Goal: Task Accomplishment & Management: Complete application form

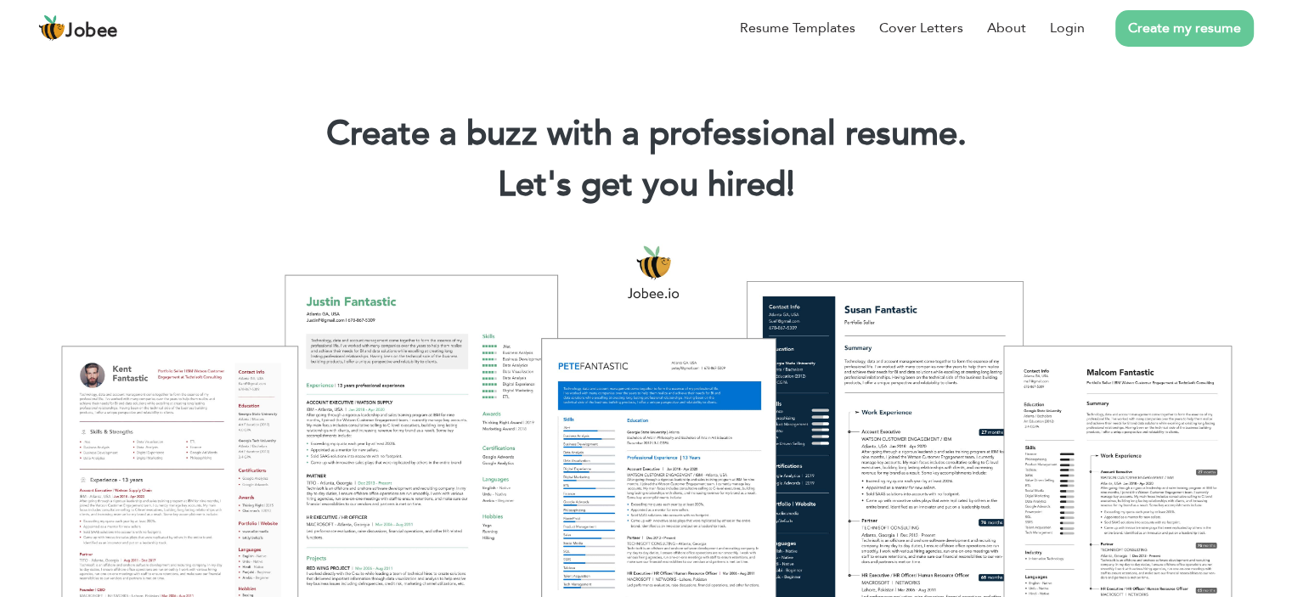
drag, startPoint x: 1060, startPoint y: 147, endPoint x: 1057, endPoint y: 117, distance: 29.9
click at [1057, 142] on h1 "Create a buzz with a professional resume." at bounding box center [645, 134] width 1241 height 44
click at [1067, 25] on link "Login" at bounding box center [1067, 28] width 35 height 20
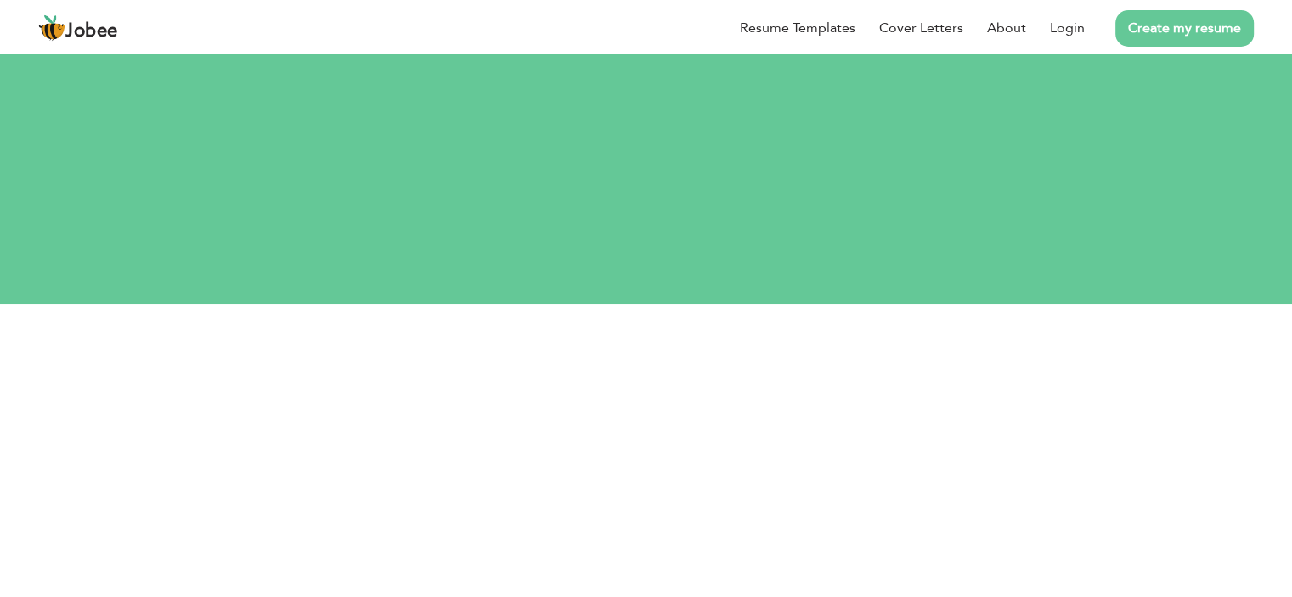
click at [868, 147] on div "Let's do this! Login your account." at bounding box center [646, 161] width 1292 height 156
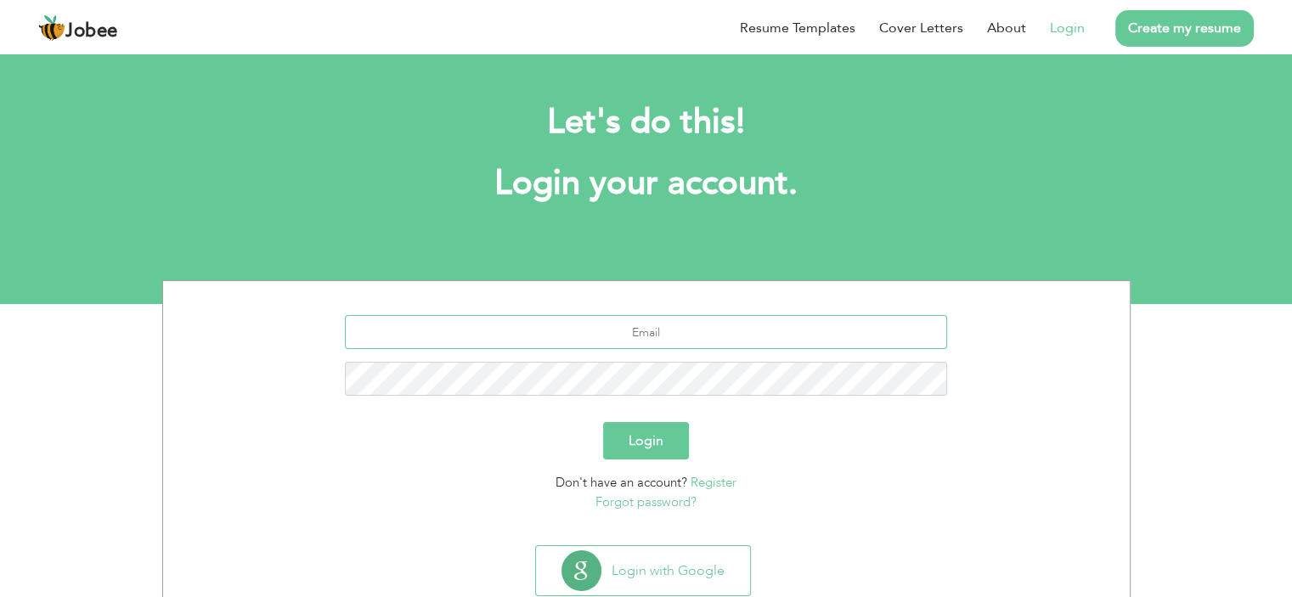
click at [612, 339] on input "text" at bounding box center [646, 332] width 602 height 34
type input "akifnaseem2@gmail.com"
drag, startPoint x: 689, startPoint y: 414, endPoint x: 673, endPoint y: 407, distance: 17.5
click at [689, 417] on form "akifnaseem2@gmail.com Login Don't have an account? Register Forgot password?" at bounding box center [647, 413] width 942 height 196
click at [666, 408] on div "akifnaseem2@gmail.com" at bounding box center [647, 361] width 942 height 93
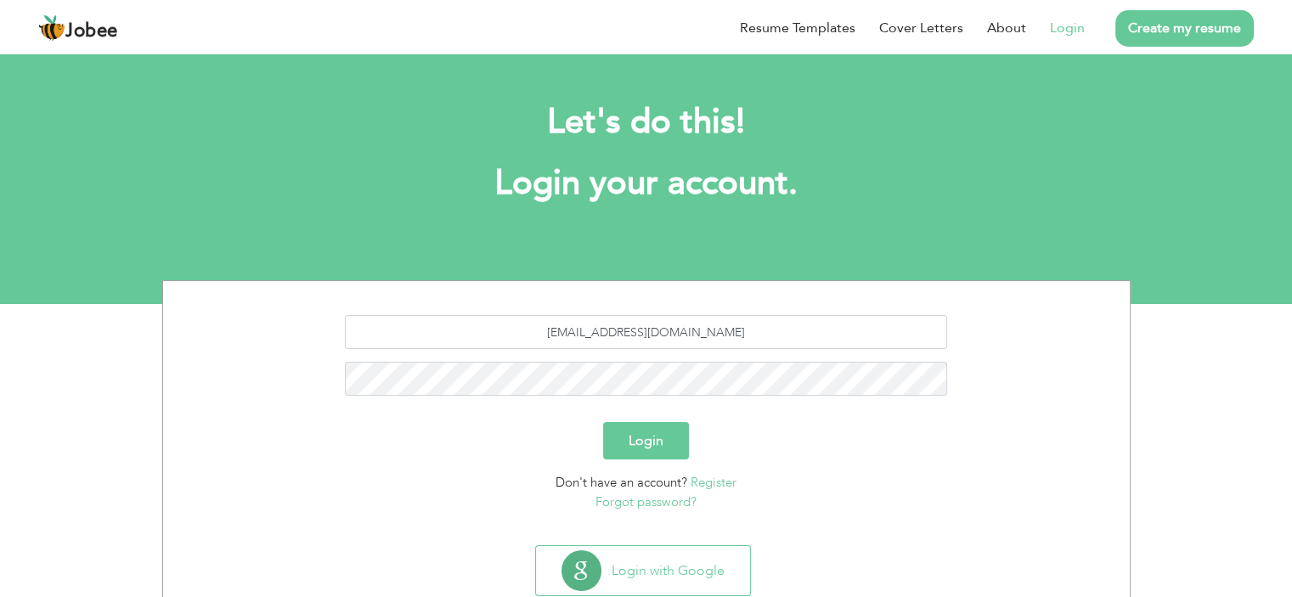
click at [645, 435] on button "Login" at bounding box center [646, 440] width 86 height 37
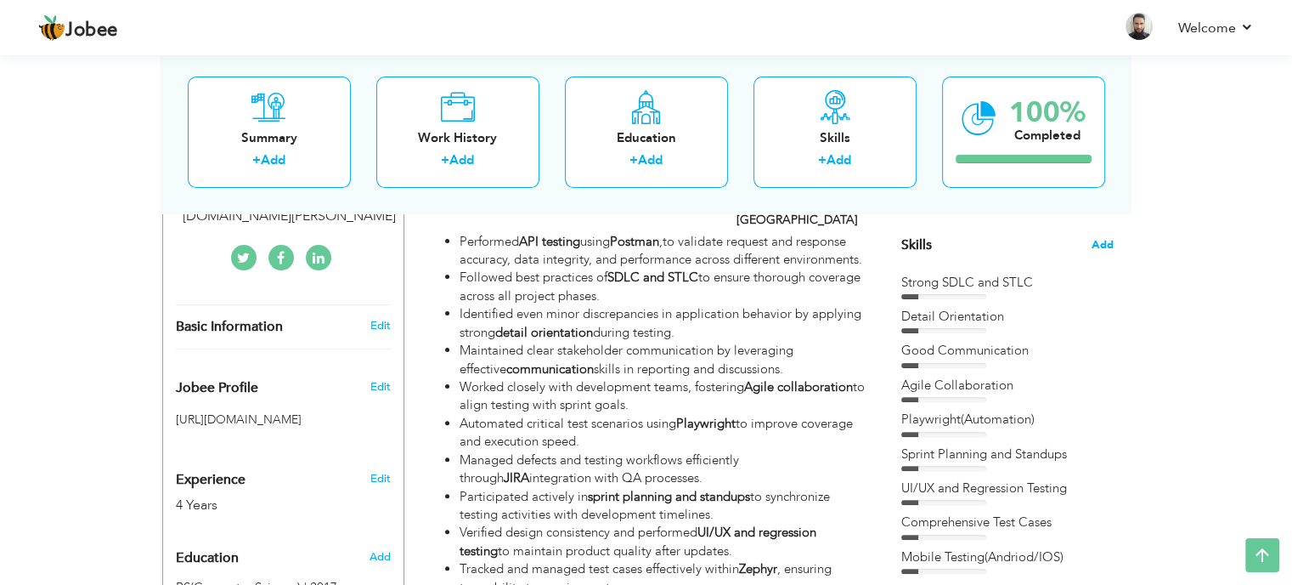
click at [1102, 241] on span "Add" at bounding box center [1103, 245] width 22 height 16
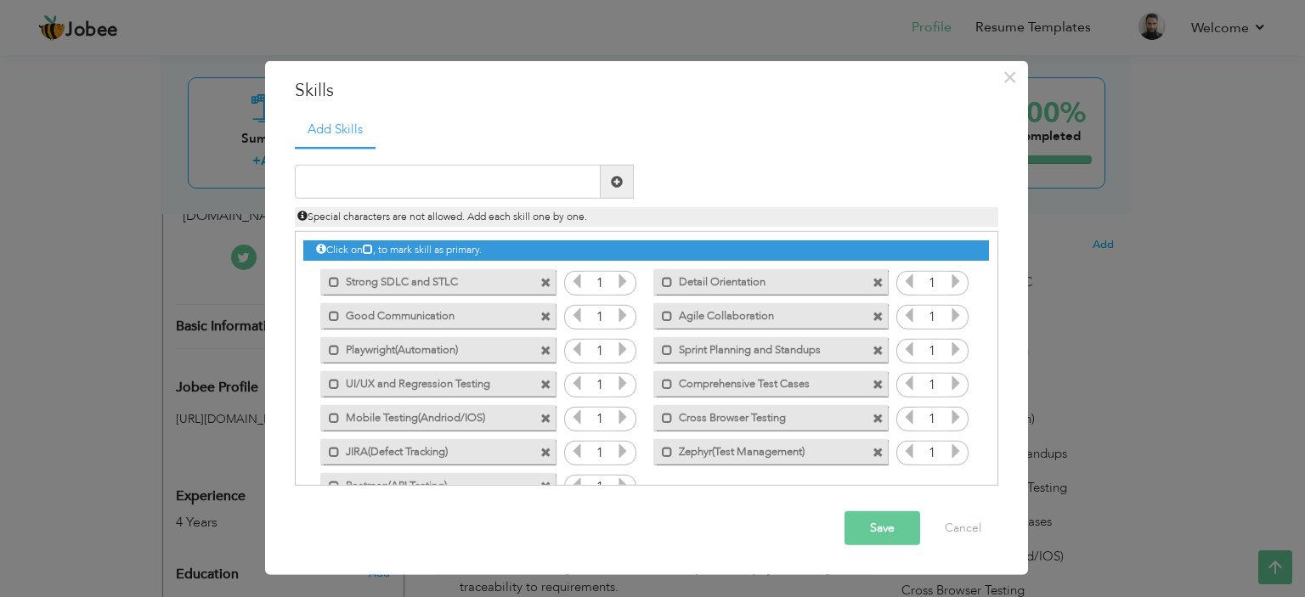
click at [378, 199] on div "Special characters are not allowed. Add each skill one by one." at bounding box center [646, 213] width 729 height 28
click at [378, 190] on input "text" at bounding box center [448, 182] width 306 height 34
type input "E2E/UAT/UI"
drag, startPoint x: 617, startPoint y: 176, endPoint x: 600, endPoint y: 200, distance: 29.2
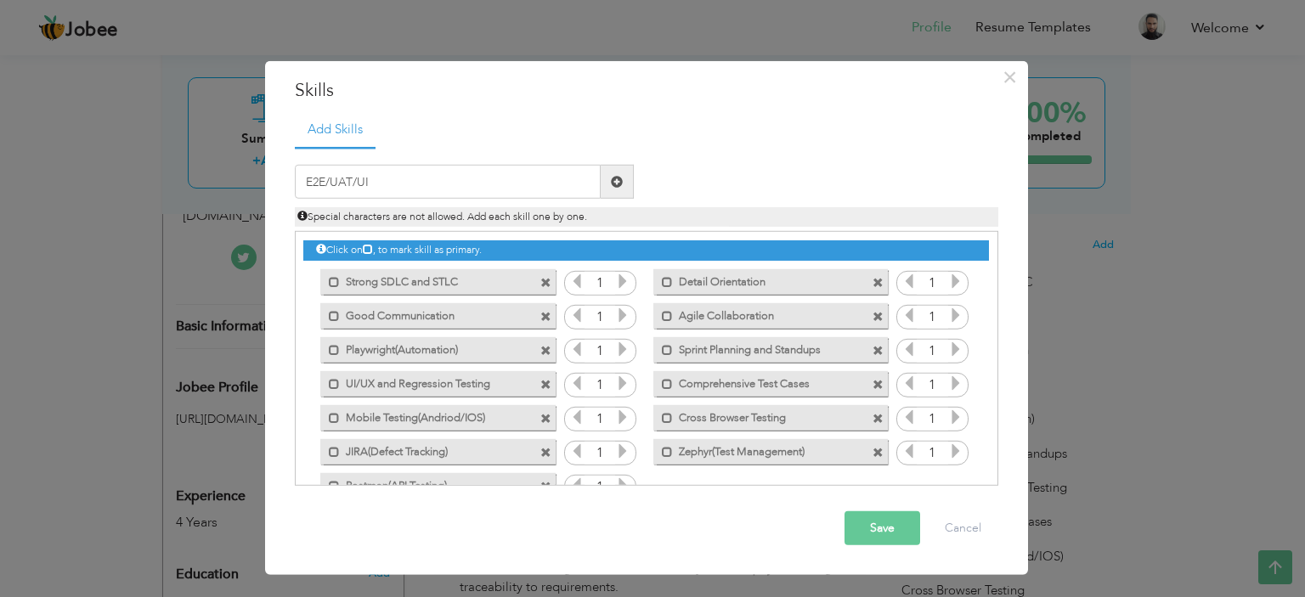
click at [616, 178] on span at bounding box center [617, 182] width 12 height 12
click at [398, 191] on input "text" at bounding box center [448, 182] width 306 height 34
type input "Equivalene Partitioning and BVA"
click at [612, 179] on span at bounding box center [617, 182] width 12 height 12
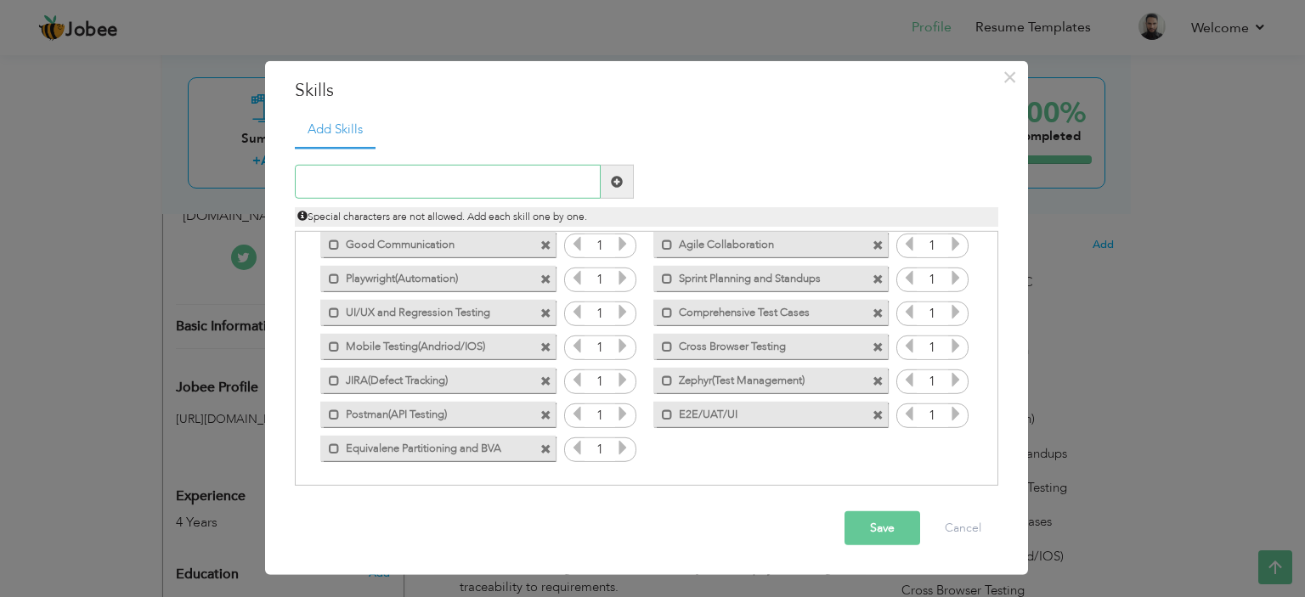
click at [445, 180] on input "text" at bounding box center [448, 182] width 306 height 34
type input "AI TestCase Generator"
click at [602, 176] on span at bounding box center [617, 182] width 33 height 34
click at [438, 192] on input "text" at bounding box center [448, 182] width 306 height 34
type input "Shift Left Testing Proficiency."
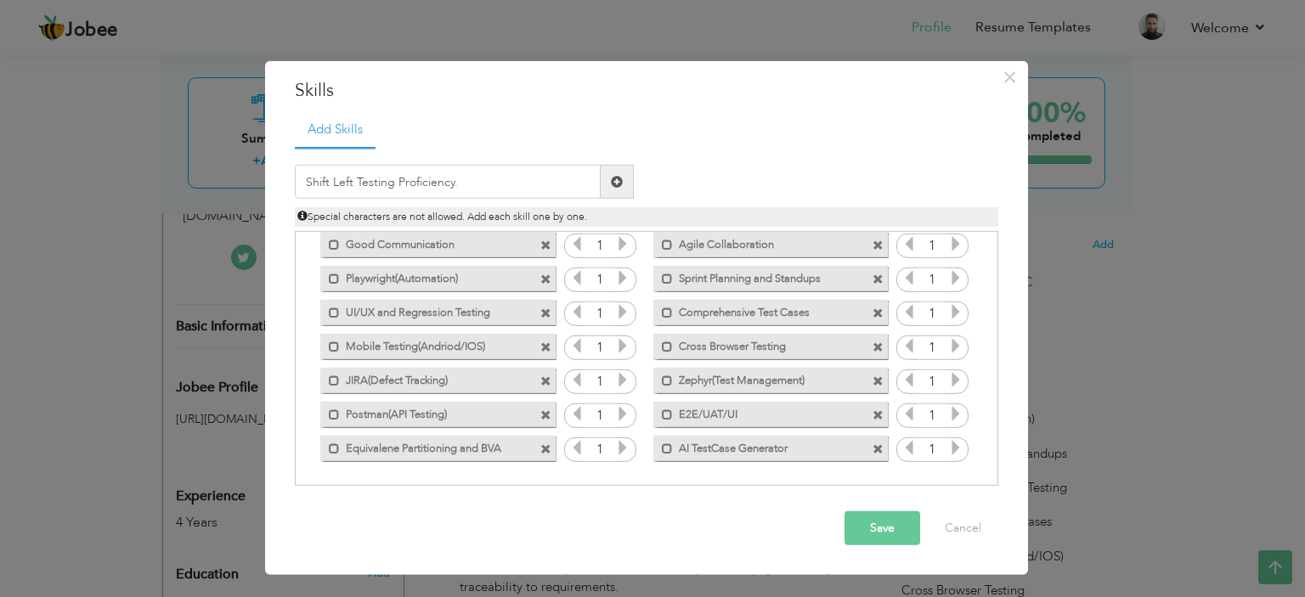
click at [618, 188] on span at bounding box center [617, 182] width 33 height 34
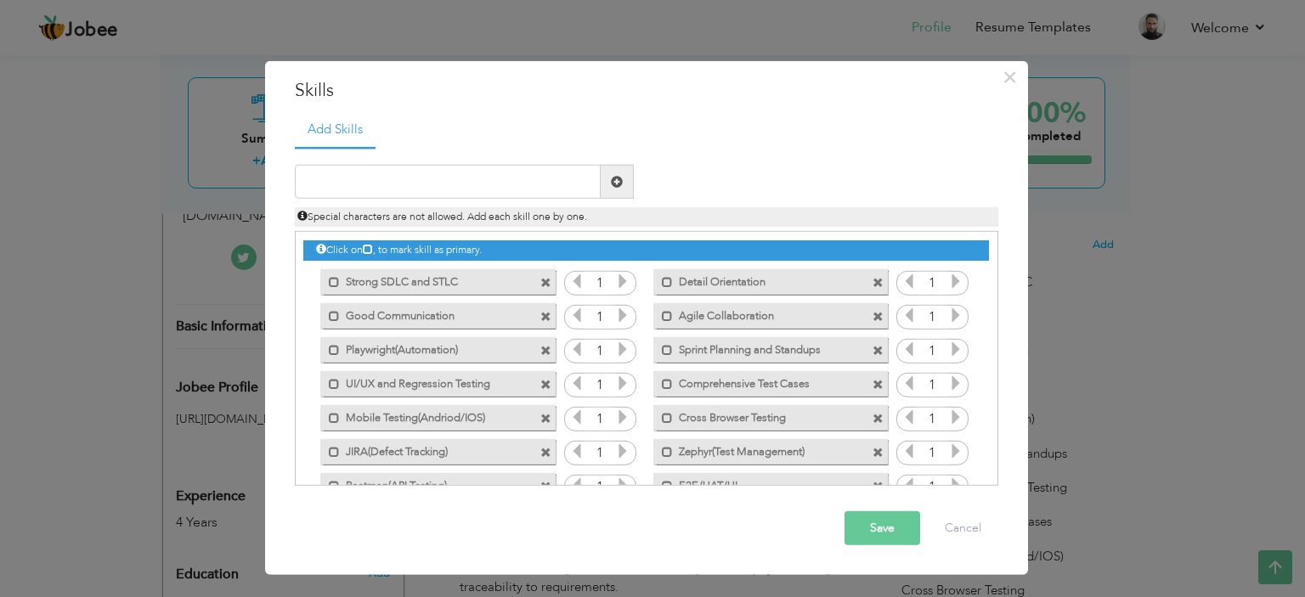
click at [874, 418] on span at bounding box center [878, 418] width 11 height 11
drag, startPoint x: 874, startPoint y: 529, endPoint x: 846, endPoint y: 478, distance: 58.9
click at [875, 527] on button "Save" at bounding box center [883, 529] width 76 height 34
click at [870, 518] on button "Save" at bounding box center [883, 529] width 76 height 34
click at [870, 518] on button "Save" at bounding box center [877, 529] width 88 height 34
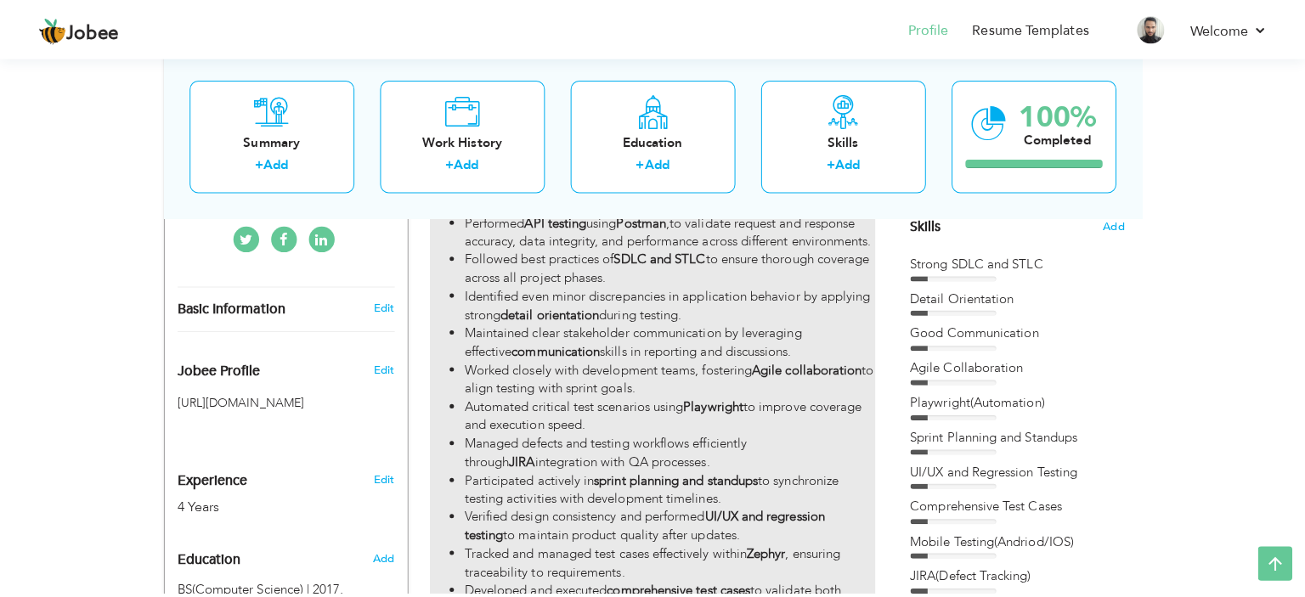
scroll to position [503, 0]
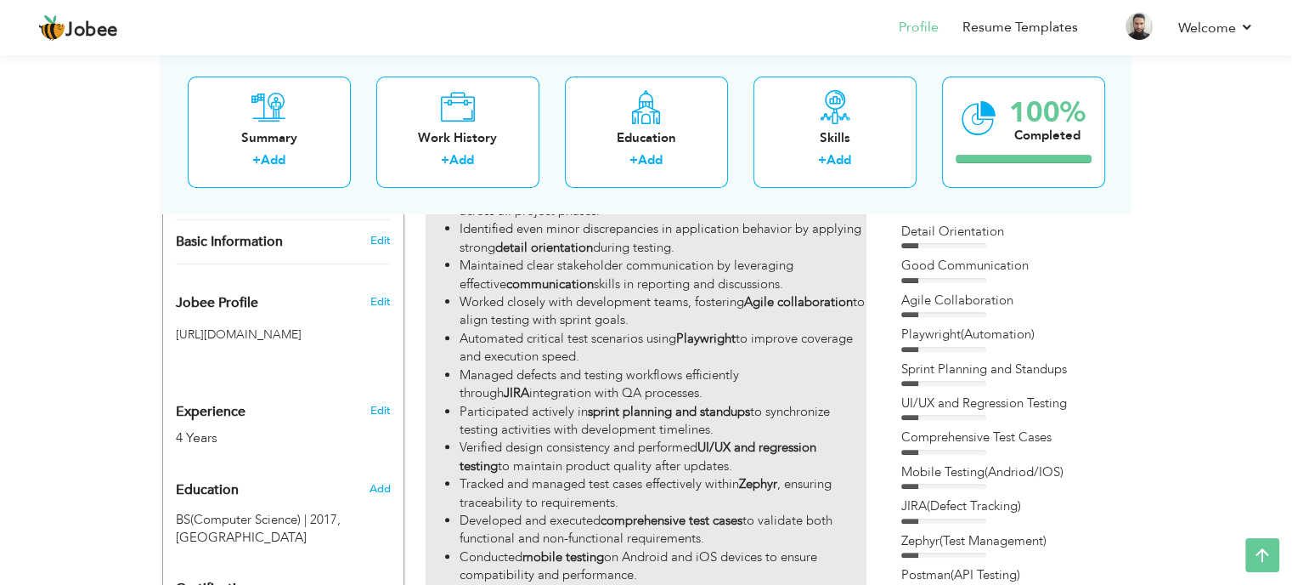
click at [716, 343] on li "Automated critical test scenarios using Playwright to improve coverage and exec…" at bounding box center [663, 348] width 406 height 37
type input "Software Quality Assurance Engineer"
type input "Business Smart Private Limited"
type input "02/2023"
type input "[GEOGRAPHIC_DATA]"
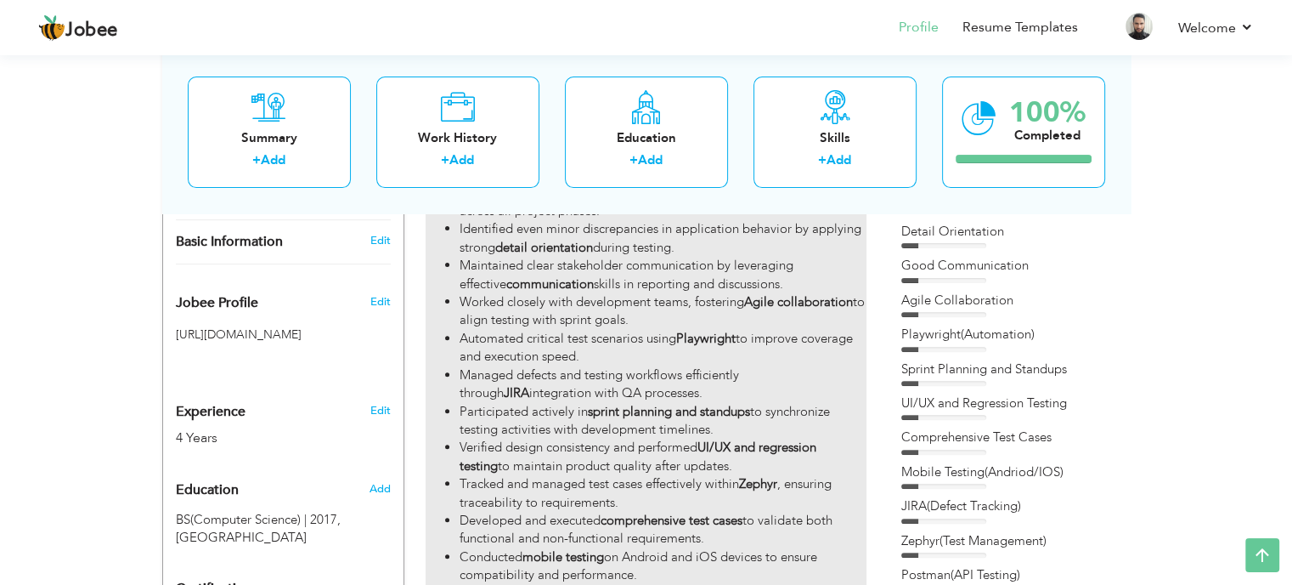
type input "[GEOGRAPHIC_DATA]"
checkbox input "true"
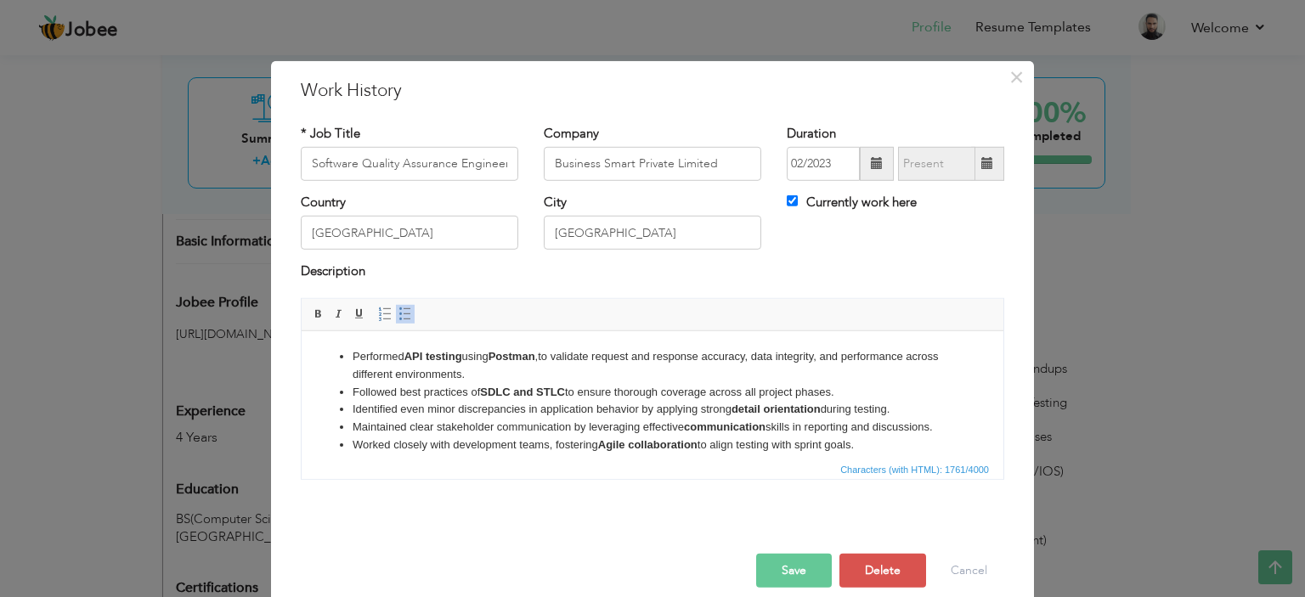
click at [575, 397] on li "Followed best practices of SDLC and STLC to ensure thorough coverage across all…" at bounding box center [653, 392] width 600 height 18
click at [772, 406] on strong "detail orientation" at bounding box center [776, 408] width 89 height 13
click at [701, 443] on li "Worked closely with development teams, fostering Agile collaboration to align t…" at bounding box center [653, 445] width 600 height 18
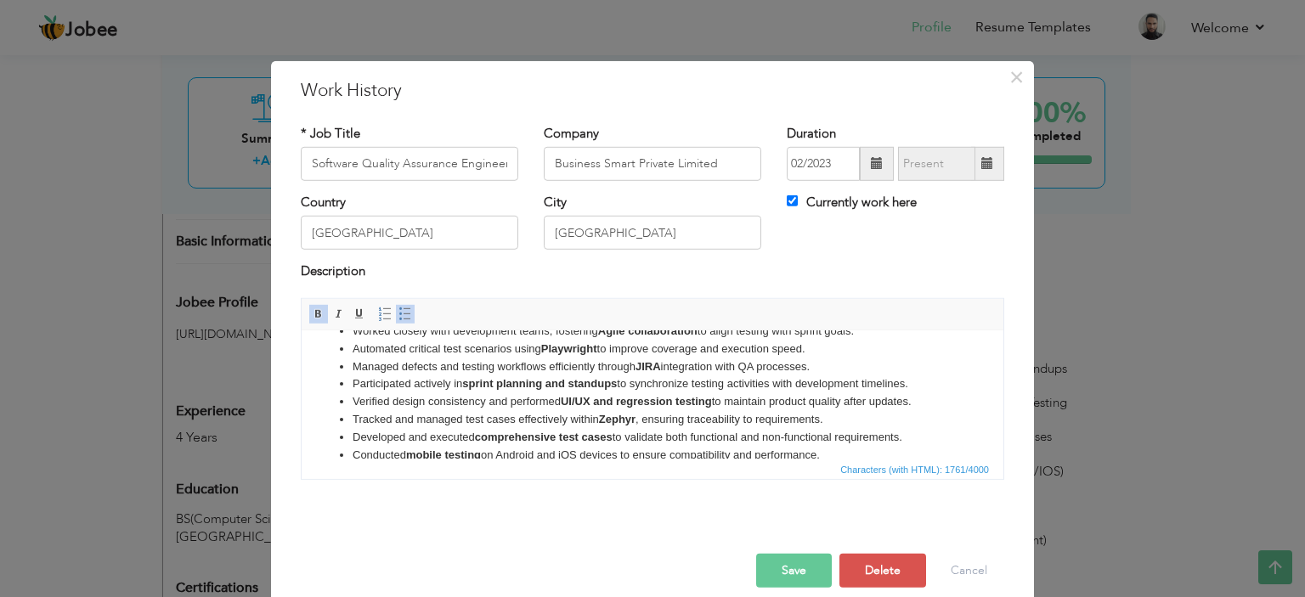
scroll to position [153, 0]
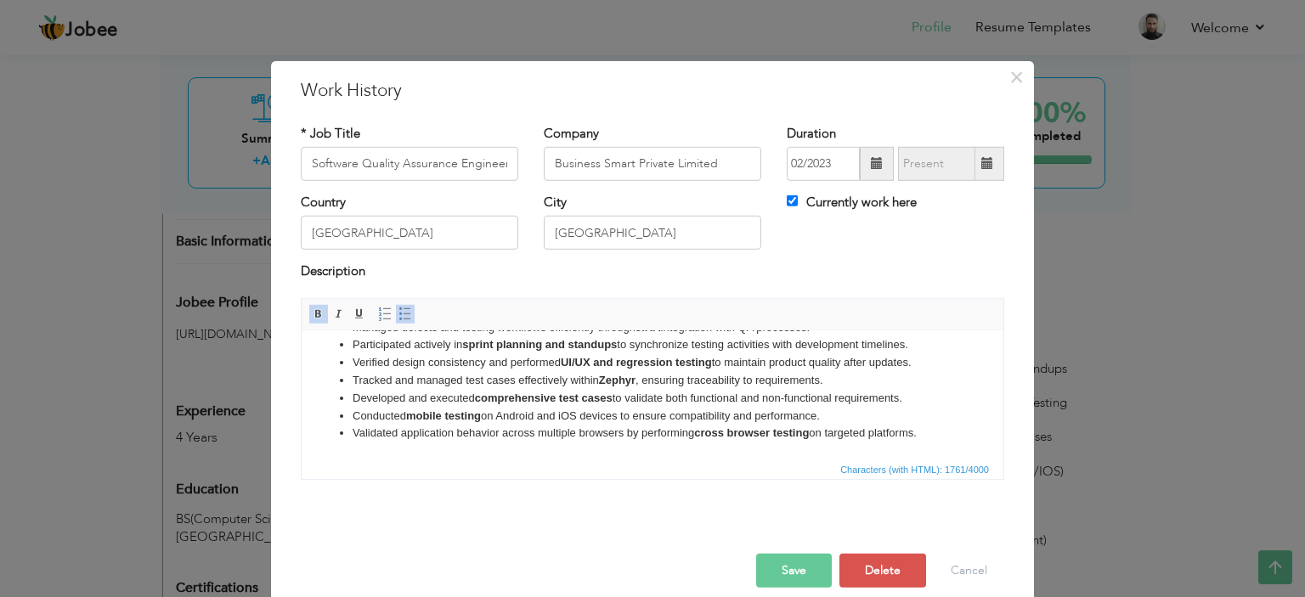
drag, startPoint x: 577, startPoint y: 452, endPoint x: 389, endPoint y: 436, distance: 188.5
click at [383, 443] on html "Performed API testing using Postman ,to validate request and response accuracy,…" at bounding box center [653, 318] width 702 height 281
click at [687, 395] on li "Developed and executed comprehensive test cases to validate both functional and…" at bounding box center [653, 398] width 600 height 18
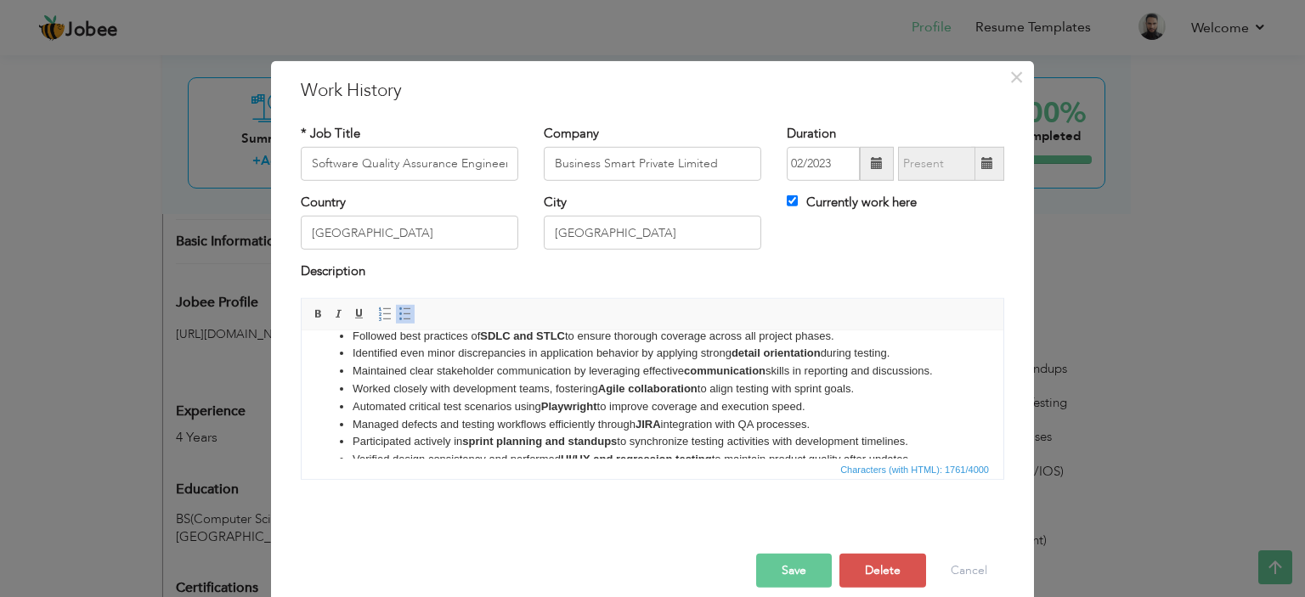
scroll to position [85, 0]
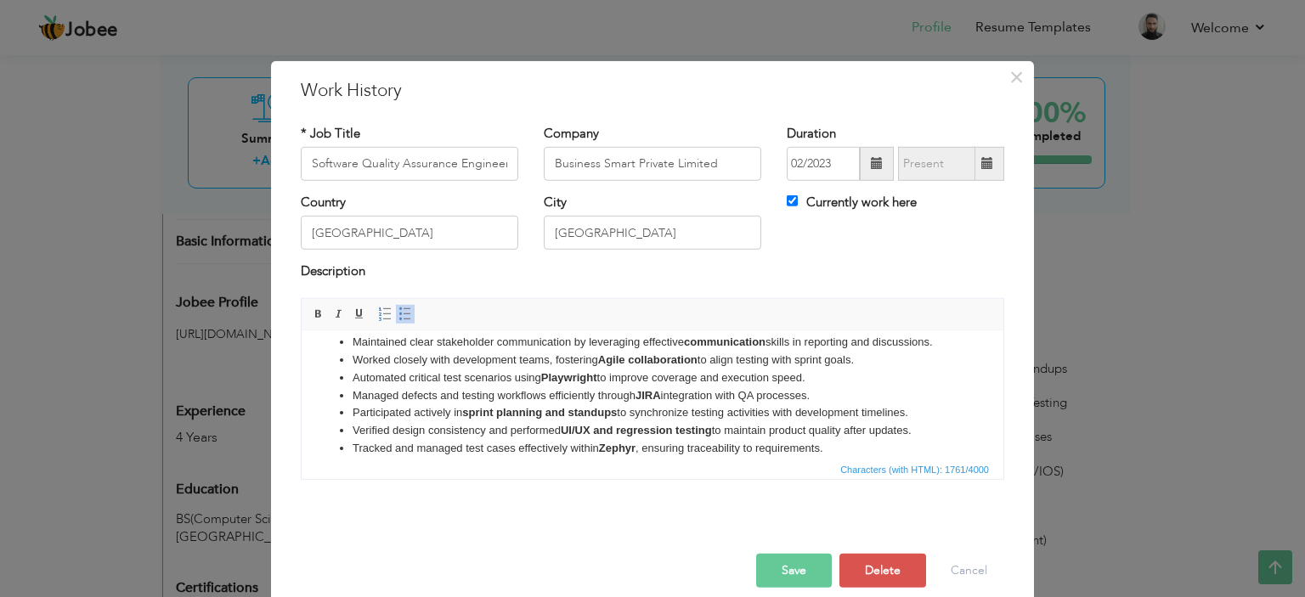
click at [629, 411] on li "Participated actively in sprint planning and standups to synchronize testing ac…" at bounding box center [653, 413] width 600 height 18
click at [636, 379] on li "Automated critical test scenarios using Playwright to improve coverage and exec…" at bounding box center [653, 378] width 600 height 18
drag, startPoint x: 812, startPoint y: 371, endPoint x: 343, endPoint y: 376, distance: 469.1
click at [353, 376] on li "Automated critical test scenarios using Playwright to improve coverage and exec…" at bounding box center [653, 378] width 600 height 18
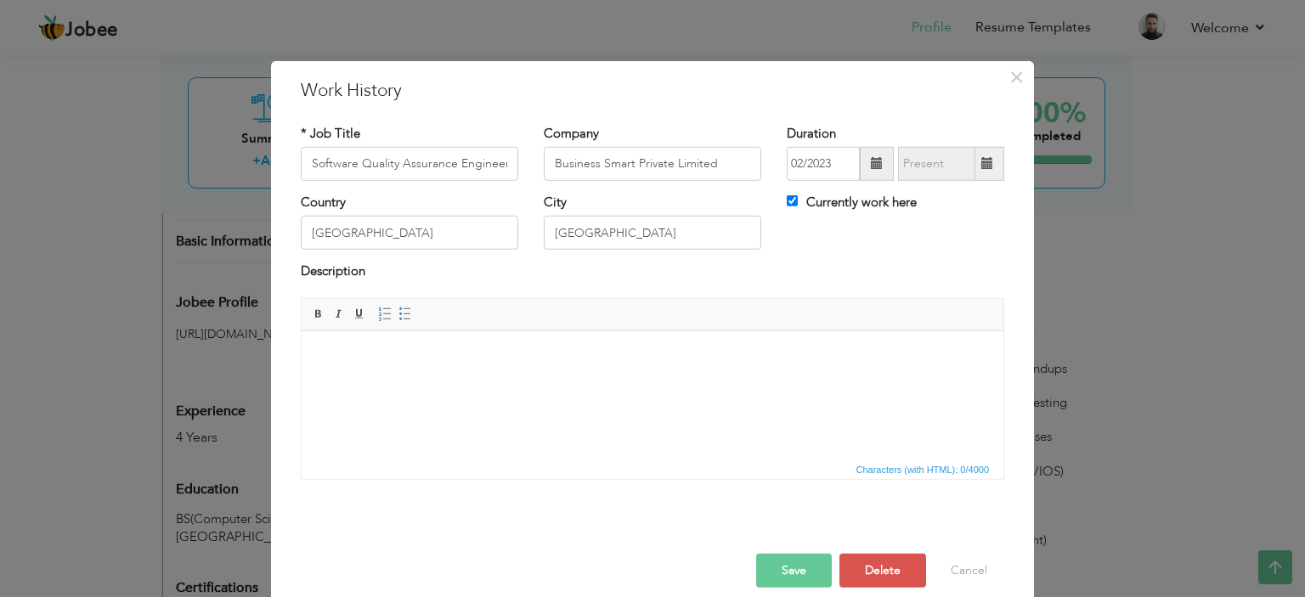
click at [511, 382] on html at bounding box center [653, 357] width 702 height 52
click at [1013, 73] on span "×" at bounding box center [1017, 76] width 14 height 31
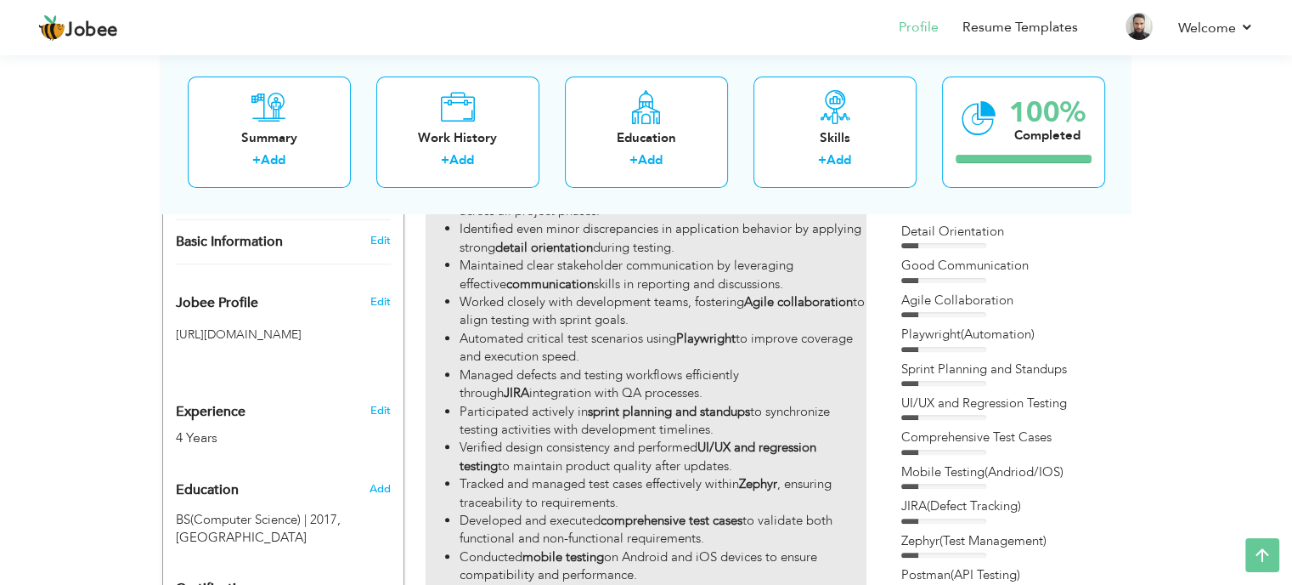
click at [564, 330] on li "Automated critical test scenarios using Playwright to improve coverage and exec…" at bounding box center [663, 348] width 406 height 37
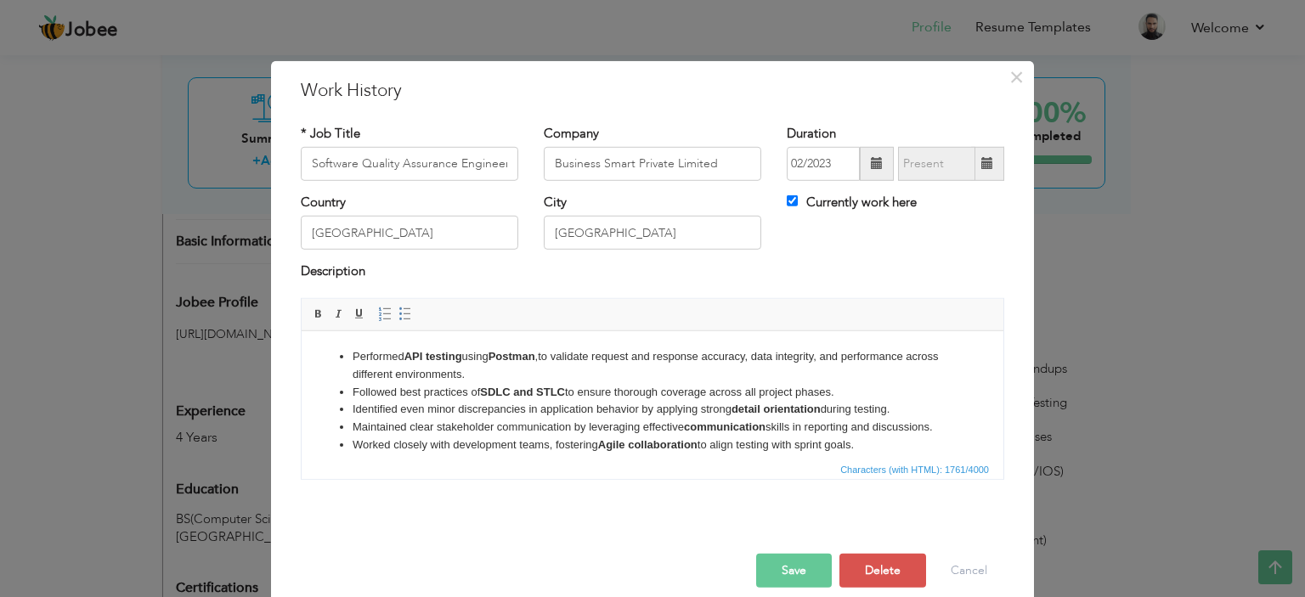
click at [540, 433] on li "Maintained clear stakeholder communication by leveraging effective communicatio…" at bounding box center [653, 427] width 600 height 18
click at [613, 418] on li "Maintained clear stakeholder communication by leveraging effective communicatio…" at bounding box center [653, 427] width 600 height 18
click at [700, 416] on li "Identified even minor discrepancies in application behavior by applying strong …" at bounding box center [653, 409] width 600 height 18
click at [586, 390] on li "Followed best practices of SDLC and STLC to ensure thorough coverage across all…" at bounding box center [653, 392] width 600 height 18
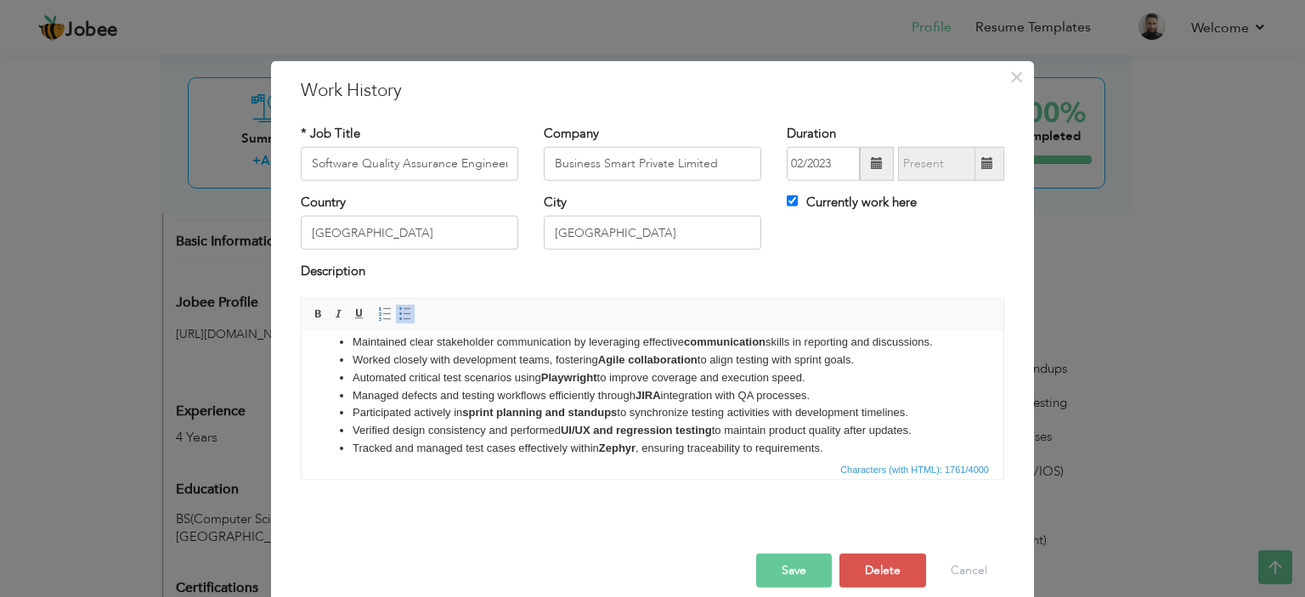
click at [605, 387] on li "Managed defects and testing workflows efficiently through JIRA integration with…" at bounding box center [653, 396] width 600 height 18
drag, startPoint x: 824, startPoint y: 382, endPoint x: 339, endPoint y: 369, distance: 485.4
click at [339, 369] on ul "Performed API testing using Postman ,to validate request and response accuracy,…" at bounding box center [653, 386] width 668 height 247
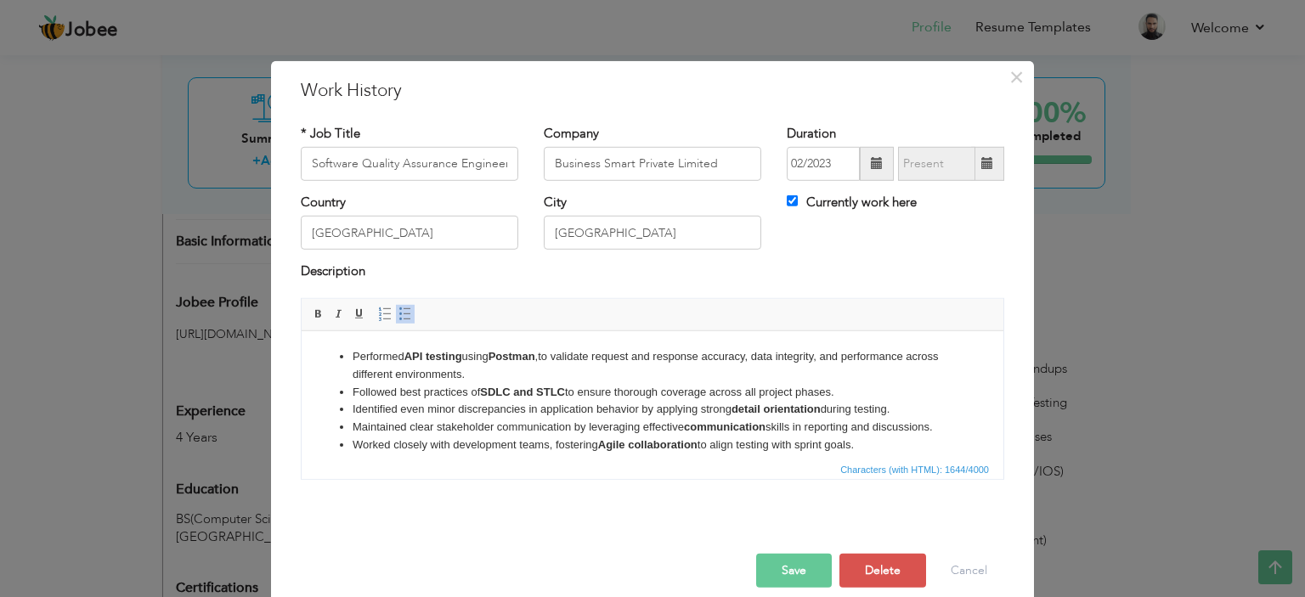
click at [509, 368] on li "Performed API testing using Postman ,to validate request and response accuracy,…" at bounding box center [653, 366] width 600 height 36
click at [841, 383] on li "Followed best practices of SDLC and STLC to ensure thorough coverage across all…" at bounding box center [653, 392] width 600 height 18
click at [525, 371] on li "Performed API testing using Postman ,to validate request and response accuracy,…" at bounding box center [653, 366] width 600 height 36
drag, startPoint x: 406, startPoint y: 391, endPoint x: 342, endPoint y: 391, distance: 64.6
click at [353, 391] on li "Automated critical test scenarios using Playwright to improve coverage and exec…" at bounding box center [653, 392] width 600 height 18
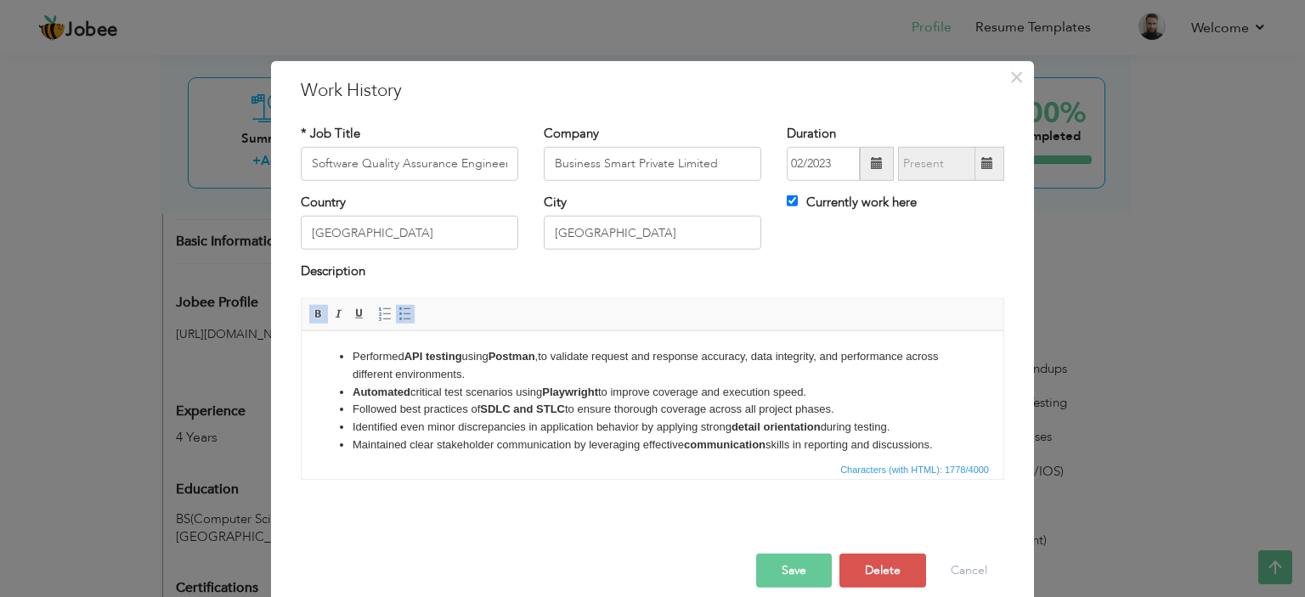
click at [543, 415] on strong "SDLC and STLC" at bounding box center [522, 408] width 85 height 13
click at [566, 393] on strong "Playwright" at bounding box center [570, 391] width 56 height 13
click at [568, 409] on li "Followed best practices of SDLC and STLC to ensure thorough coverage across all…" at bounding box center [653, 409] width 600 height 18
click at [531, 413] on strong "SDLC and STLC" at bounding box center [522, 408] width 85 height 13
click at [496, 423] on li "Identified even minor discrepancies in application behavior by applying strong …" at bounding box center [653, 427] width 600 height 18
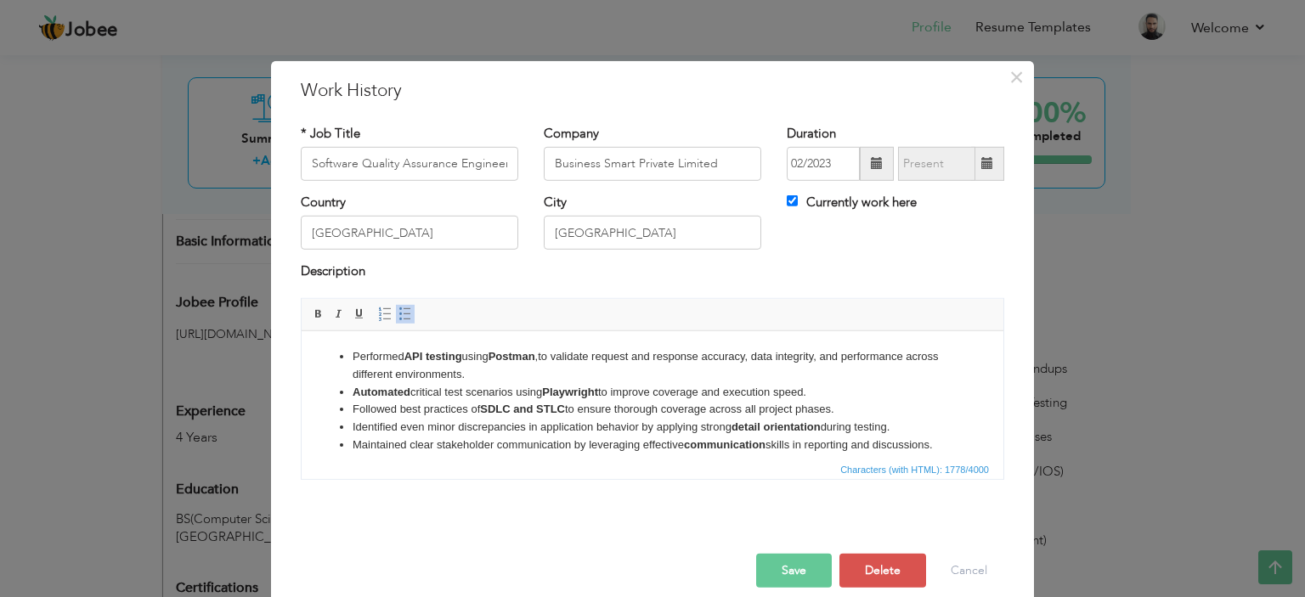
click at [557, 418] on li "Identified even minor discrepancies in application behavior by applying strong …" at bounding box center [653, 427] width 600 height 18
click at [534, 412] on strong "SDLC and STLC" at bounding box center [522, 408] width 85 height 13
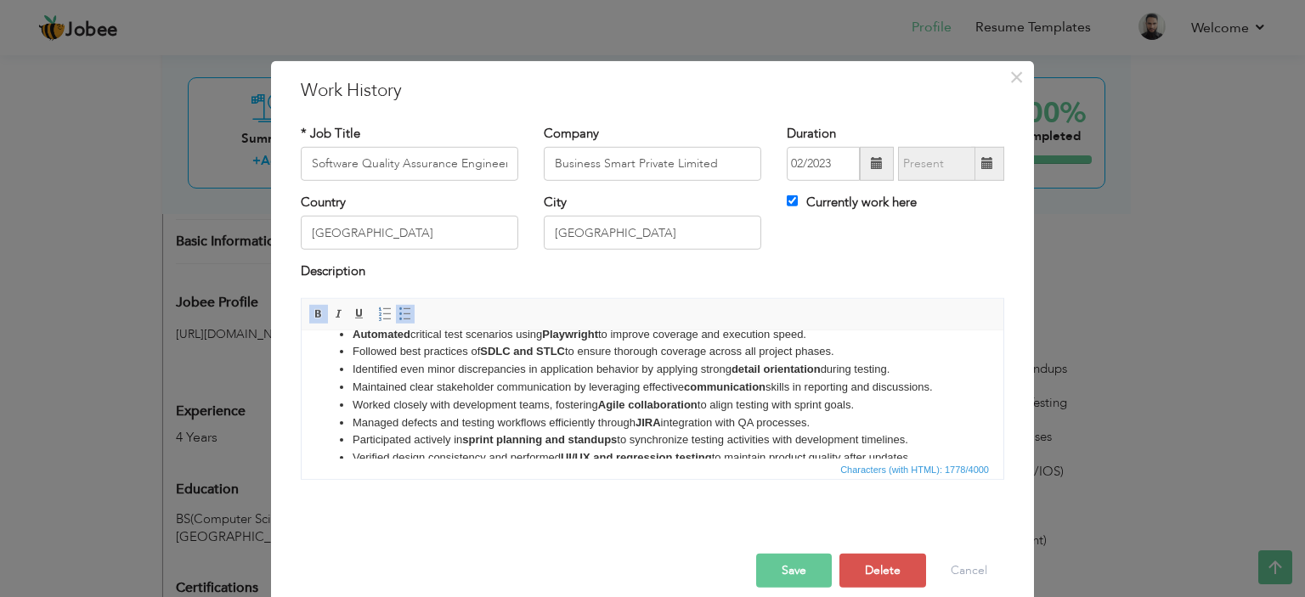
scroll to position [153, 0]
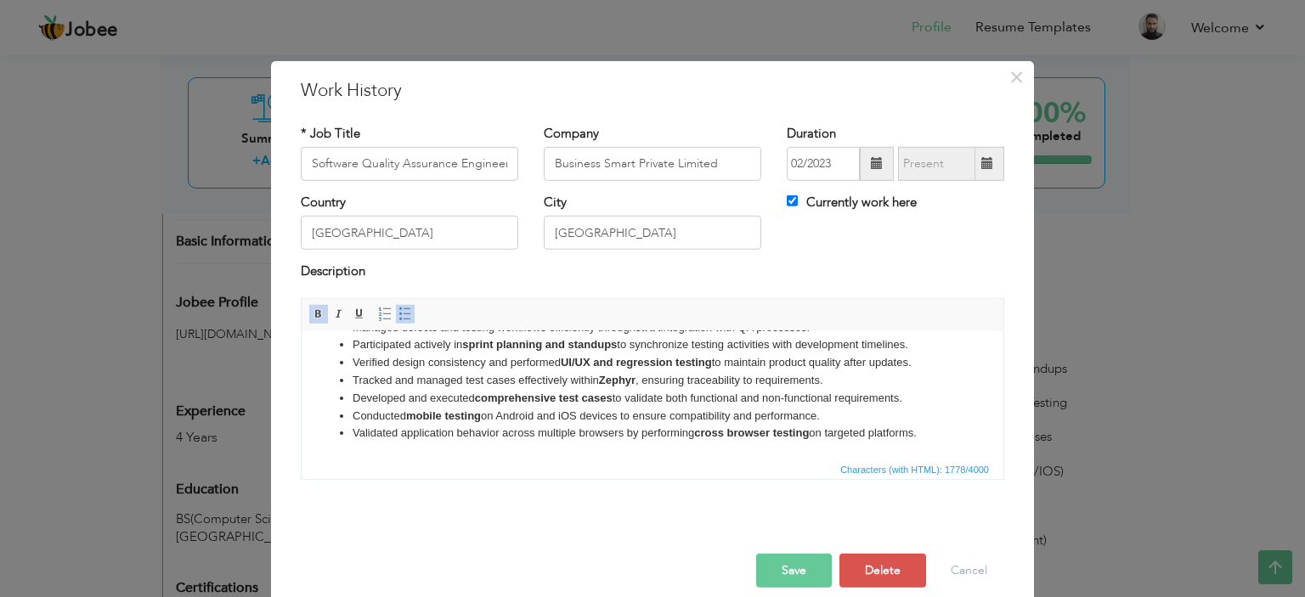
click at [550, 399] on strong "comprehensive test cases" at bounding box center [544, 397] width 138 height 13
drag, startPoint x: 704, startPoint y: 412, endPoint x: 806, endPoint y: 416, distance: 101.2
click at [705, 412] on li "Conducted mobile testing on Android and iOS devices to ensure compatibility and…" at bounding box center [653, 416] width 600 height 18
click at [806, 416] on li "Conducted mobile testing on Android and iOS devices to ensure compatibility and…" at bounding box center [653, 416] width 600 height 18
drag, startPoint x: 732, startPoint y: 425, endPoint x: 731, endPoint y: 447, distance: 22.1
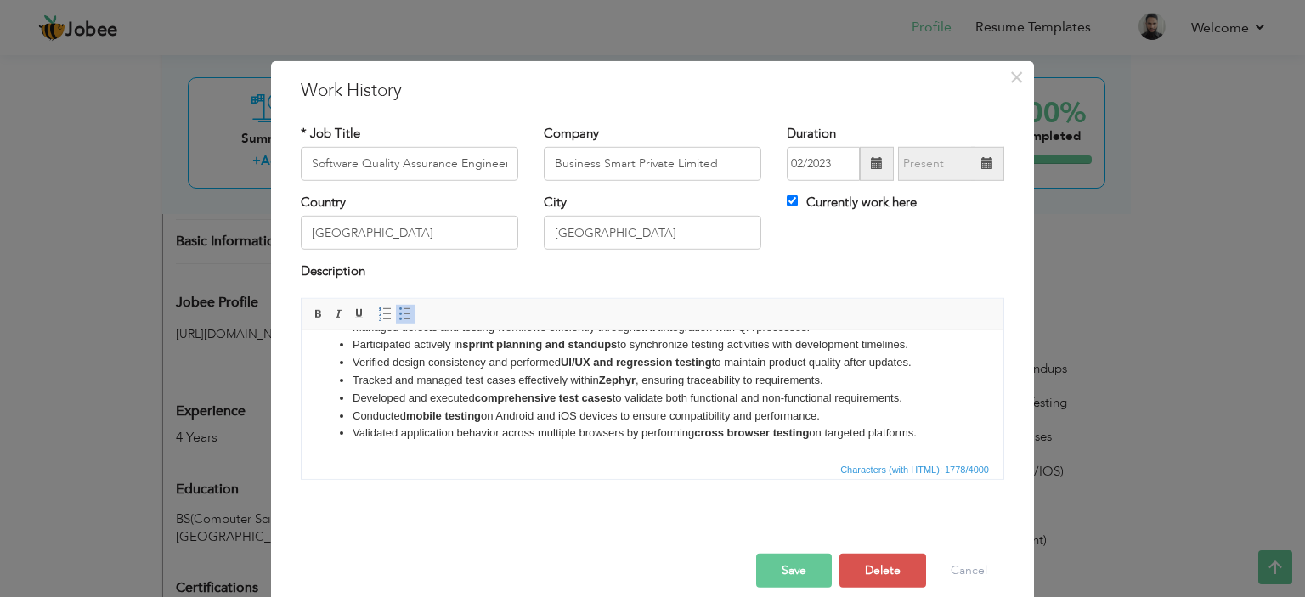
click at [732, 426] on li "Validated application behavior across multiple browsers by performing cross bro…" at bounding box center [653, 433] width 600 height 18
click at [730, 448] on html "Performed API testing using Postman ,to validate request and response accuracy,…" at bounding box center [653, 318] width 702 height 281
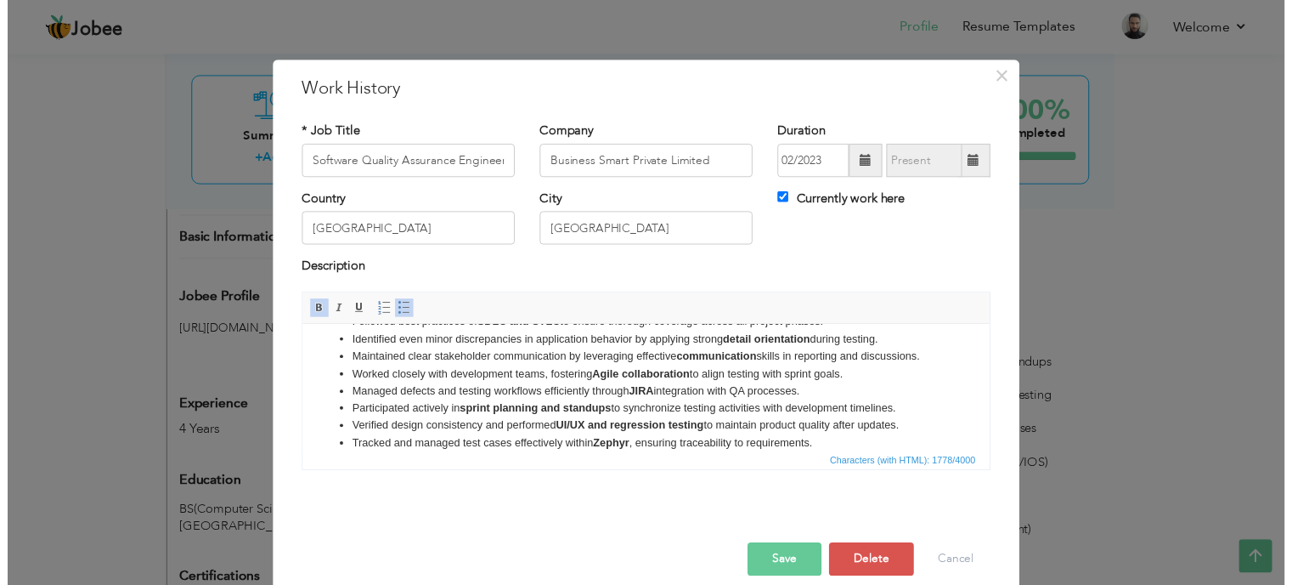
scroll to position [0, 0]
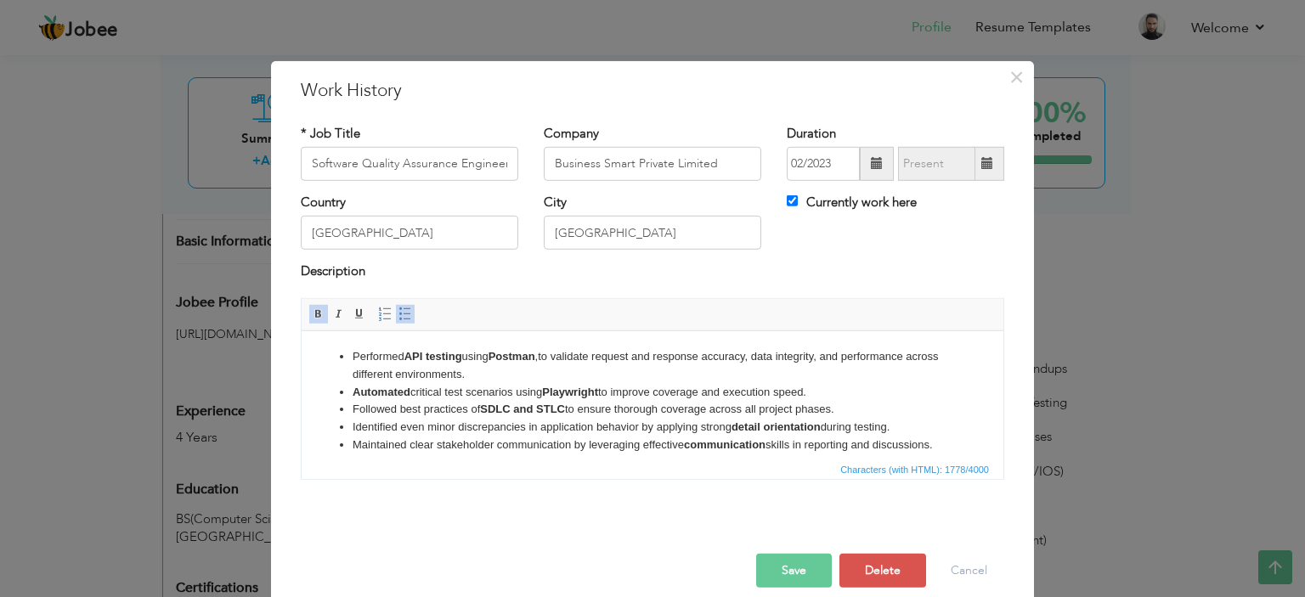
click at [476, 412] on li "Followed best practices of SDLC and STLC to ensure thorough coverage across all…" at bounding box center [653, 409] width 600 height 18
click at [547, 412] on strong "SDLC and STLC" at bounding box center [522, 408] width 85 height 13
drag, startPoint x: 521, startPoint y: 394, endPoint x: 496, endPoint y: 433, distance: 45.5
click at [522, 393] on li "Automated critical test scenarios using Playwright to improve coverage and exec…" at bounding box center [653, 392] width 600 height 18
click at [549, 399] on li "Automated critical test scenarios using Playwright to improve coverage and exec…" at bounding box center [653, 392] width 600 height 18
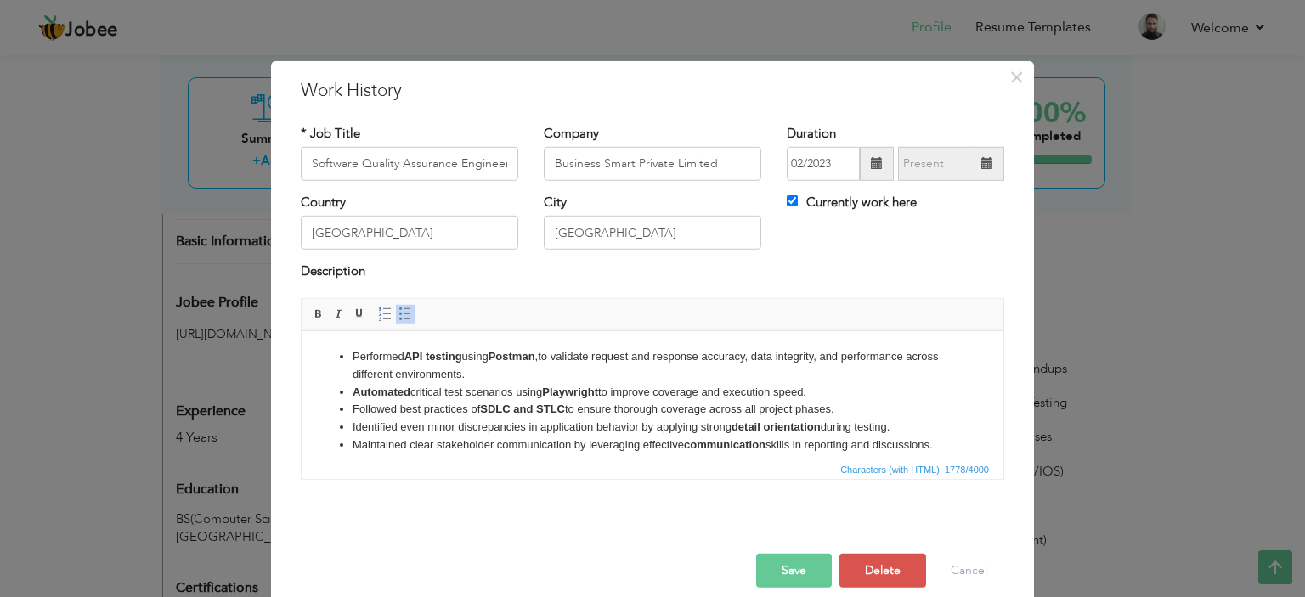
click at [799, 557] on button "Save" at bounding box center [794, 571] width 76 height 34
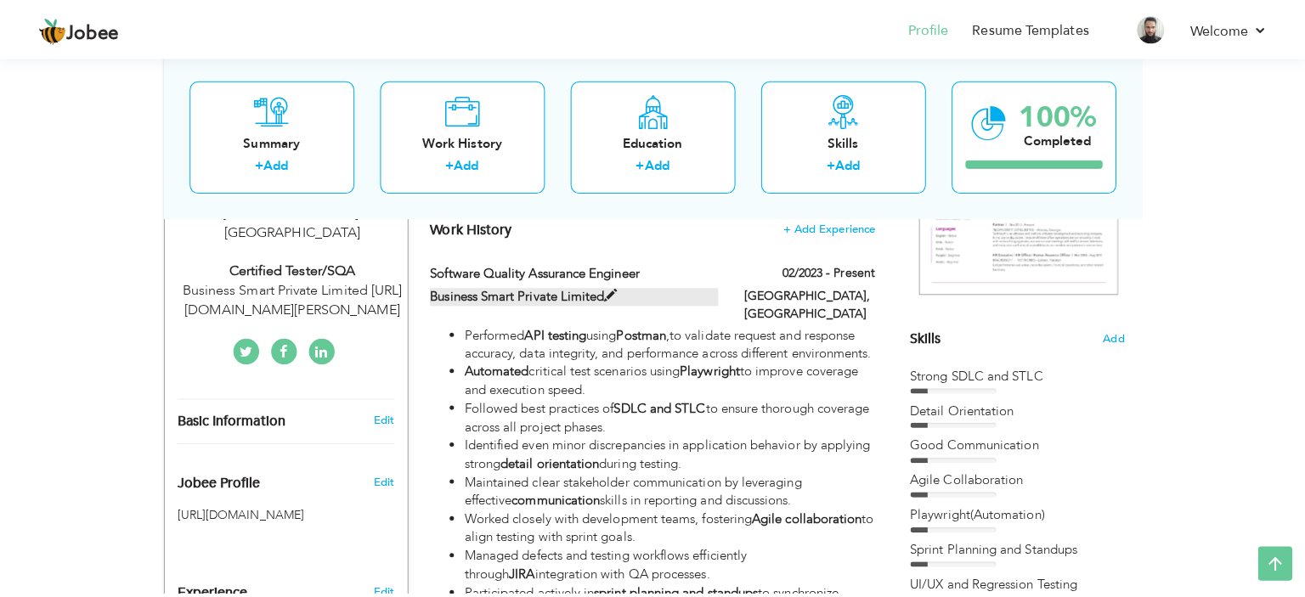
scroll to position [248, 0]
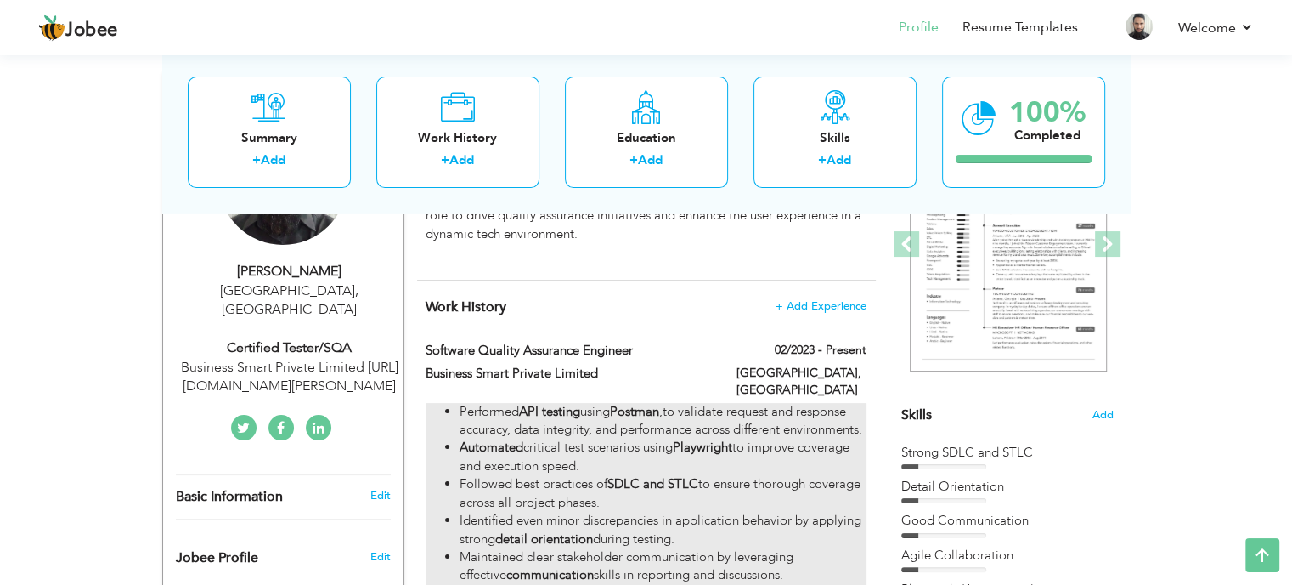
click at [666, 438] on li "Automated critical test scenarios using Playwright to improve coverage and exec…" at bounding box center [663, 456] width 406 height 37
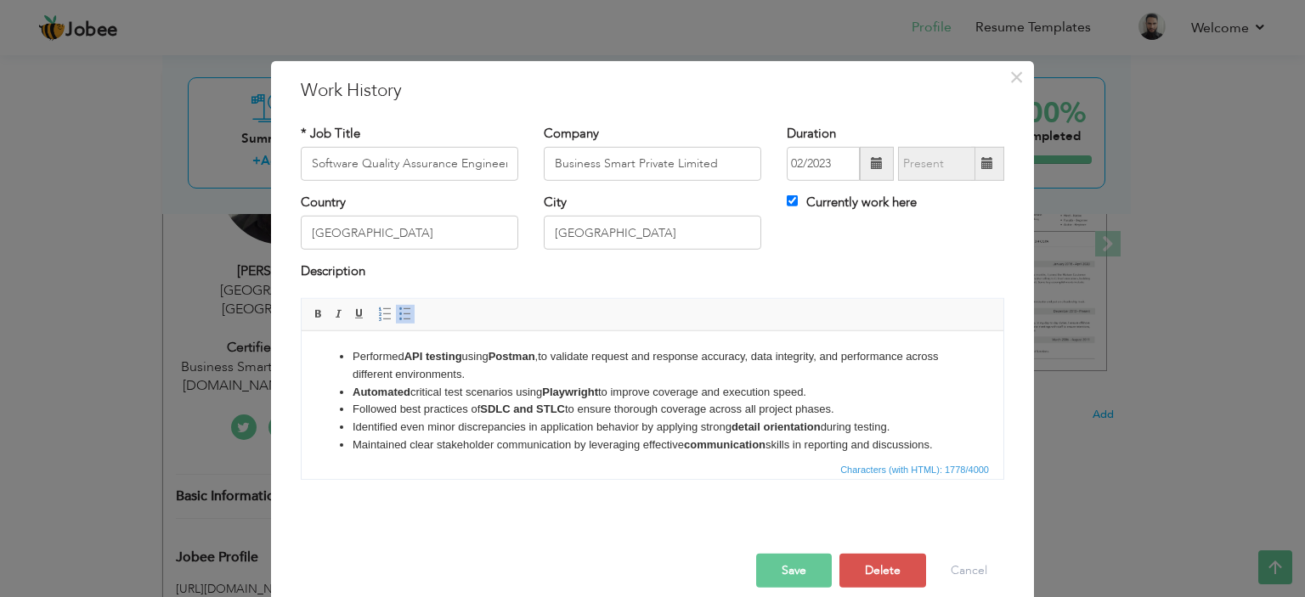
click at [585, 383] on li "Automated critical test scenarios using Playwright to improve coverage and exec…" at bounding box center [653, 392] width 600 height 18
click at [690, 402] on li "Followed best practices of SDLC and STLC to ensure thorough coverage across all…" at bounding box center [653, 409] width 600 height 18
click at [836, 388] on li "Automated critical test scenarios using Playwright to improve coverage and exec…" at bounding box center [653, 392] width 600 height 18
click at [436, 418] on li "Executed E2E, UI, and UAT testing to ensure seamless functionality, usability, …" at bounding box center [653, 409] width 600 height 18
click at [459, 417] on li "Executed E2E, UI, and UAT testing to ensure seamless functionality, usability, …" at bounding box center [653, 409] width 600 height 18
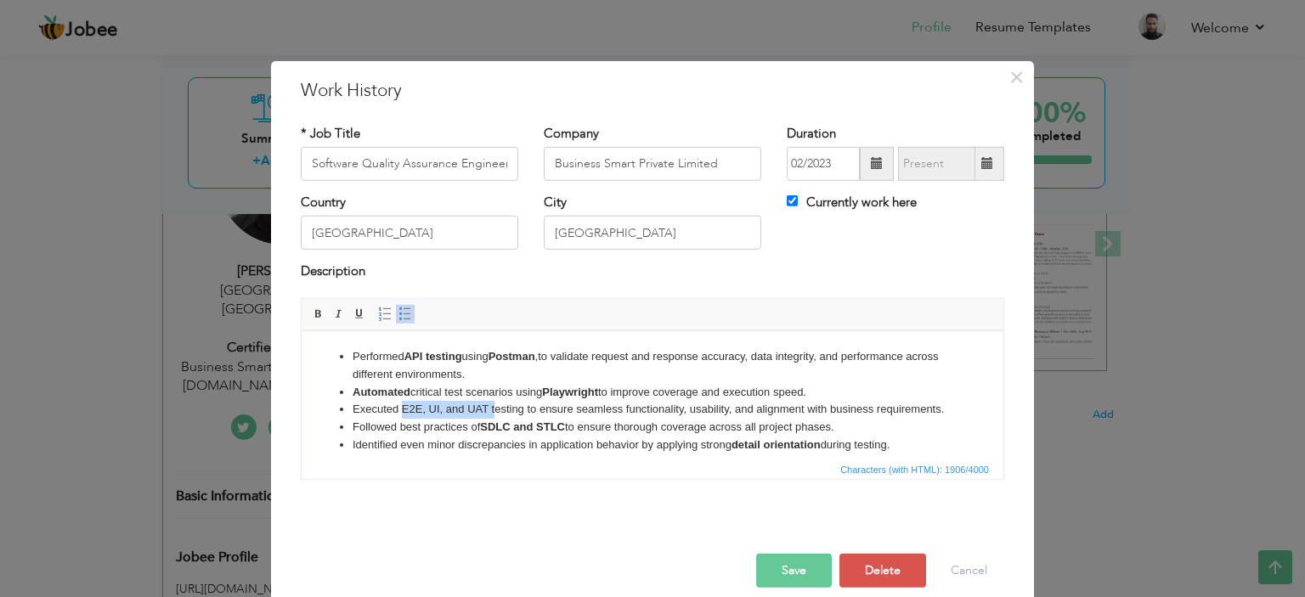
drag, startPoint x: 483, startPoint y: 410, endPoint x: 401, endPoint y: 410, distance: 81.6
click at [401, 410] on li "Executed E2E, UI, and UAT testing to ensure seamless functionality, usability, …" at bounding box center [653, 409] width 600 height 18
click at [534, 436] on li "Followed best practices of SDLC and STLC to ensure thorough coverage across all…" at bounding box center [653, 427] width 600 height 18
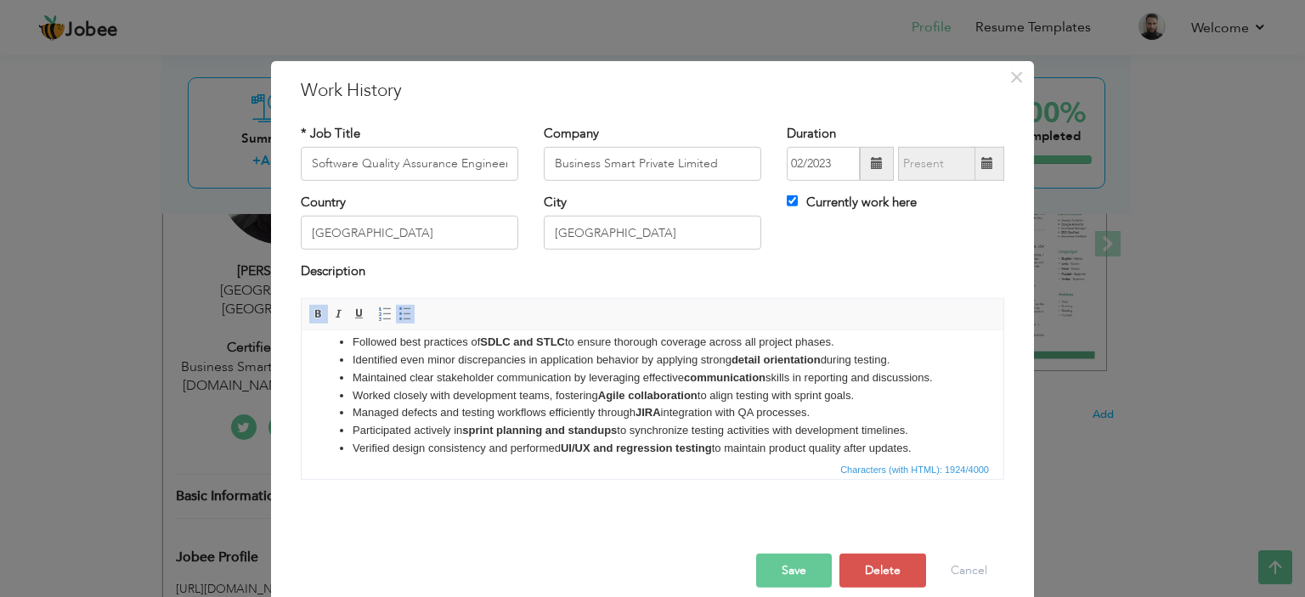
click at [632, 351] on li "Followed best practices of SDLC and STLC to ensure thorough coverage across all…" at bounding box center [653, 342] width 600 height 18
click at [686, 369] on li "Identified even minor discrepancies in application behavior by applying strong …" at bounding box center [653, 360] width 600 height 18
click at [691, 387] on li "Maintained clear stakeholder communication by leveraging effective communicatio…" at bounding box center [653, 378] width 600 height 18
click at [754, 368] on li "Identified even minor discrepancies in application behavior by applying strong …" at bounding box center [653, 360] width 600 height 18
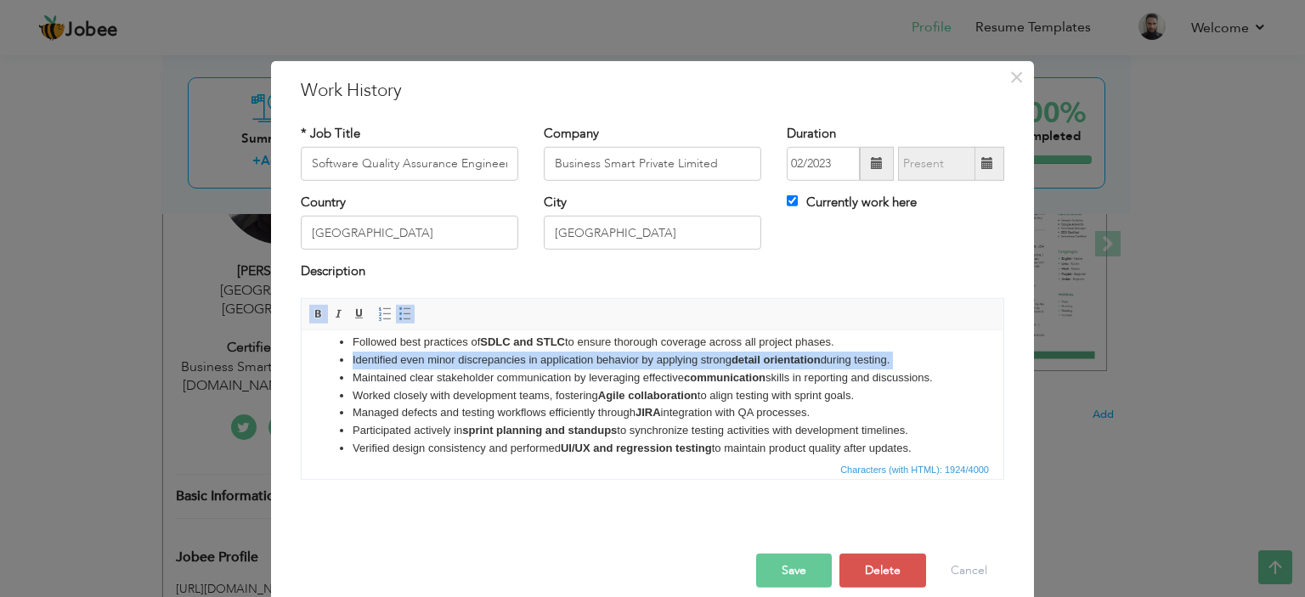
click at [754, 368] on li "Identified even minor discrepancies in application behavior by applying strong …" at bounding box center [653, 360] width 600 height 18
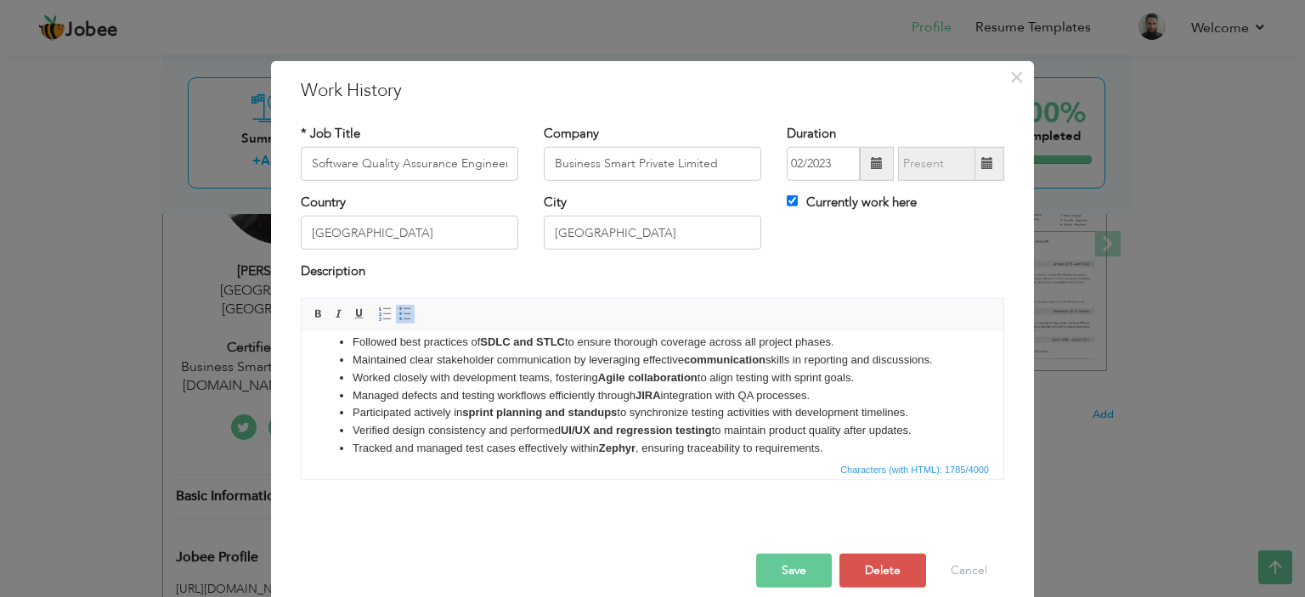
click at [662, 404] on li "Managed defects and testing workflows efficiently through JIRA integration with…" at bounding box center [653, 396] width 600 height 18
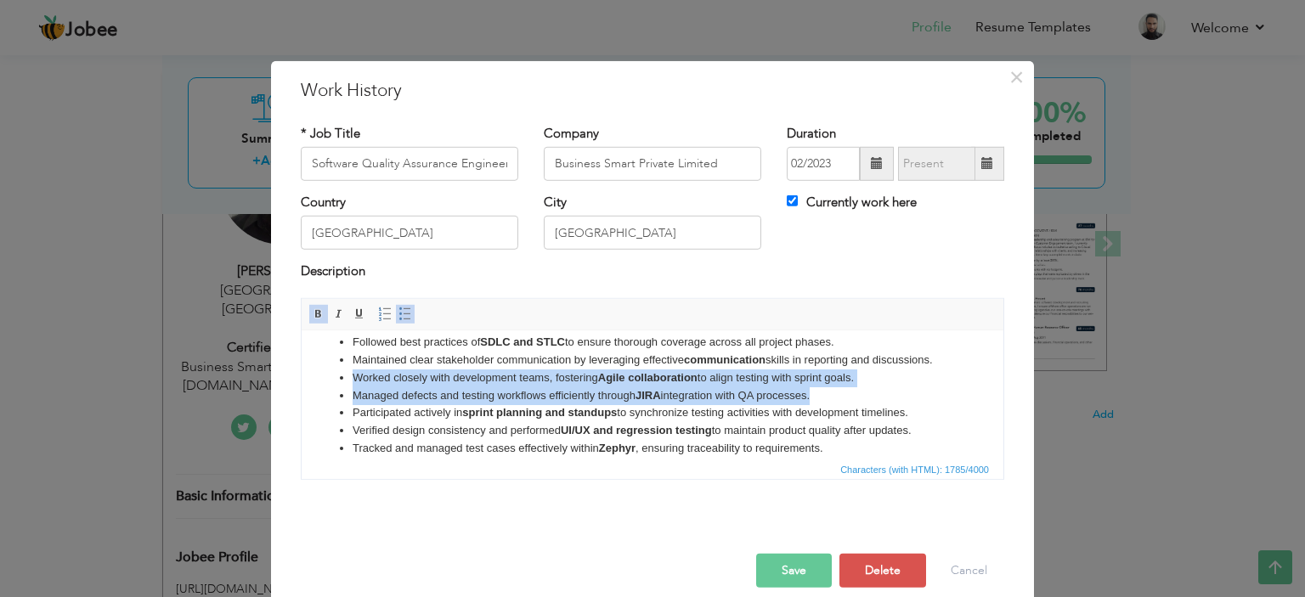
drag, startPoint x: 813, startPoint y: 412, endPoint x: 349, endPoint y: 388, distance: 464.6
click at [349, 388] on ul "Performed API testing using Postman ,to validate request and response accuracy,…" at bounding box center [653, 386] width 668 height 247
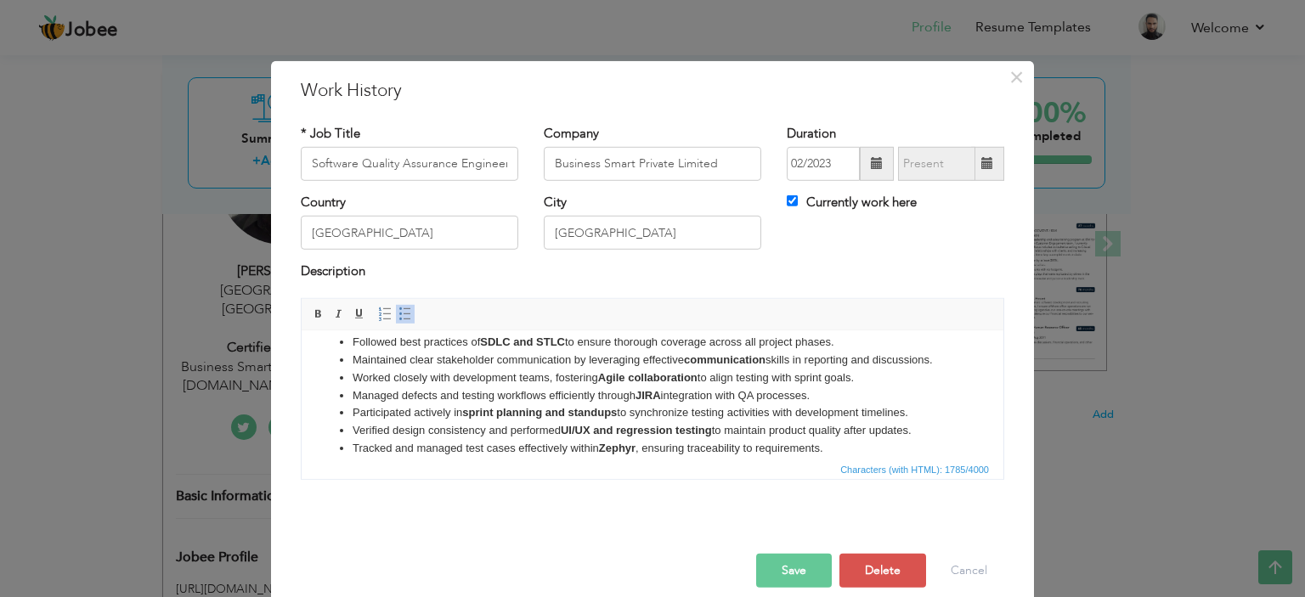
click at [618, 436] on strong "UI/UX and regression testing" at bounding box center [636, 429] width 151 height 13
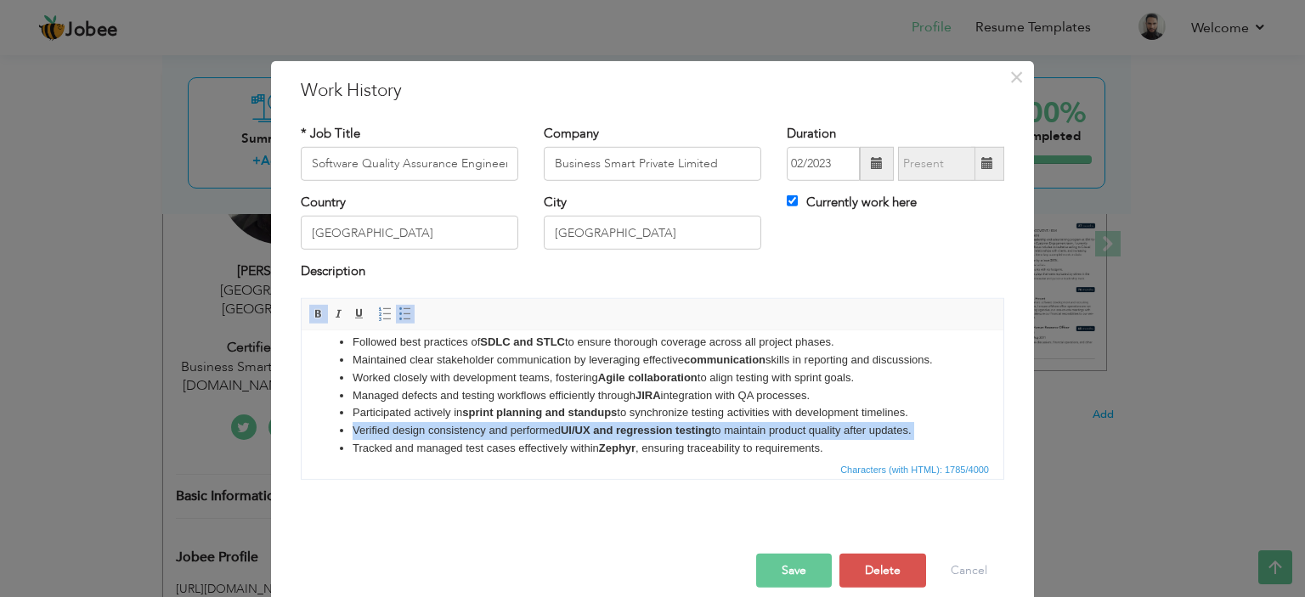
click at [618, 436] on strong "UI/UX and regression testing" at bounding box center [636, 429] width 151 height 13
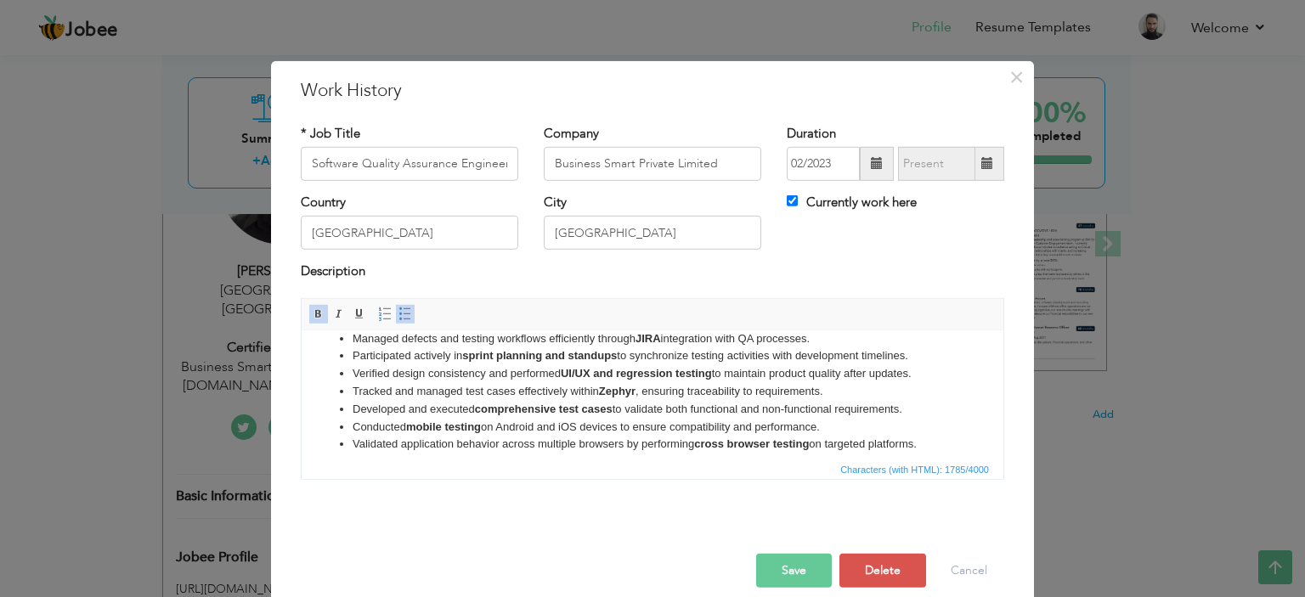
scroll to position [170, 0]
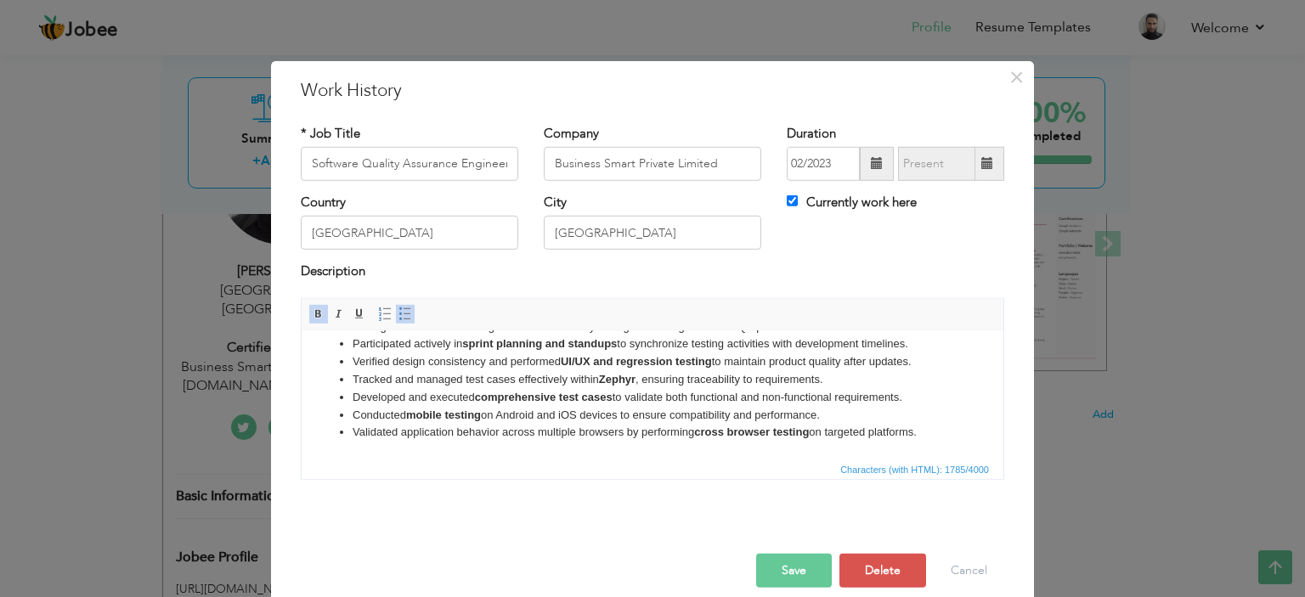
click at [581, 358] on strong "UI/UX and regression testing" at bounding box center [636, 360] width 151 height 13
click at [557, 410] on li "Conducted mobile testing on Android and iOS devices to ensure compatibility and…" at bounding box center [653, 415] width 600 height 18
drag, startPoint x: 628, startPoint y: 417, endPoint x: 496, endPoint y: 416, distance: 131.7
click at [496, 416] on li "Conducted mobile testing on Android and iOS devices to ensure compatibility and…" at bounding box center [653, 415] width 600 height 18
click at [624, 425] on li "Validated application behavior across multiple browsers by performing cross bro…" at bounding box center [653, 432] width 600 height 18
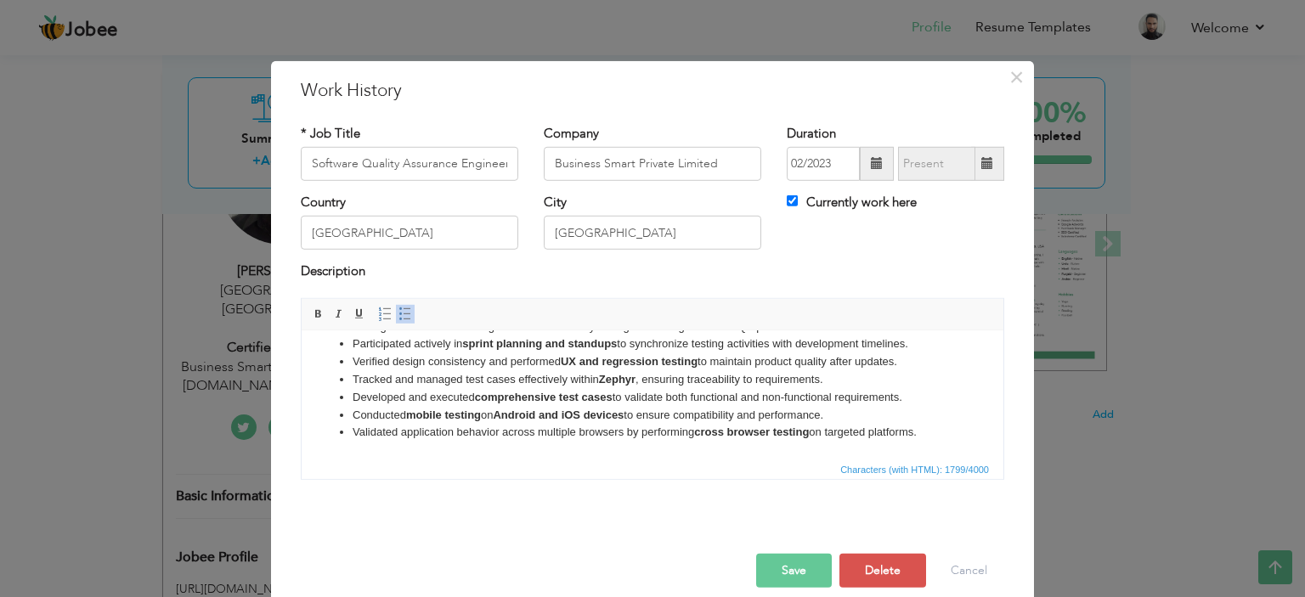
scroll to position [171, 0]
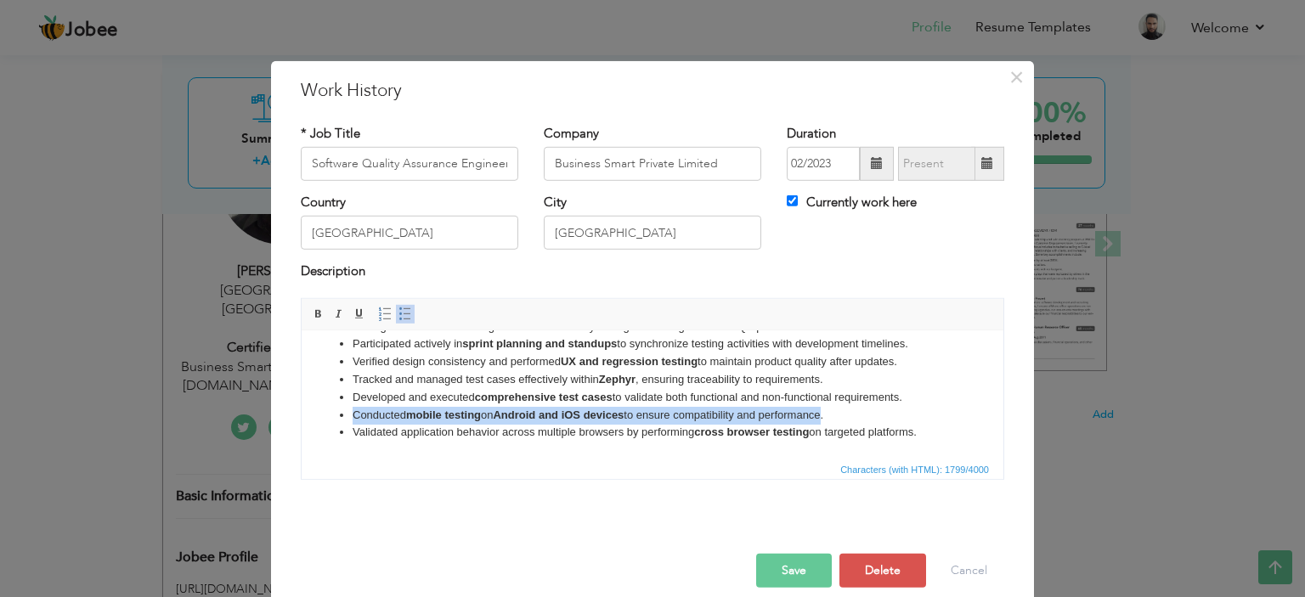
drag, startPoint x: 831, startPoint y: 414, endPoint x: 341, endPoint y: 411, distance: 490.3
click at [353, 411] on li "Conducted mobile testing on Android and iOS devices to ensure compatibility and…" at bounding box center [653, 415] width 600 height 18
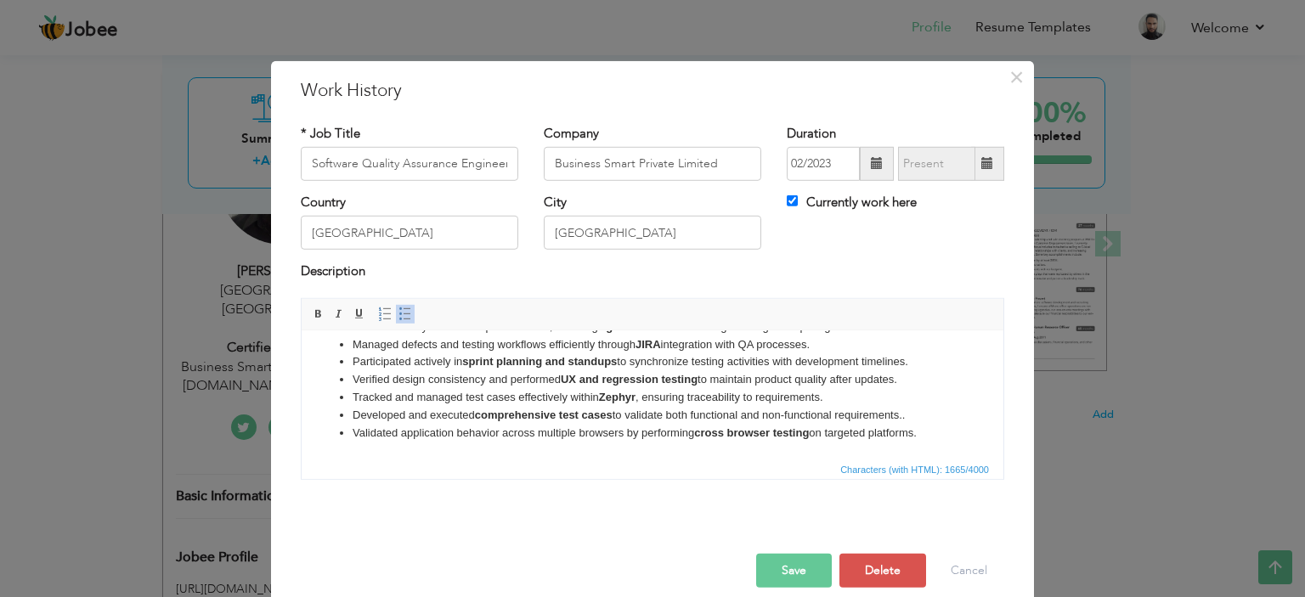
scroll to position [0, 0]
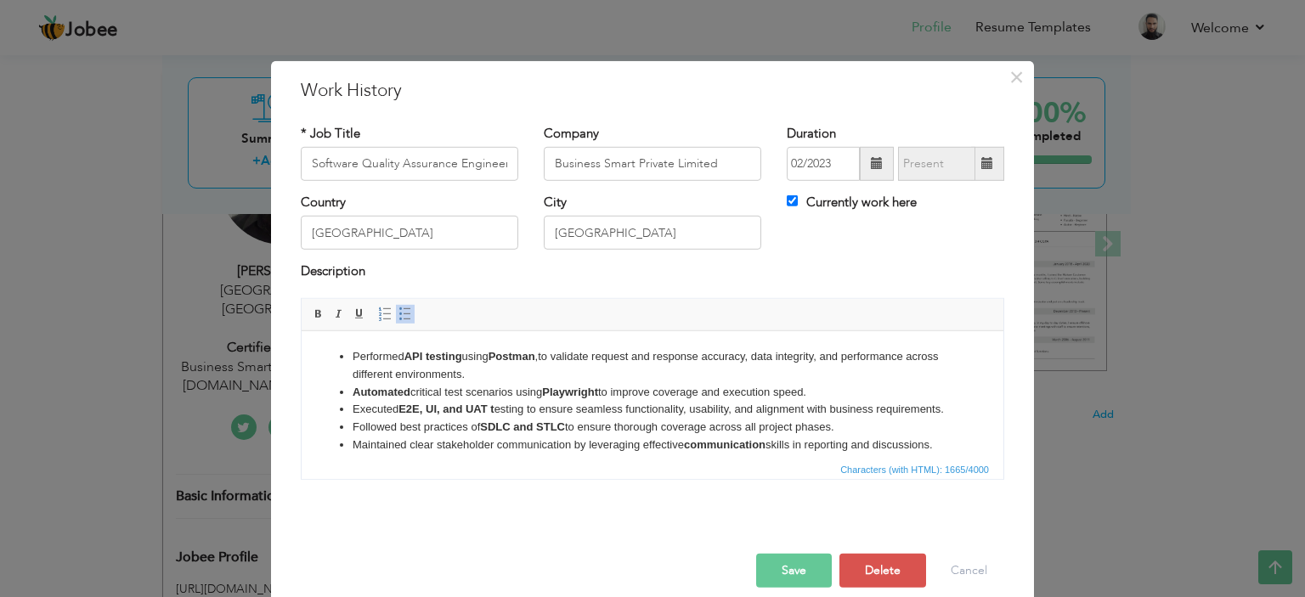
click at [653, 418] on li "Executed E2E, UI, and UAT t esting to ensure seamless functionality, usability,…" at bounding box center [653, 409] width 600 height 18
click at [844, 436] on li "Followed best practices of SDLC and STLC to ensure thorough coverage across all…" at bounding box center [653, 427] width 600 height 18
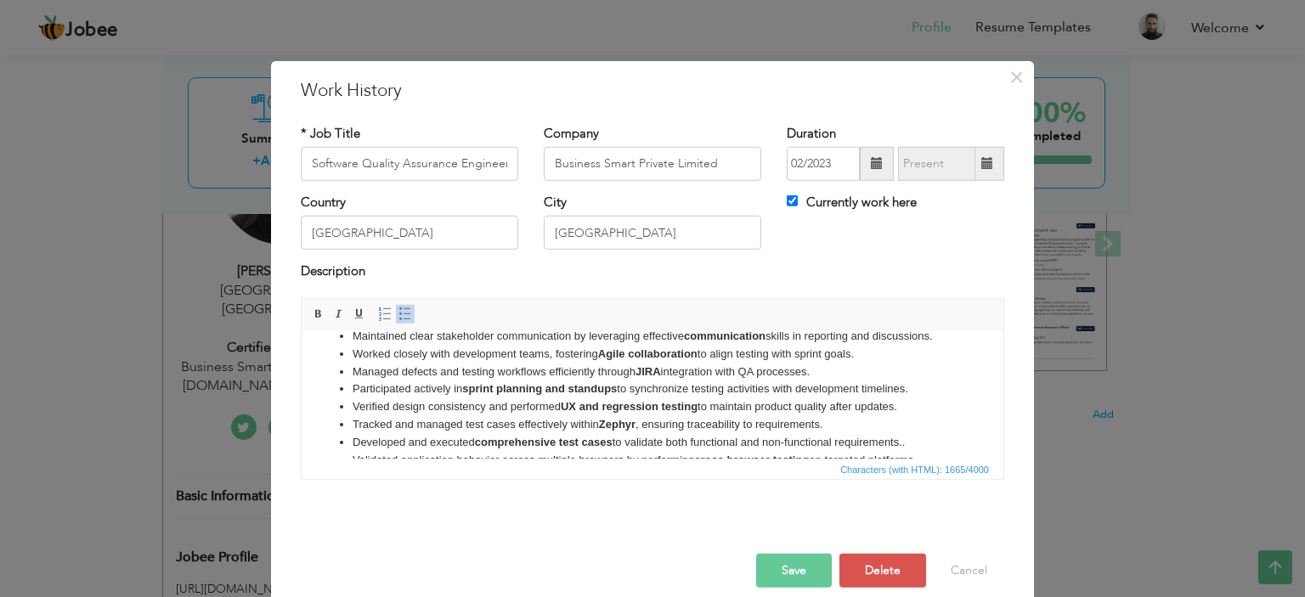
scroll to position [68, 0]
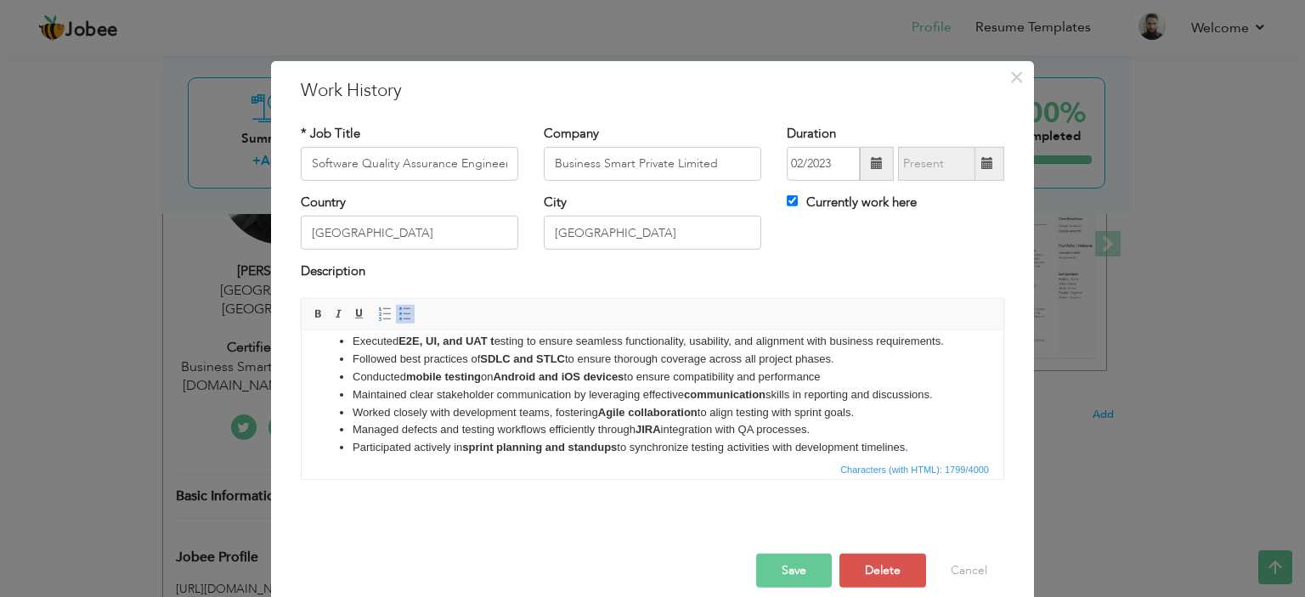
click at [756, 421] on li "Worked closely with development teams, fostering Agile collaboration to align t…" at bounding box center [653, 413] width 600 height 18
drag, startPoint x: 844, startPoint y: 452, endPoint x: 343, endPoint y: 422, distance: 501.4
click at [343, 422] on ul "Performed API testing using Postman ,to validate request and response accuracy,…" at bounding box center [653, 399] width 668 height 247
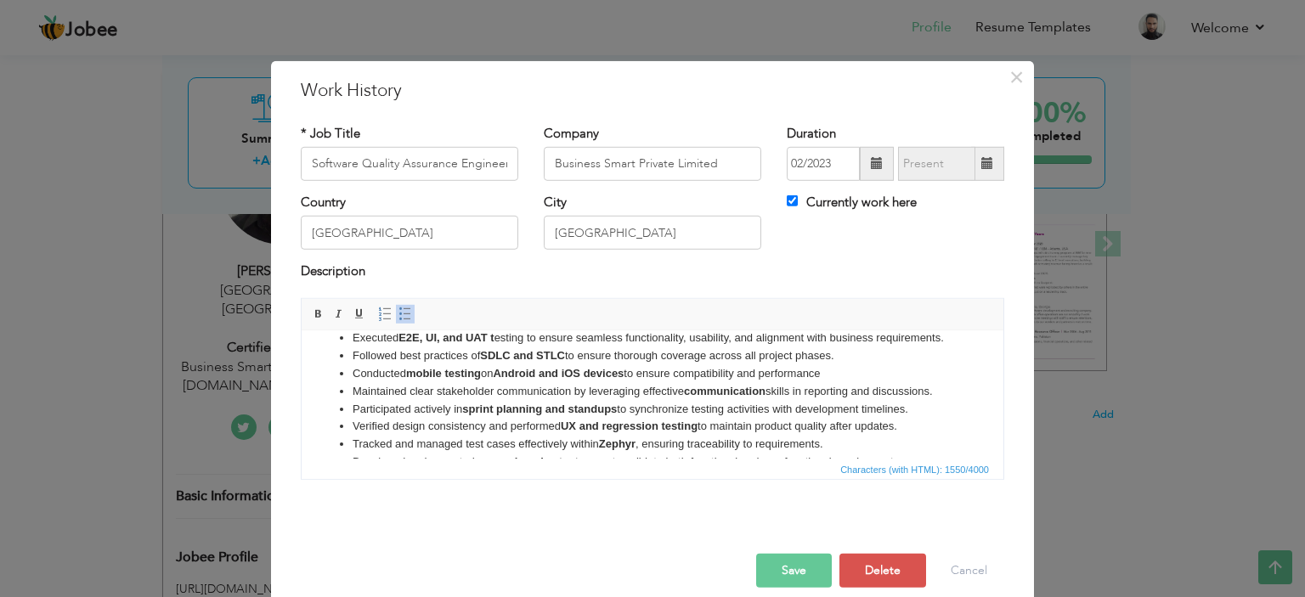
click at [709, 397] on strong "communication" at bounding box center [725, 390] width 82 height 13
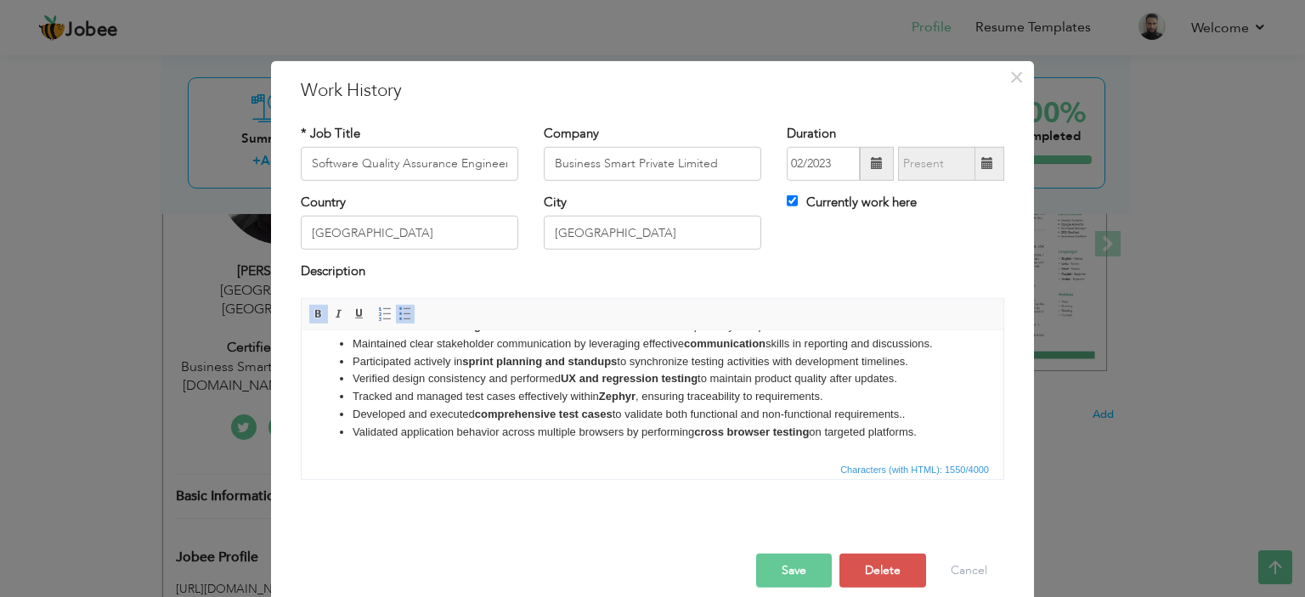
scroll to position [0, 0]
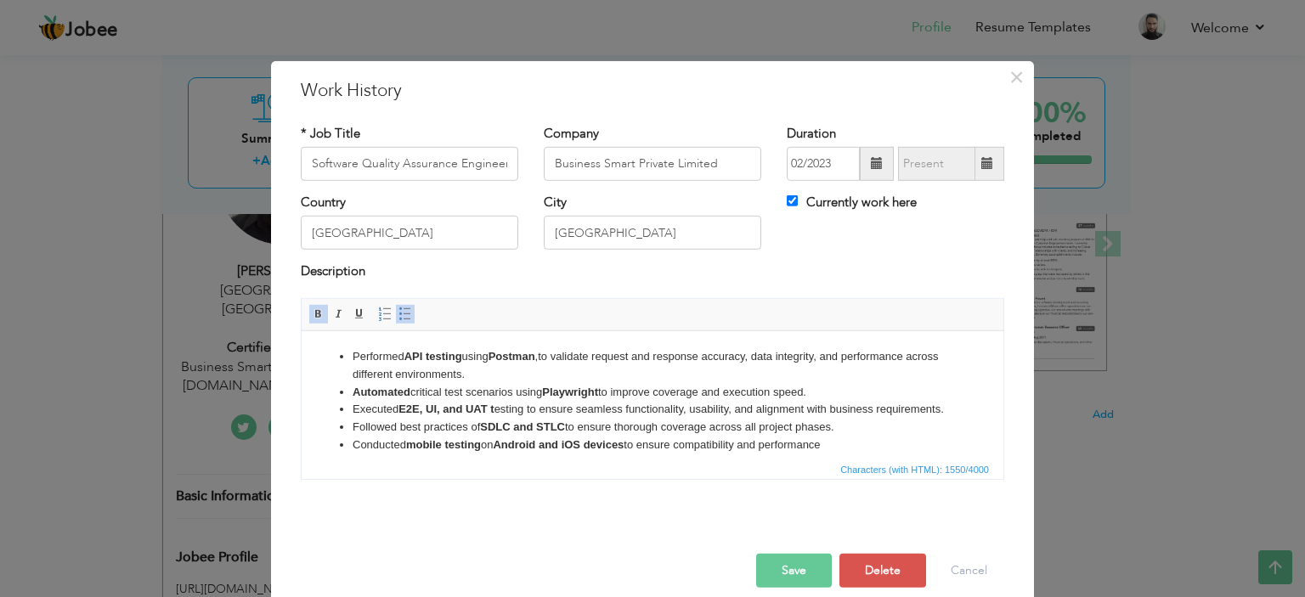
click at [693, 436] on li "Followed best practices of SDLC and STLC to ensure thorough coverage across all…" at bounding box center [653, 427] width 600 height 18
click at [472, 418] on li "Executed E2E, UI, and UAT t esting to ensure seamless functionality, usability,…" at bounding box center [653, 409] width 600 height 18
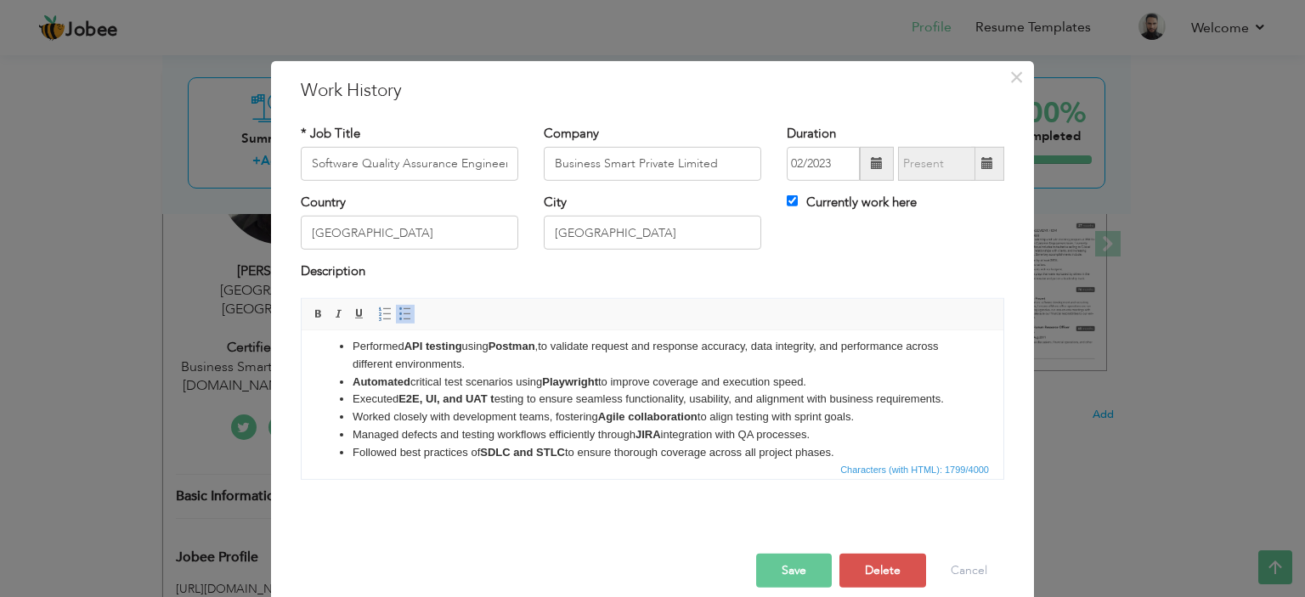
scroll to position [95, 0]
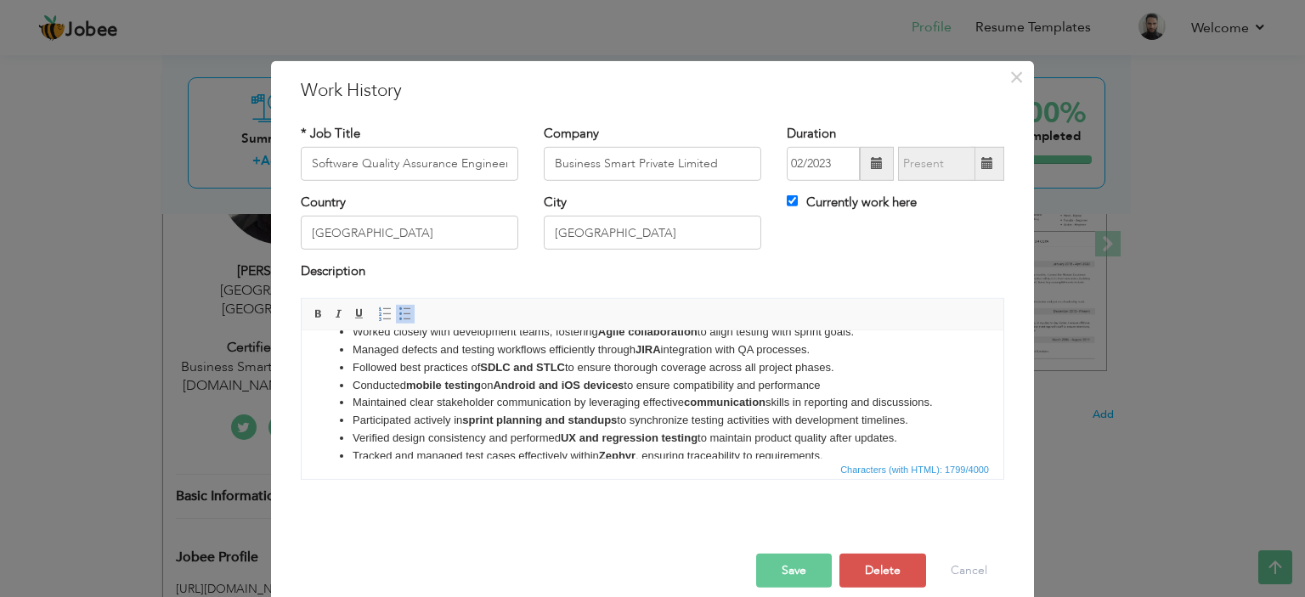
click at [506, 359] on li "Managed defects and testing workflows efficiently through JIRA integration with…" at bounding box center [653, 350] width 600 height 18
drag, startPoint x: 435, startPoint y: 363, endPoint x: 347, endPoint y: 365, distance: 88.4
click at [347, 365] on ul "Performed API testing using Postman ,to validate request and response accuracy,…" at bounding box center [653, 375] width 668 height 247
drag, startPoint x: 602, startPoint y: 374, endPoint x: 613, endPoint y: 382, distance: 12.7
click at [603, 359] on li "Managed defects and testing workflows efficiently through JIRA integration with…" at bounding box center [653, 350] width 600 height 18
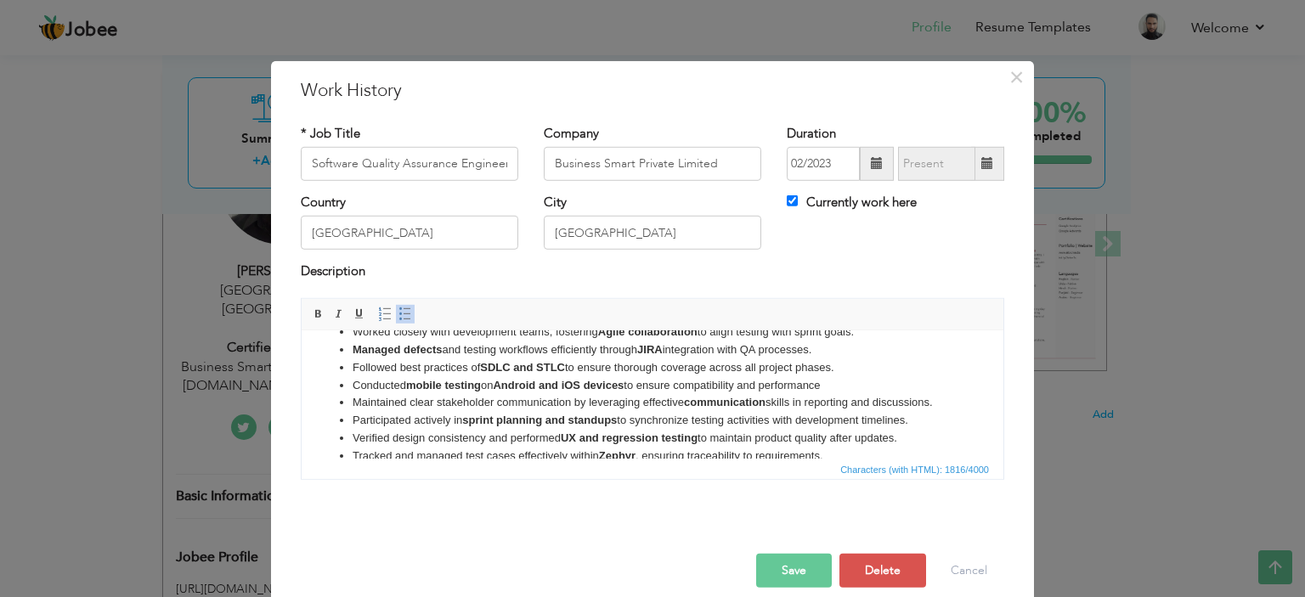
click at [398, 355] on strong "Managed defects" at bounding box center [397, 348] width 89 height 13
click at [540, 373] on strong "SDLC and STLC" at bounding box center [522, 366] width 85 height 13
click at [586, 394] on li "Conducted mobile testing on Android and iOS devices to ensure compatibility and…" at bounding box center [653, 385] width 600 height 18
click at [676, 359] on li "Tracked defects and testing workflows efficiently through JIRA integration with…" at bounding box center [653, 350] width 600 height 18
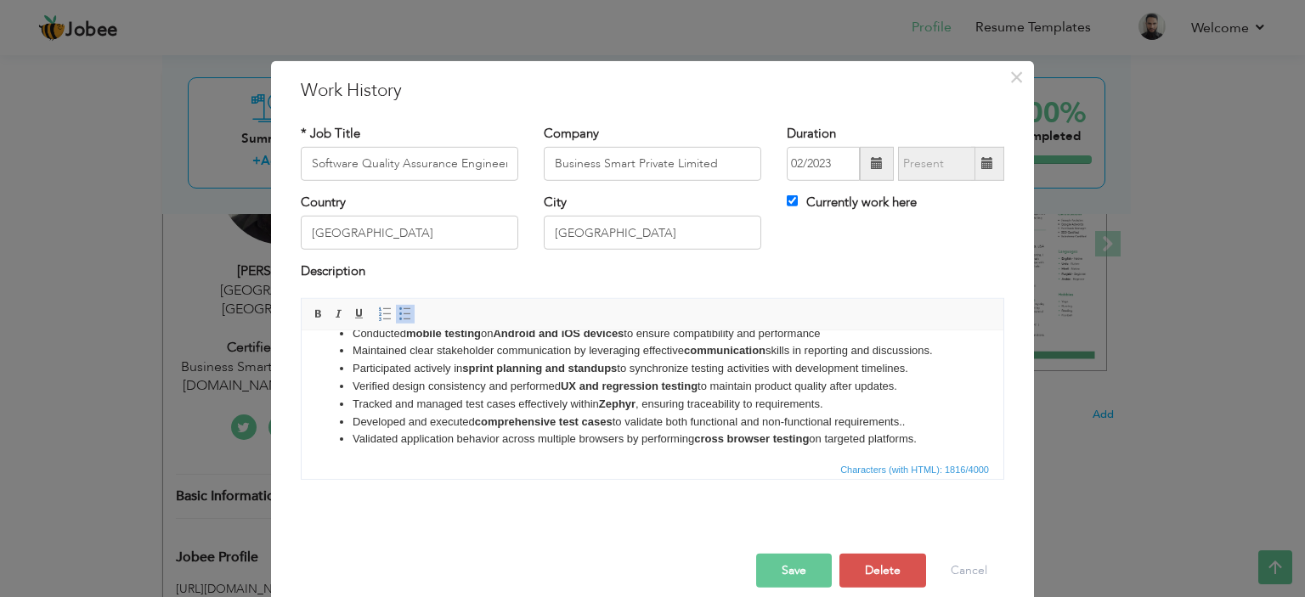
scroll to position [171, 0]
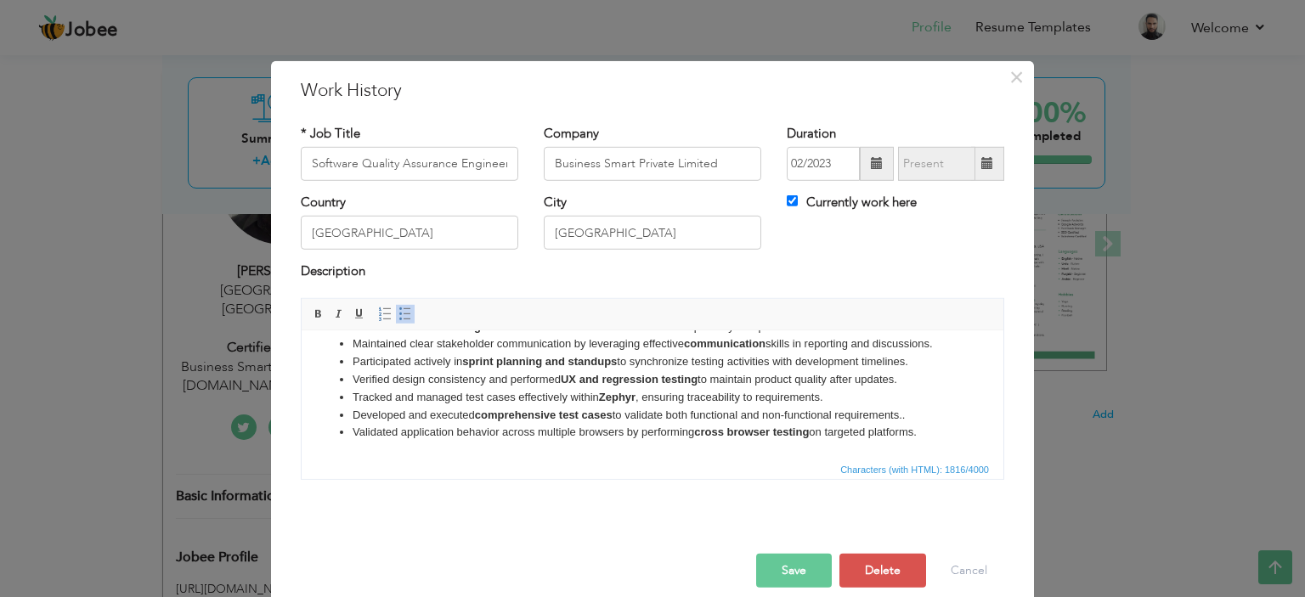
click at [715, 423] on li "Validated application behavior across multiple browsers by performing cross bro…" at bounding box center [653, 432] width 600 height 18
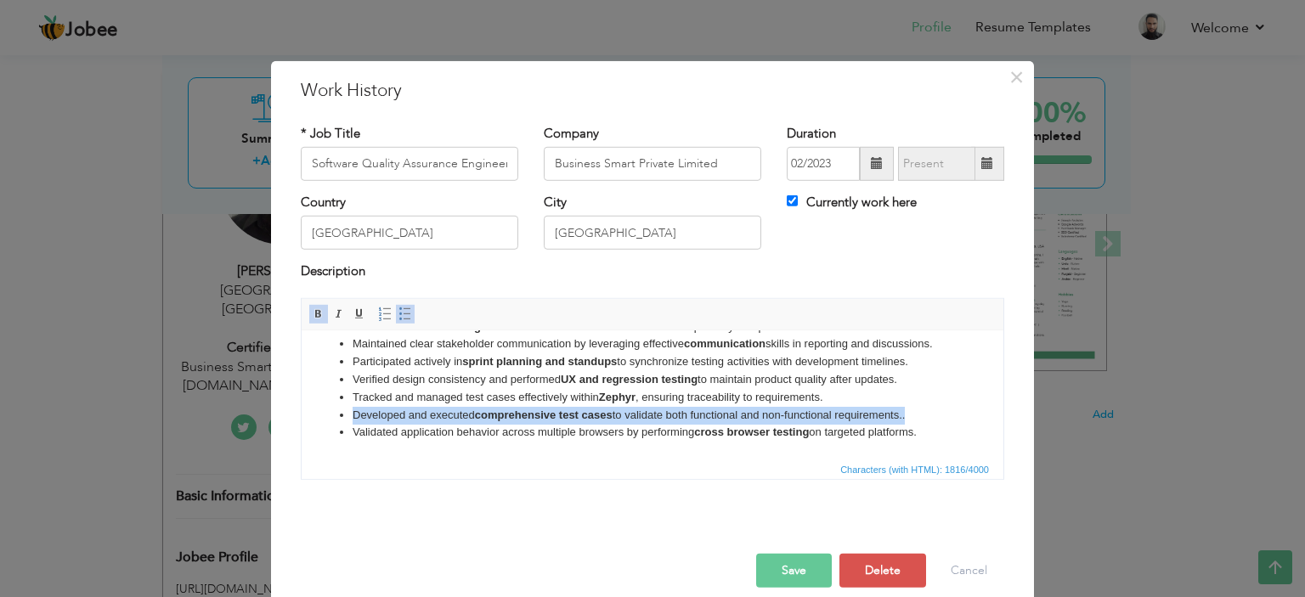
drag, startPoint x: 924, startPoint y: 416, endPoint x: 330, endPoint y: 415, distance: 594.0
click at [331, 416] on ul "Performed API testing using Postman ,to validate request and response accuracy,…" at bounding box center [653, 317] width 668 height 247
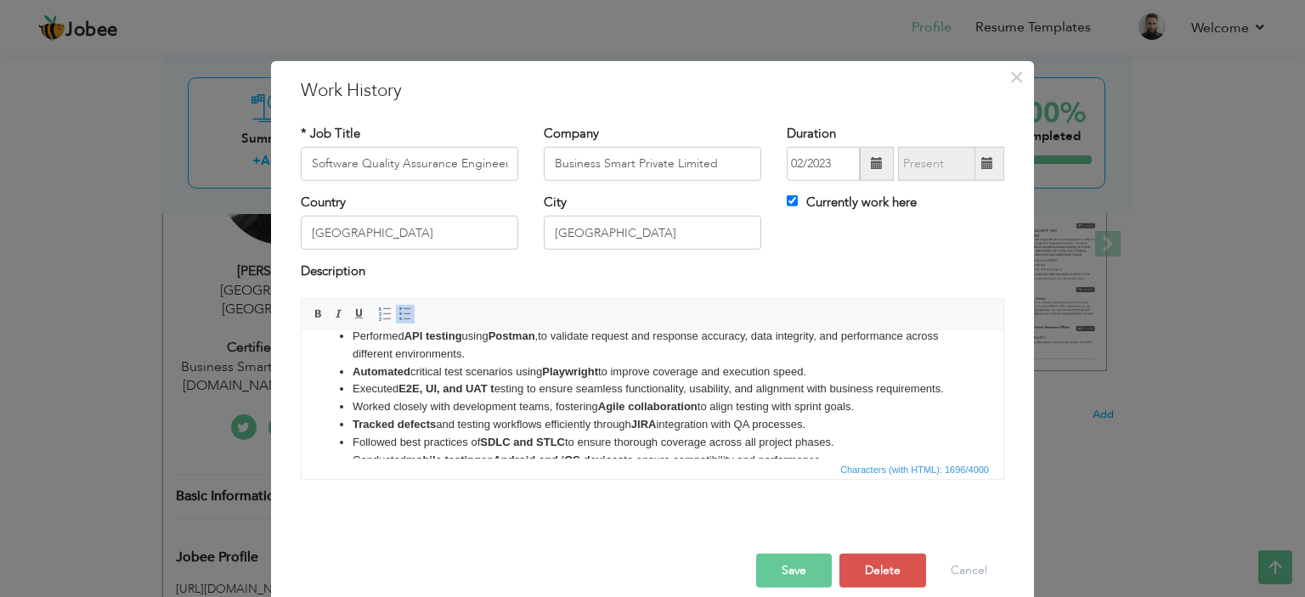
scroll to position [85, 0]
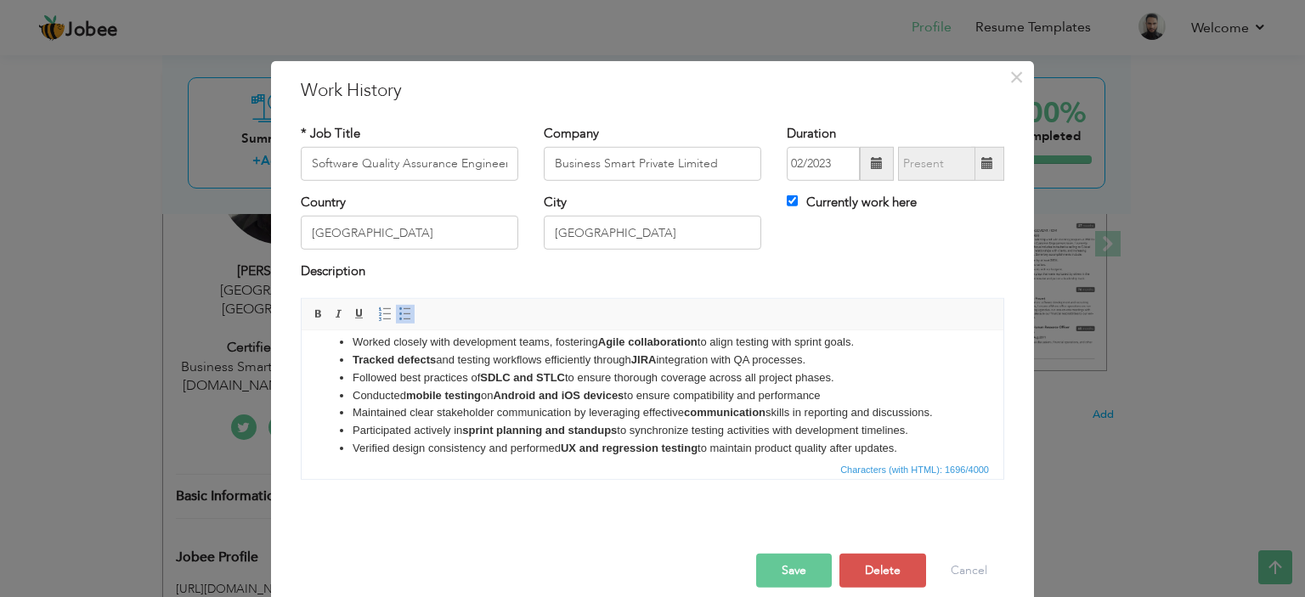
click at [636, 369] on li "Tracked defects and testing workflows efficiently through JIRA integration with…" at bounding box center [653, 360] width 600 height 18
click at [818, 369] on li "Tracked defects and testing workflows efficiently through JIRA integration with…" at bounding box center [653, 360] width 600 height 18
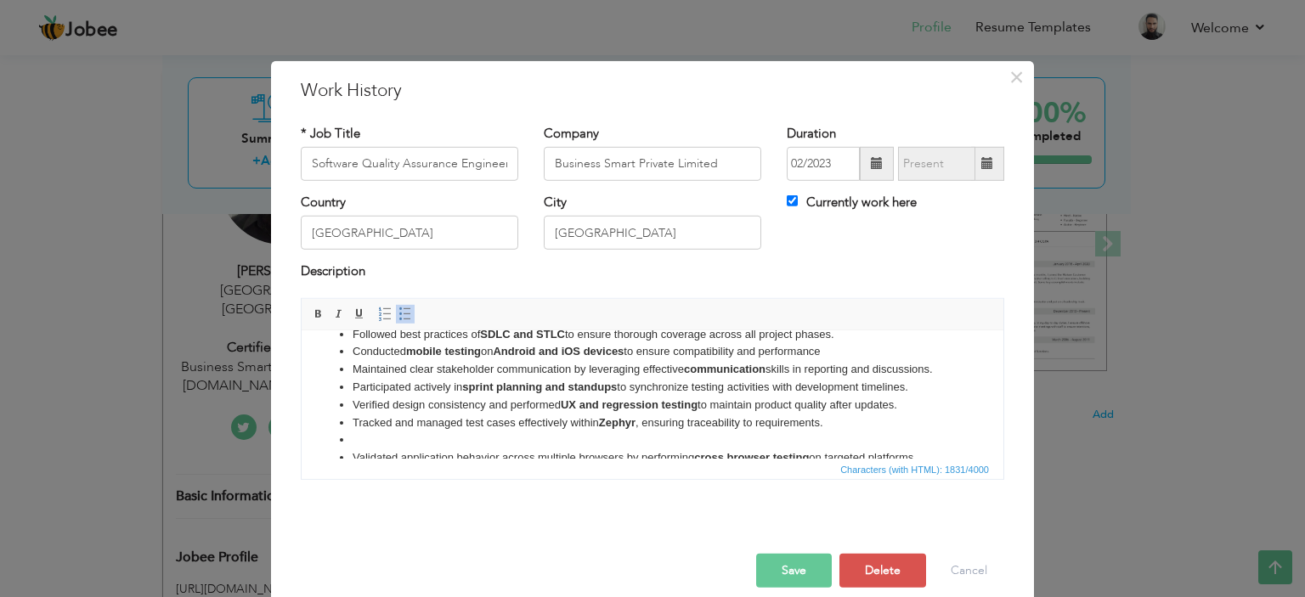
scroll to position [170, 0]
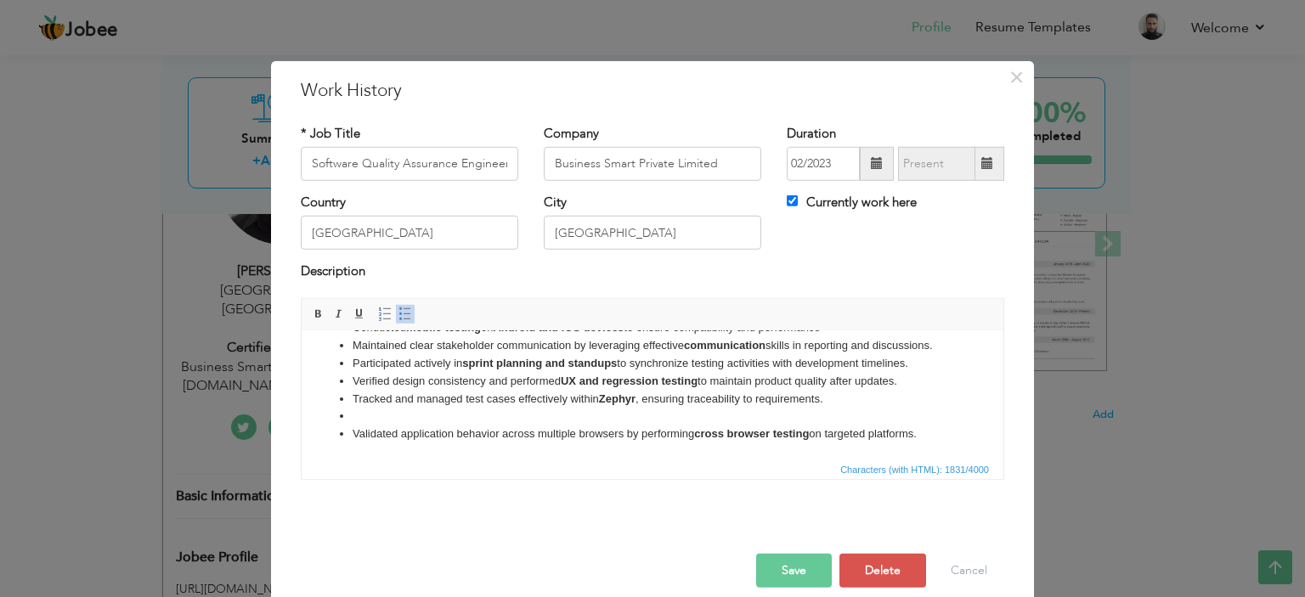
click at [411, 425] on li at bounding box center [653, 416] width 600 height 18
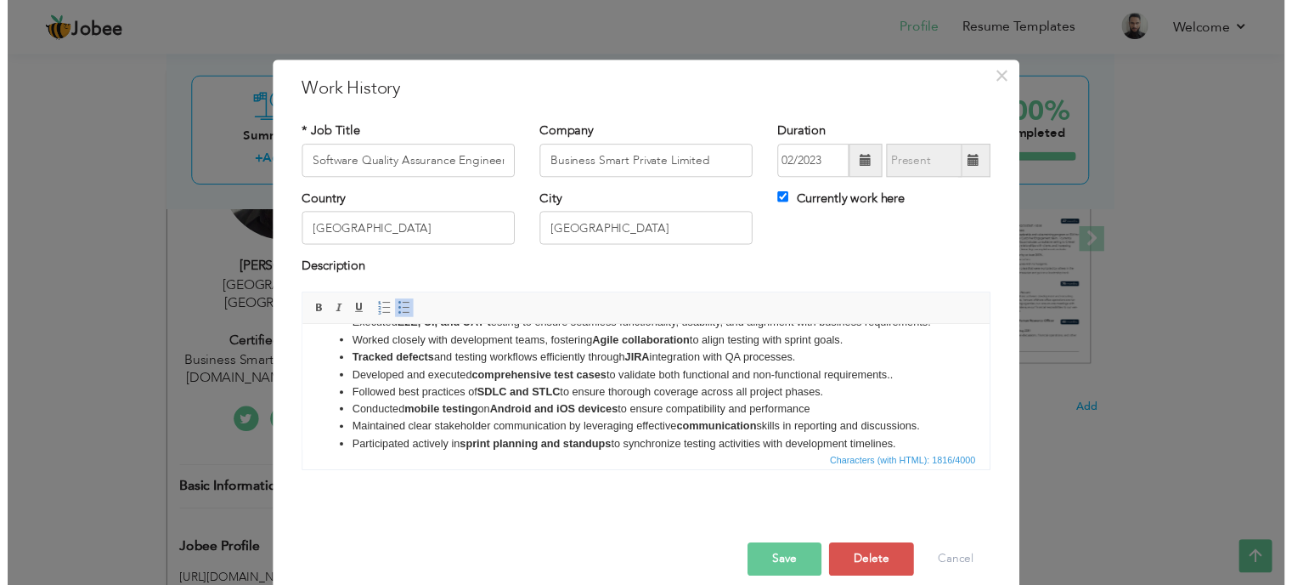
scroll to position [0, 0]
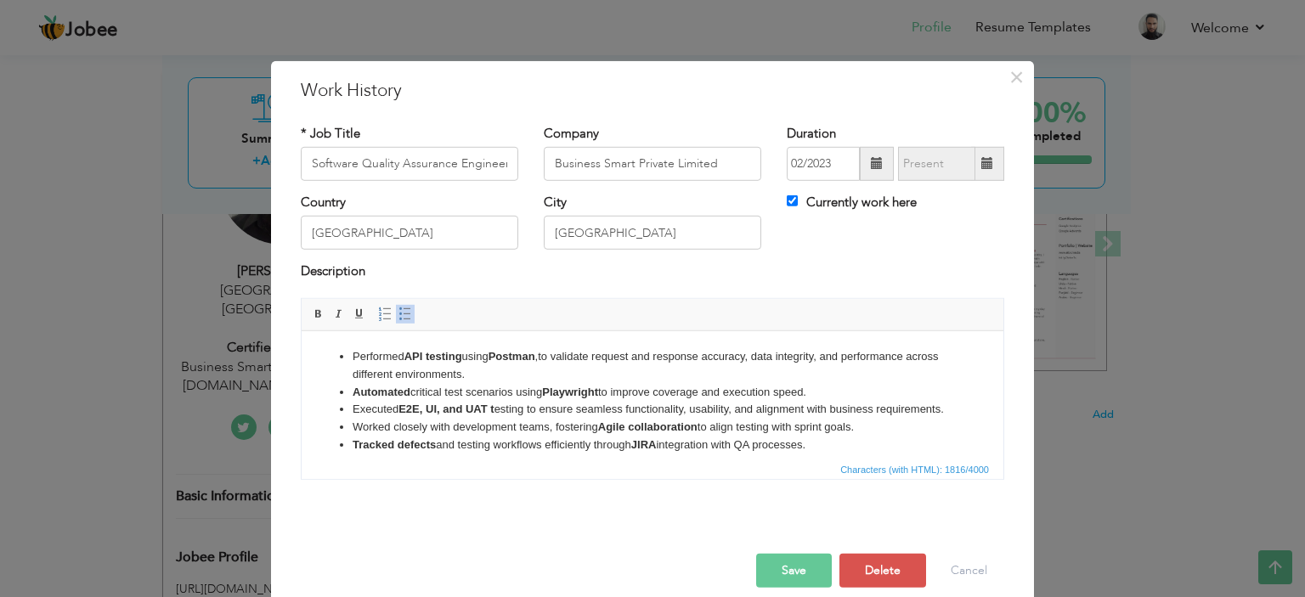
drag, startPoint x: 780, startPoint y: 574, endPoint x: 783, endPoint y: 563, distance: 10.7
click at [780, 574] on button "Save" at bounding box center [794, 571] width 76 height 34
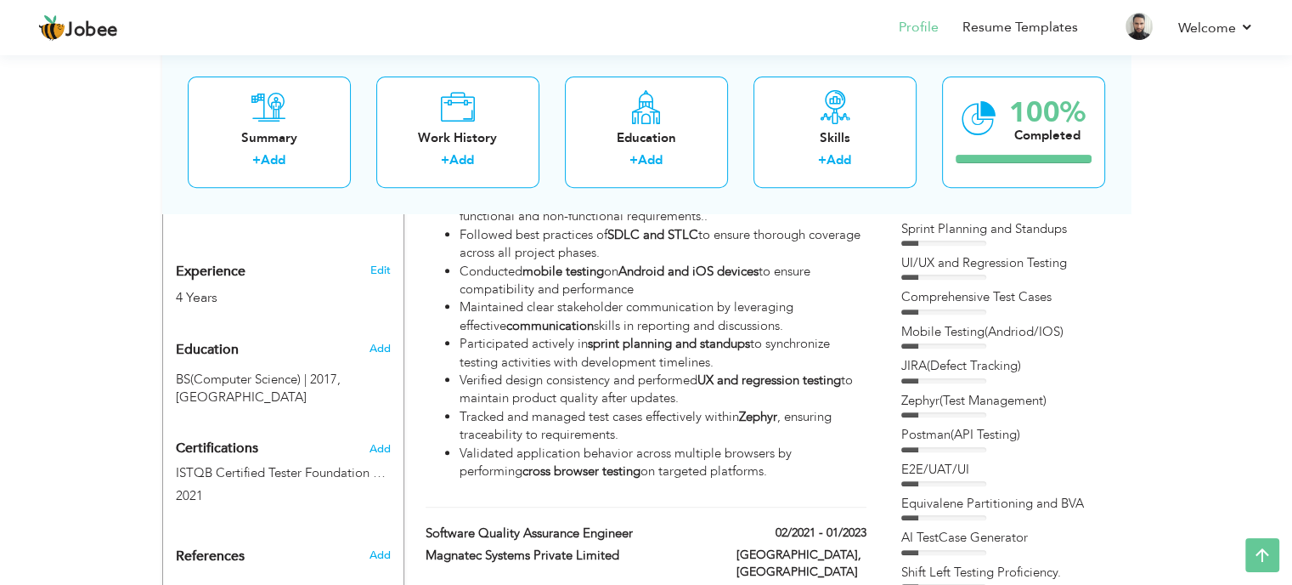
scroll to position [673, 0]
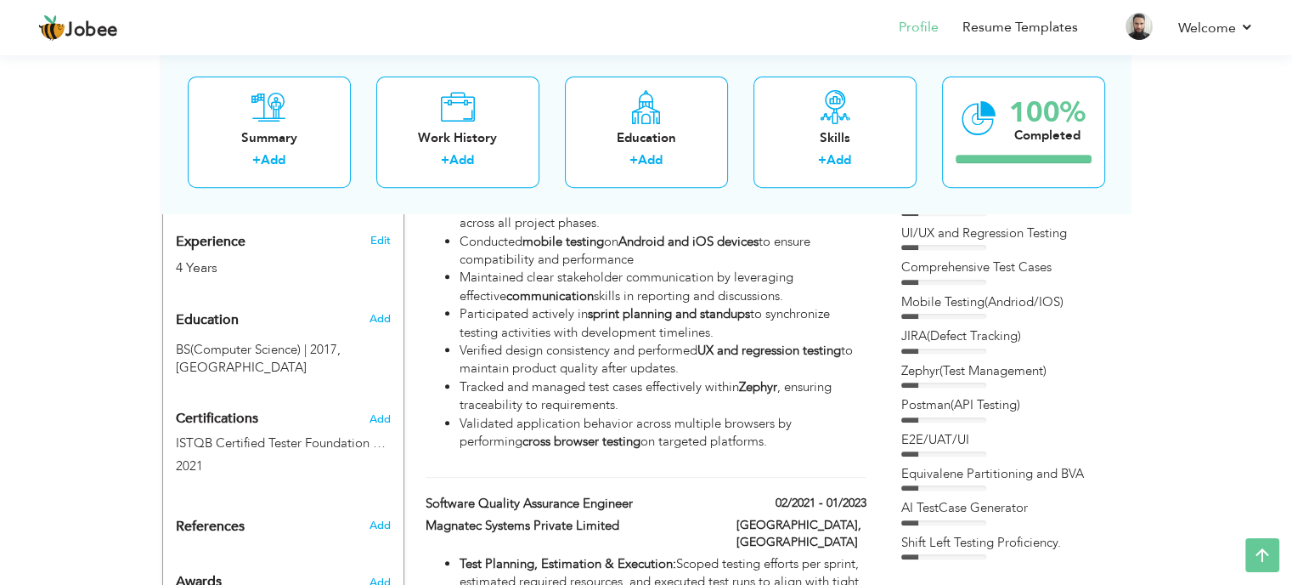
click at [1017, 237] on div "UI/UX and Regression Testing" at bounding box center [1008, 233] width 212 height 18
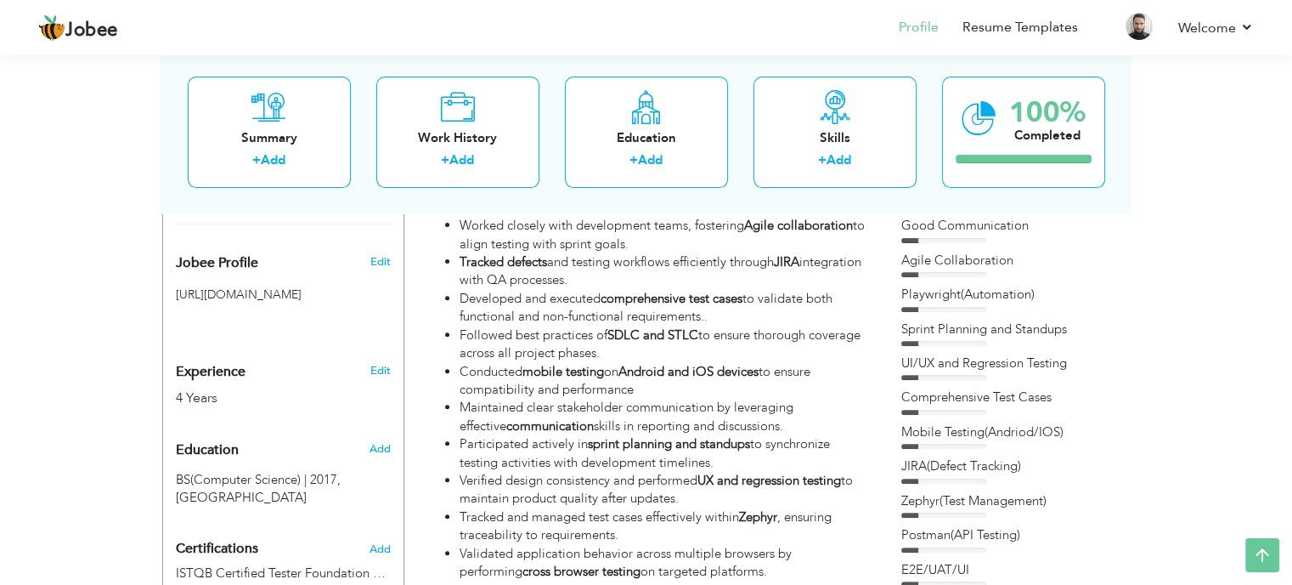
scroll to position [418, 0]
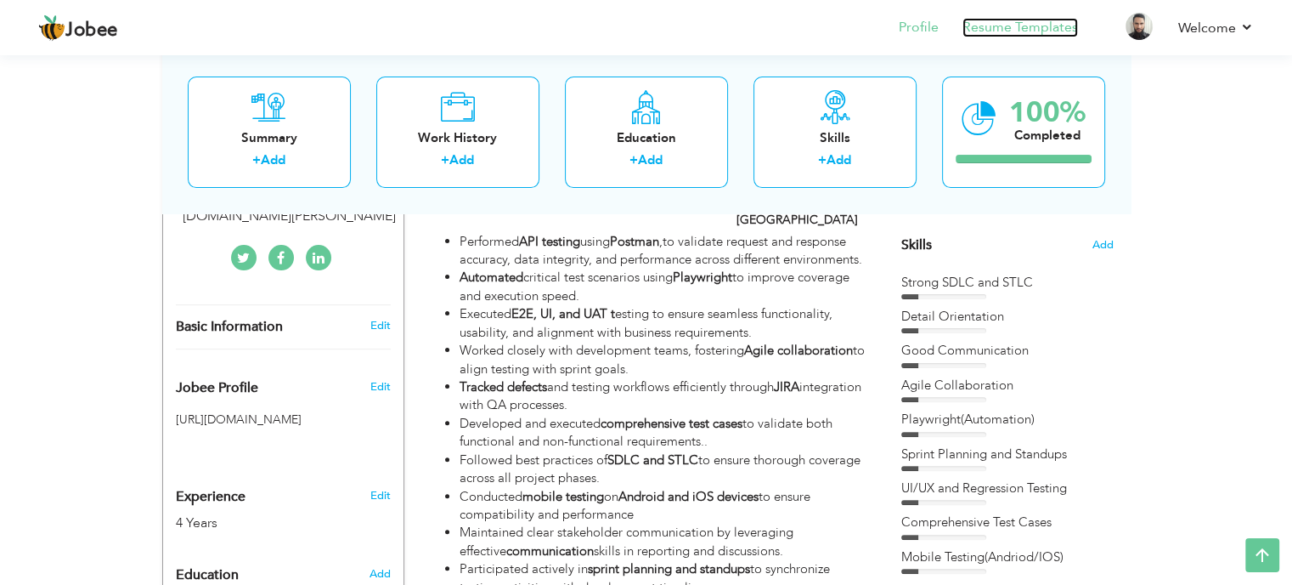
click at [1015, 25] on link "Resume Templates" at bounding box center [1021, 28] width 116 height 20
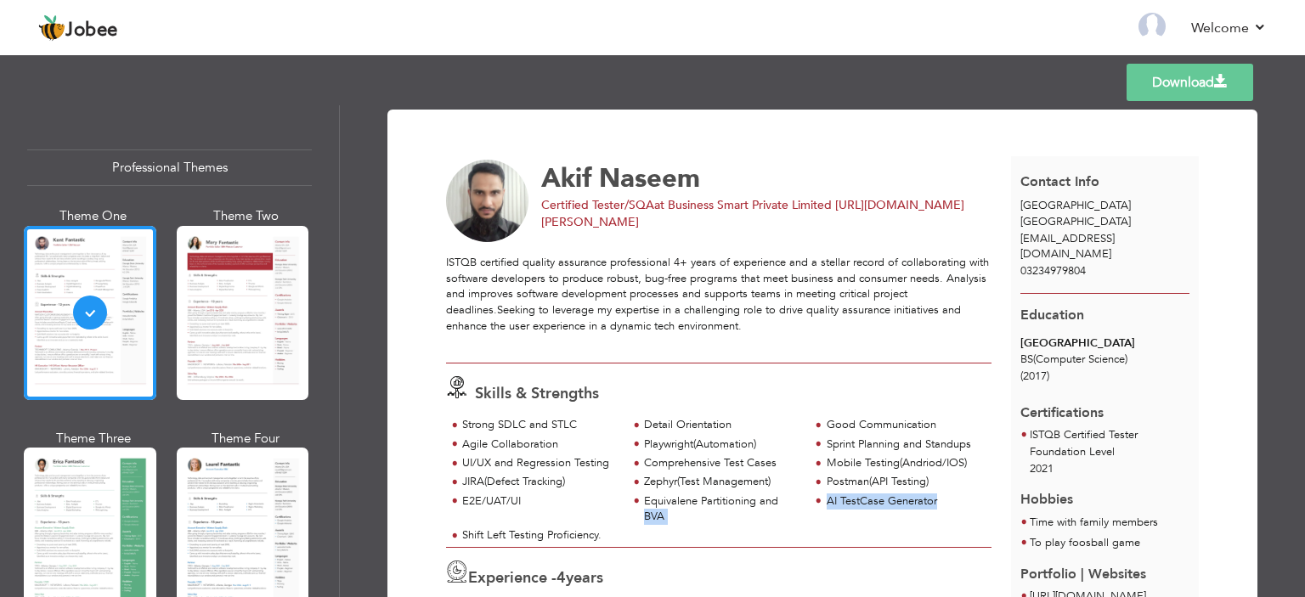
drag, startPoint x: 625, startPoint y: 529, endPoint x: 634, endPoint y: 511, distance: 19.8
click at [634, 511] on div "Strong SDLC and STLC Detail Orientation Good Communication Agile Collaboration …" at bounding box center [719, 481] width 546 height 129
click at [646, 562] on div "Experience - 4 years" at bounding box center [719, 576] width 546 height 31
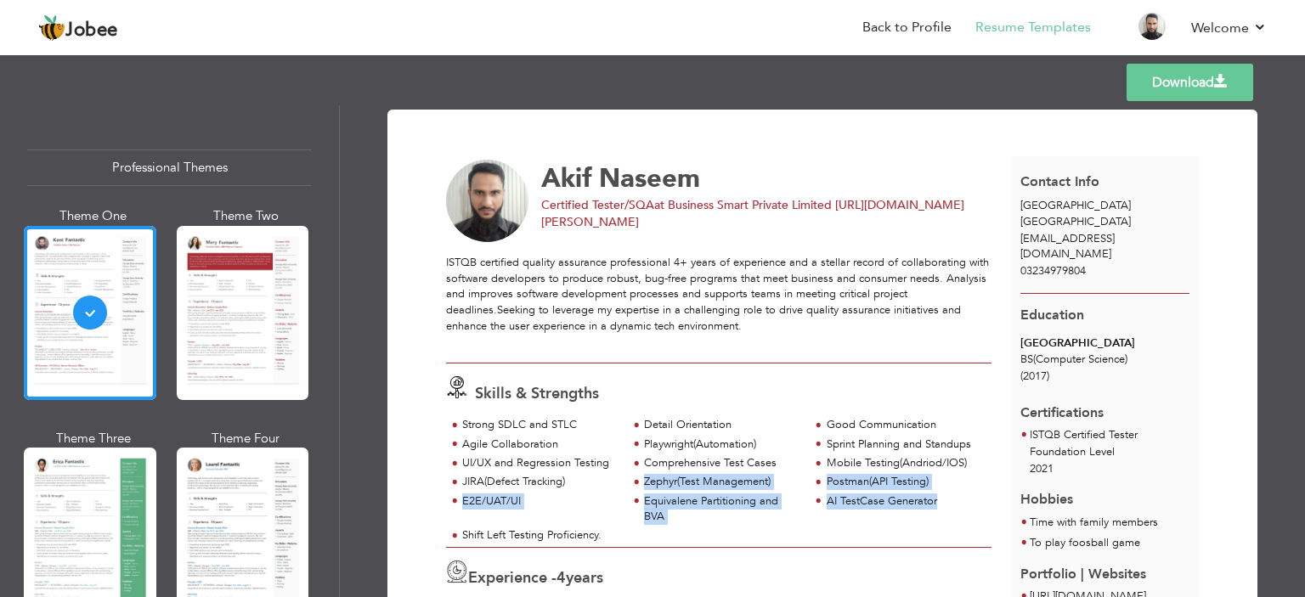
drag, startPoint x: 648, startPoint y: 538, endPoint x: 631, endPoint y: 497, distance: 43.9
click at [631, 490] on div "Strong SDLC and STLC Detail Orientation Good Communication Agile Collaboration …" at bounding box center [719, 481] width 546 height 129
click at [632, 502] on span at bounding box center [635, 502] width 15 height 17
drag, startPoint x: 453, startPoint y: 534, endPoint x: 627, endPoint y: 502, distance: 177.0
click at [627, 502] on div "Strong SDLC and STLC Detail Orientation Good Communication Agile Collaboration …" at bounding box center [719, 481] width 546 height 129
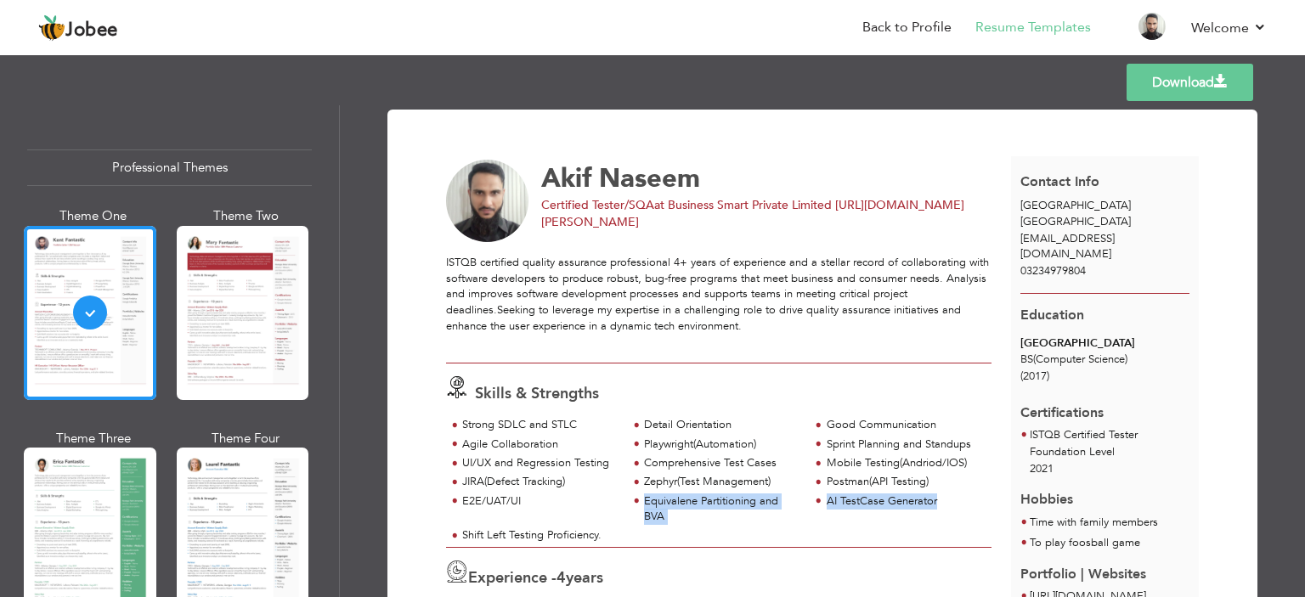
copy div "Equivalene Partitioning and BVA AI TestCase Generator"
click at [911, 24] on link "Back to Profile" at bounding box center [907, 28] width 89 height 20
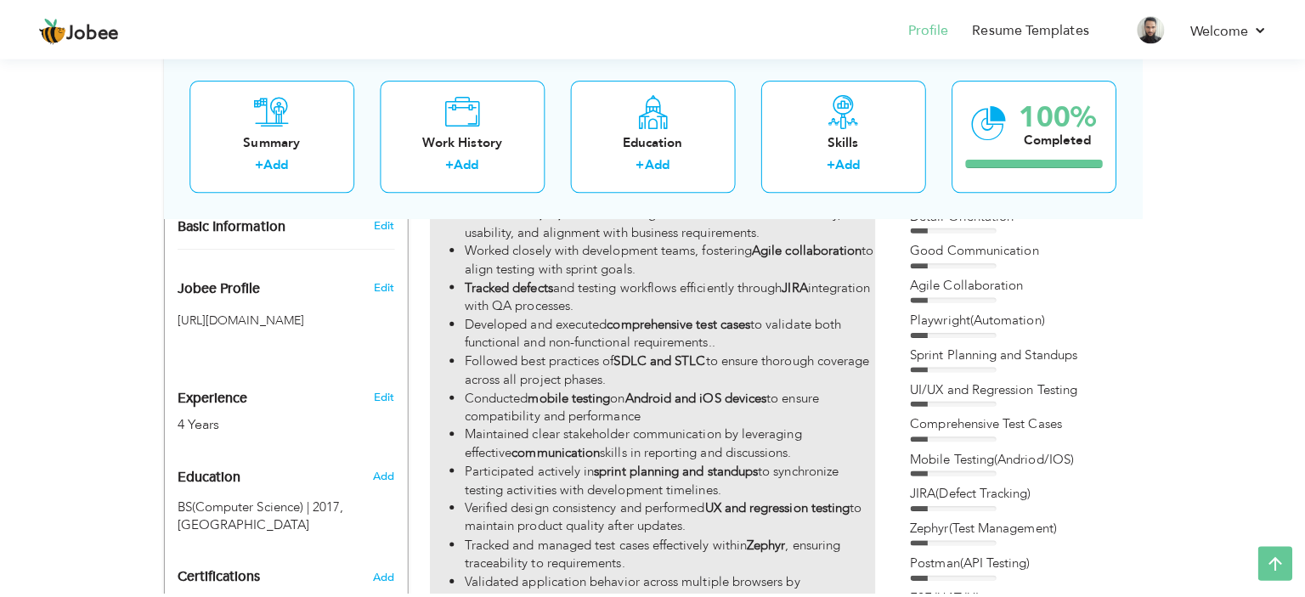
scroll to position [443, 0]
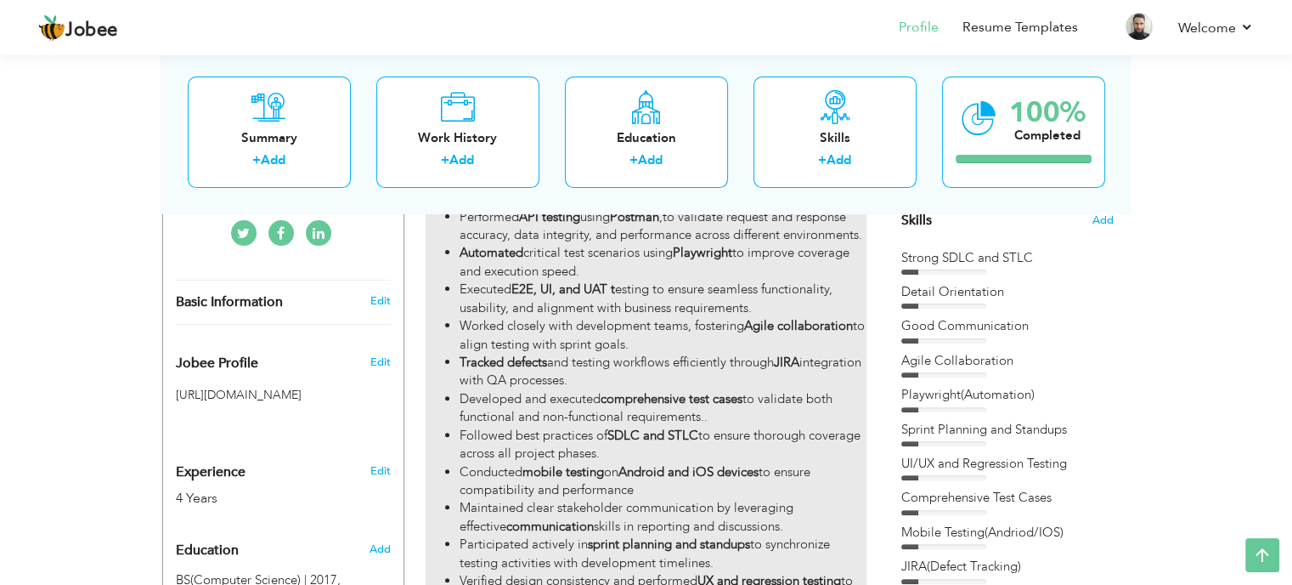
click at [699, 288] on li "Executed E2E, UI, and UAT t esting to ensure seamless functionality, usability,…" at bounding box center [663, 298] width 406 height 37
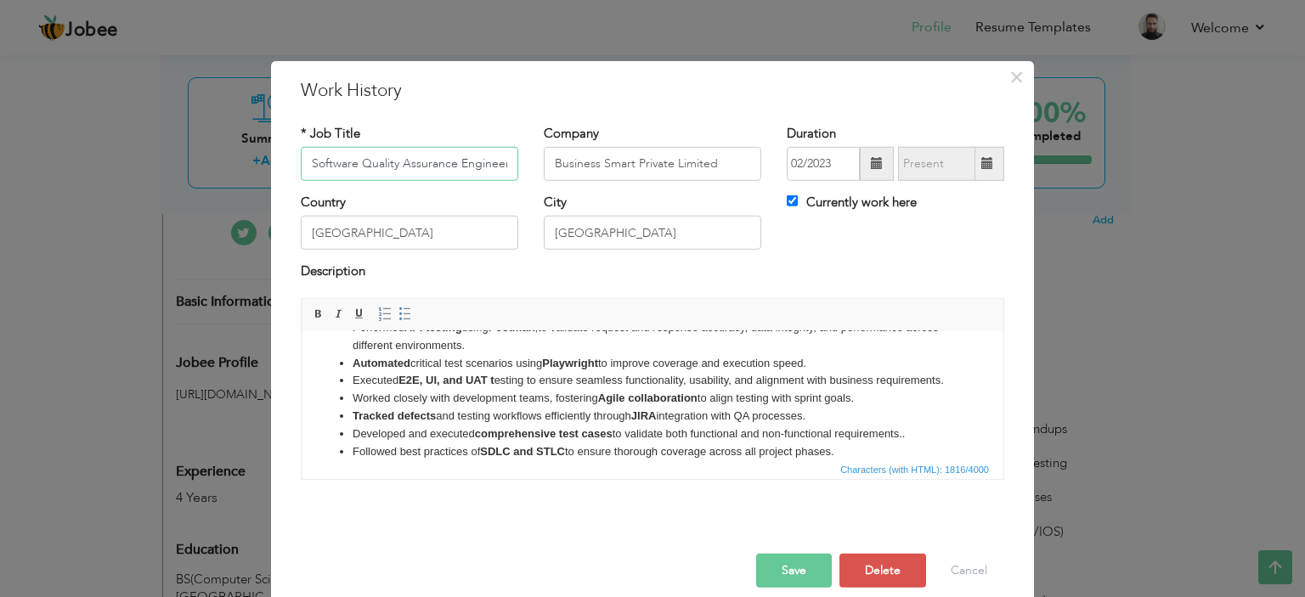
scroll to position [0, 0]
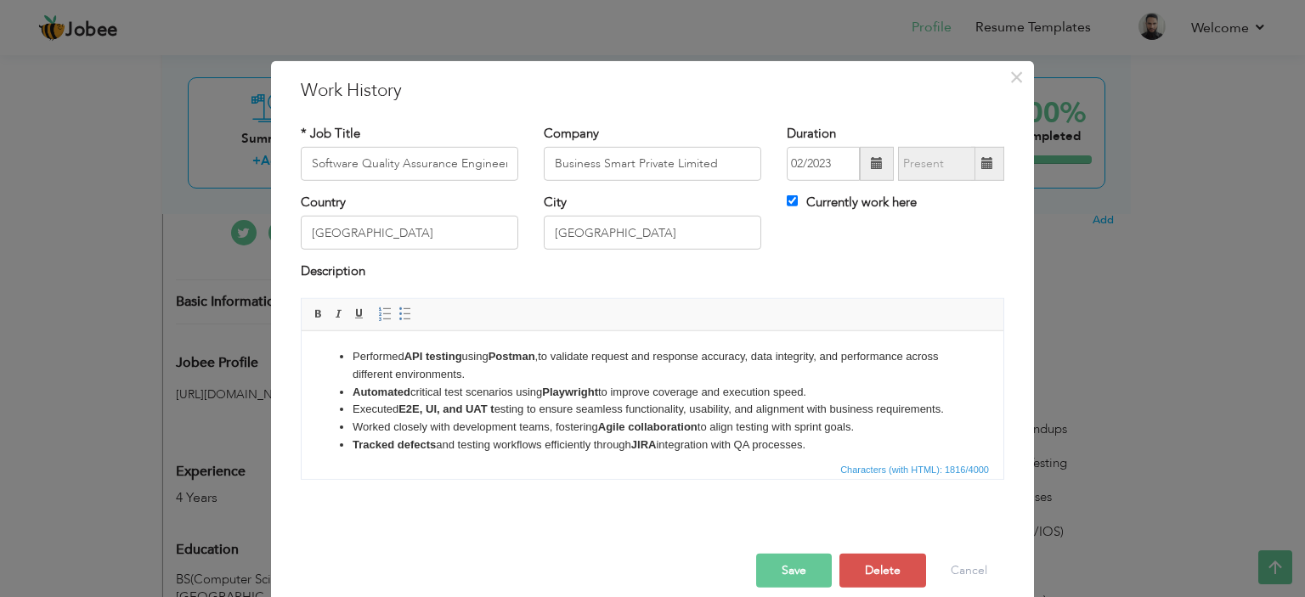
click at [651, 433] on strong "Agile collaboration" at bounding box center [647, 426] width 99 height 13
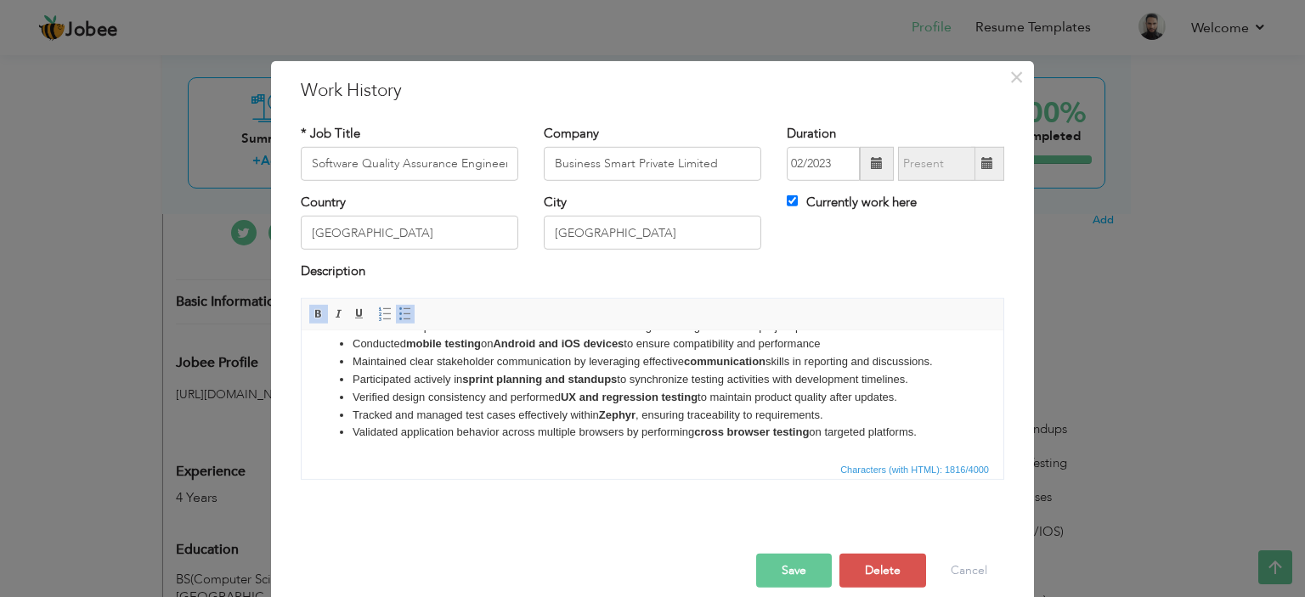
scroll to position [85, 0]
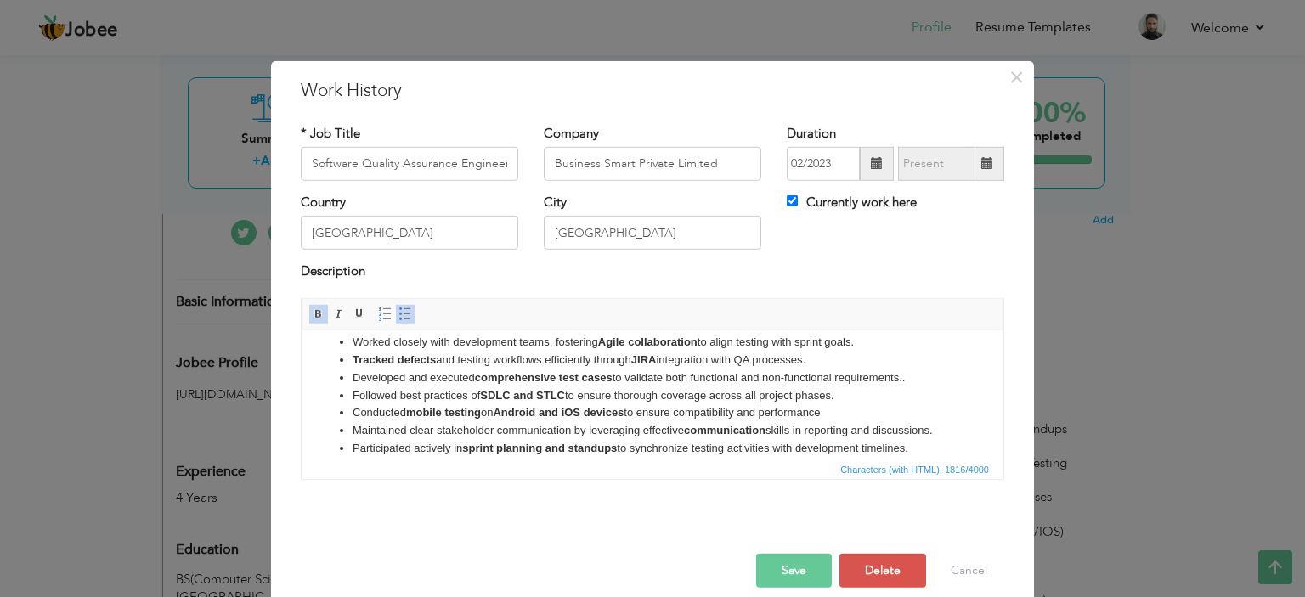
click at [645, 365] on strong "JIRA" at bounding box center [643, 359] width 25 height 13
click at [640, 404] on li "Followed best practices of SDLC and STLC to ensure thorough coverage across all…" at bounding box center [653, 396] width 600 height 18
click at [848, 421] on li "Conducted mobile testing on Android and iOS devices to ensure compatibility and…" at bounding box center [653, 413] width 600 height 18
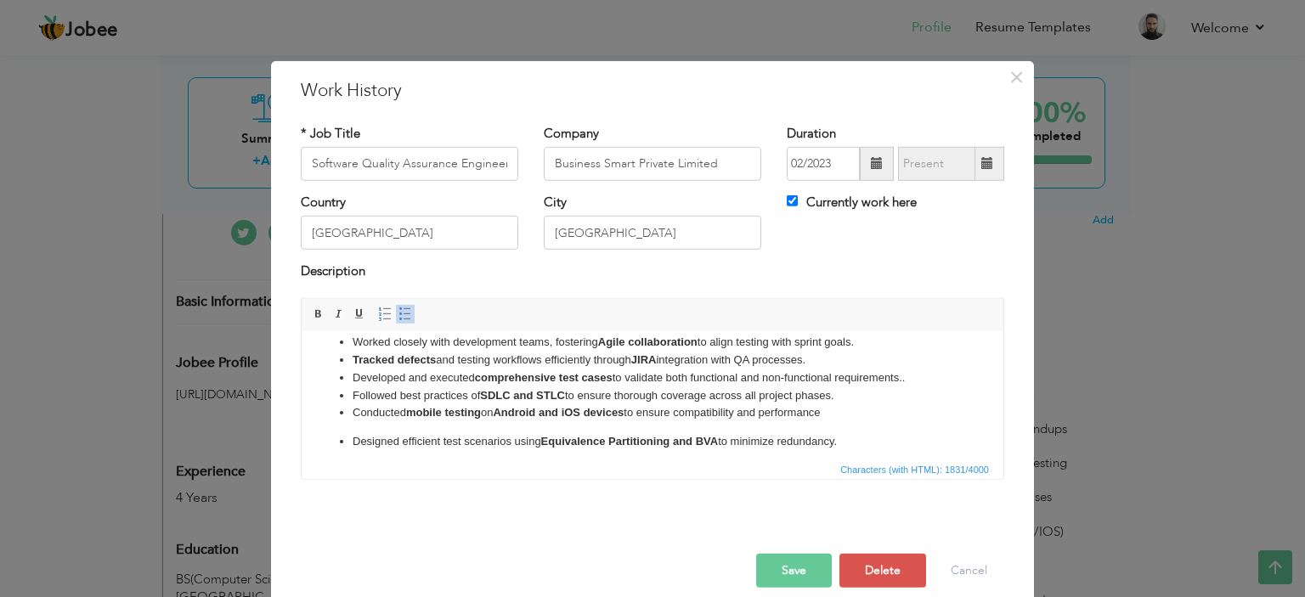
scroll to position [150, 0]
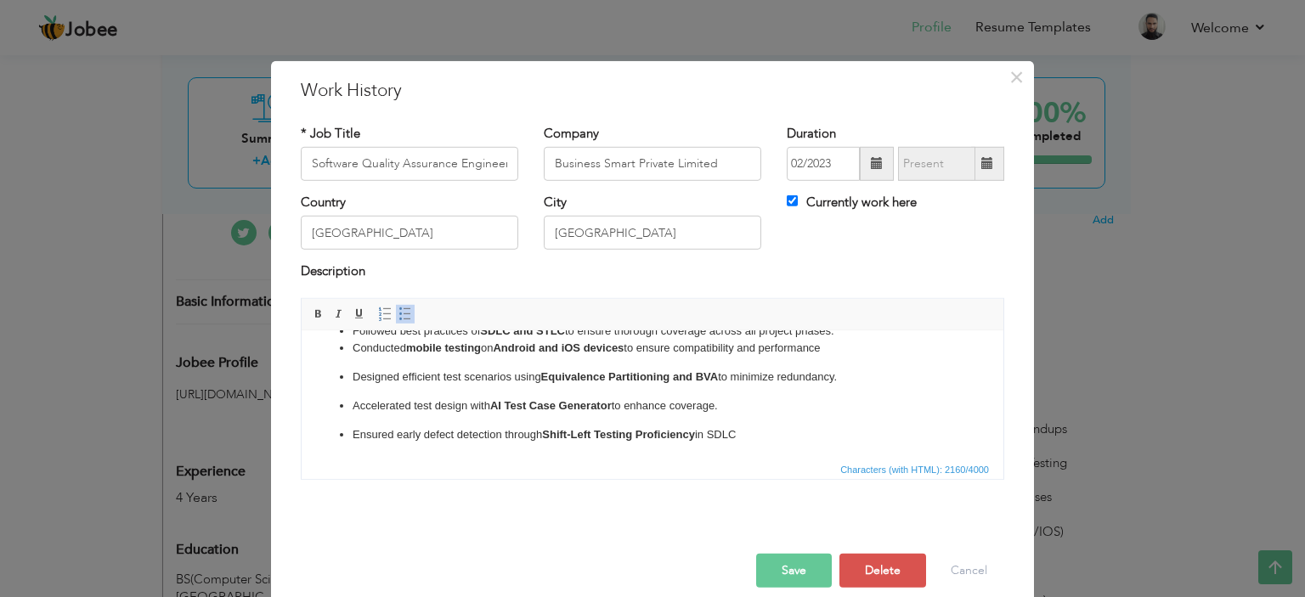
drag, startPoint x: 746, startPoint y: 450, endPoint x: 337, endPoint y: 370, distance: 417.5
click at [337, 370] on ul "Performed API testing using Postman ,to validate request and response accuracy,…" at bounding box center [653, 370] width 668 height 345
click at [385, 312] on link "Insert/Remove Numbered List" at bounding box center [385, 314] width 19 height 19
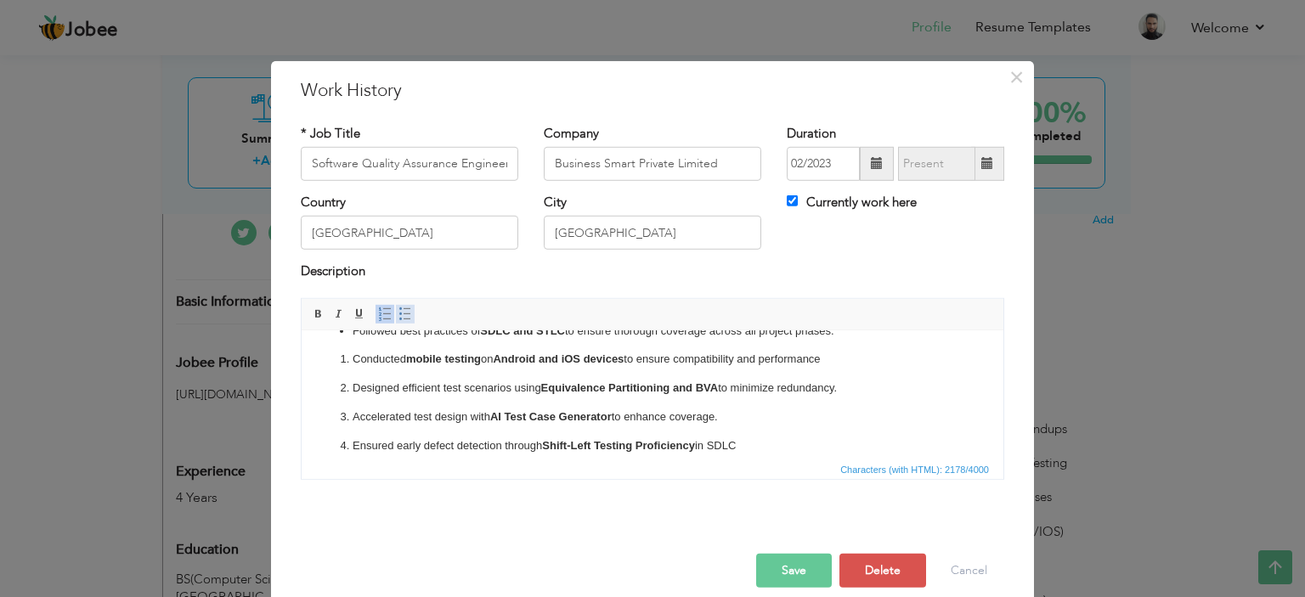
click at [399, 313] on span at bounding box center [406, 315] width 14 height 14
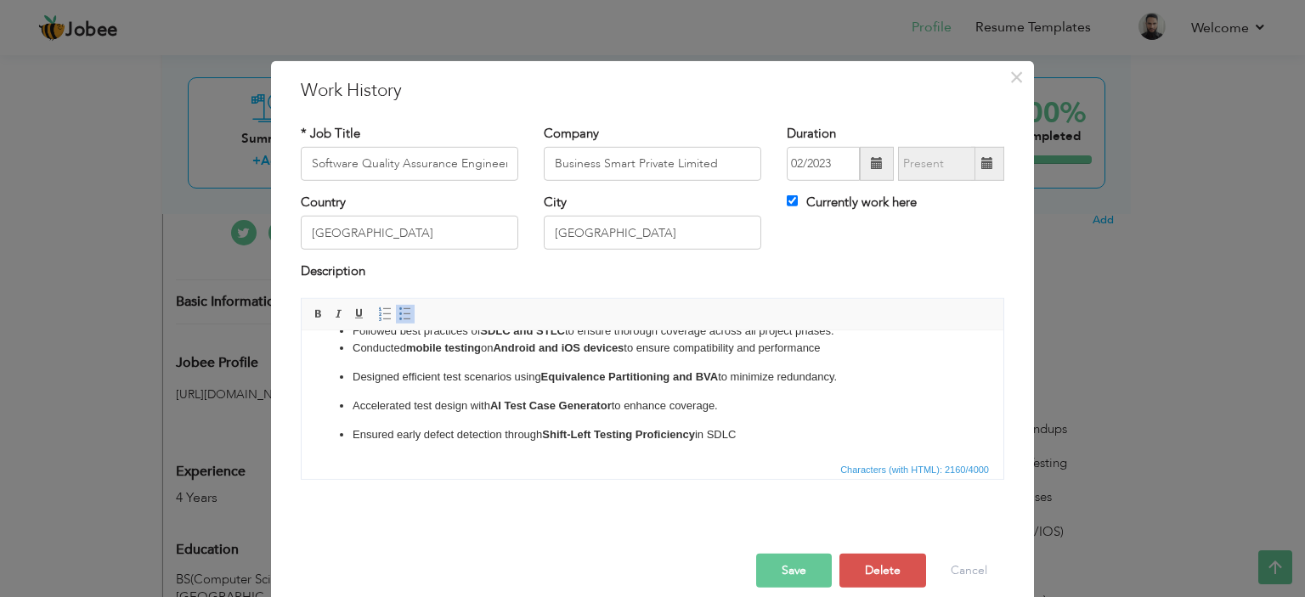
click at [399, 313] on span at bounding box center [406, 315] width 14 height 14
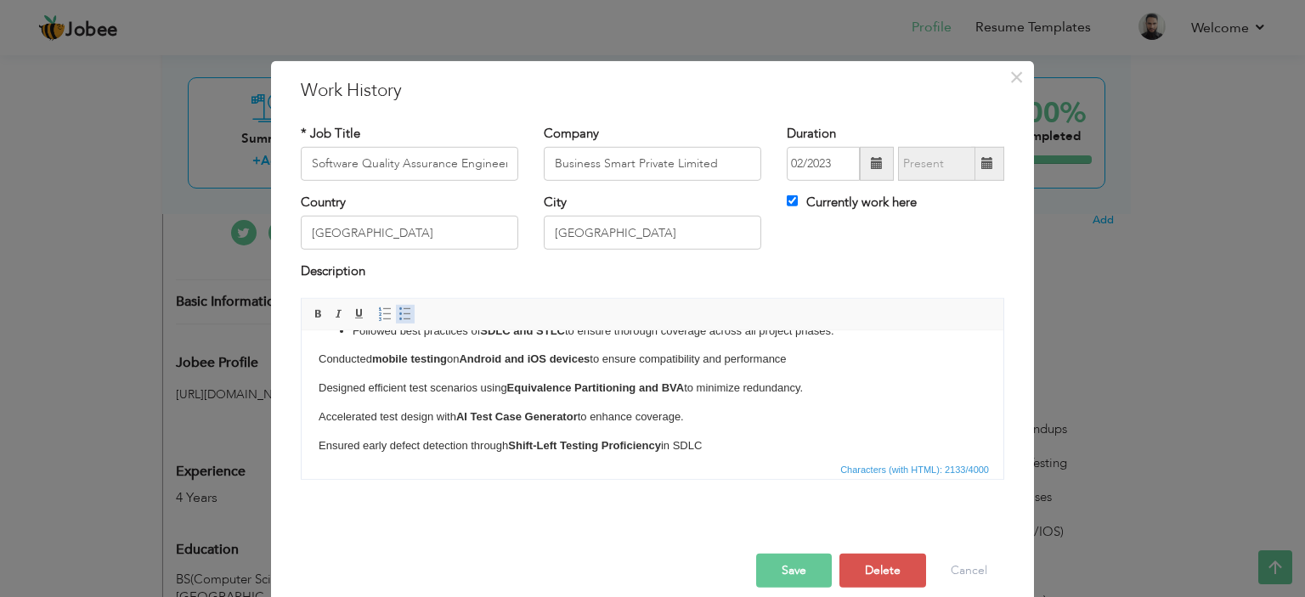
click at [399, 313] on span at bounding box center [406, 315] width 14 height 14
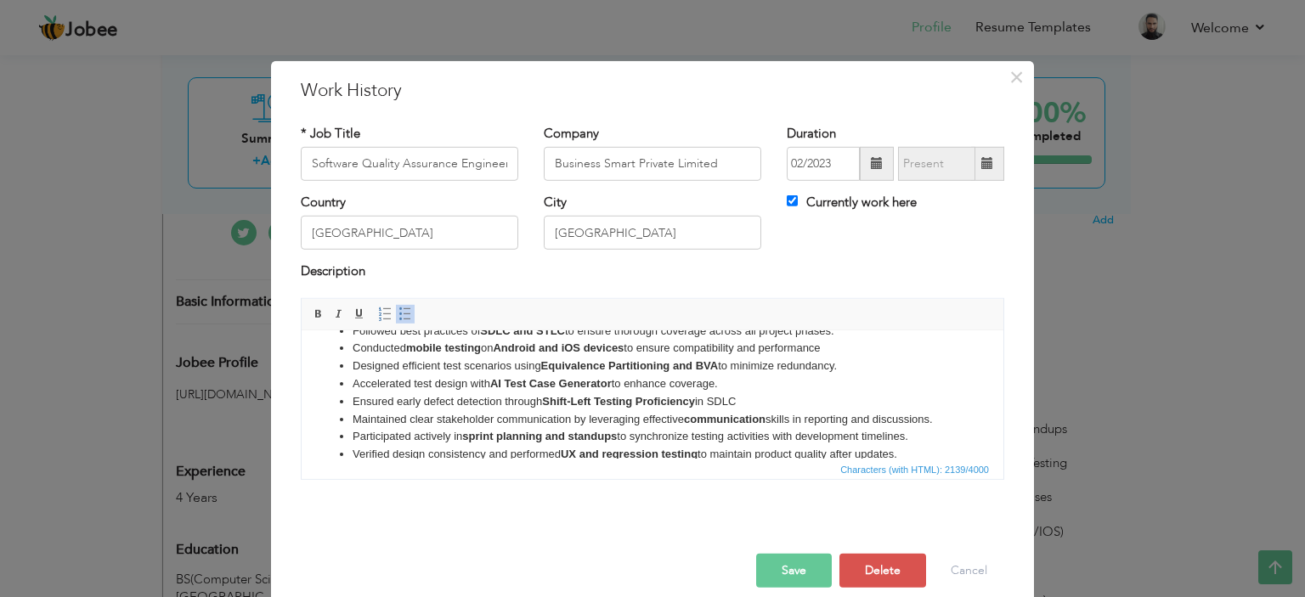
click at [622, 410] on li "Ensured early defect detection through Shift-Left Testing Proficiency in SDLC" at bounding box center [653, 402] width 600 height 18
click at [748, 410] on li "Ensured early defect detection through Shift-Left Testing Proficiency in SDLC" at bounding box center [653, 402] width 600 height 18
click at [776, 572] on button "Save" at bounding box center [794, 571] width 76 height 34
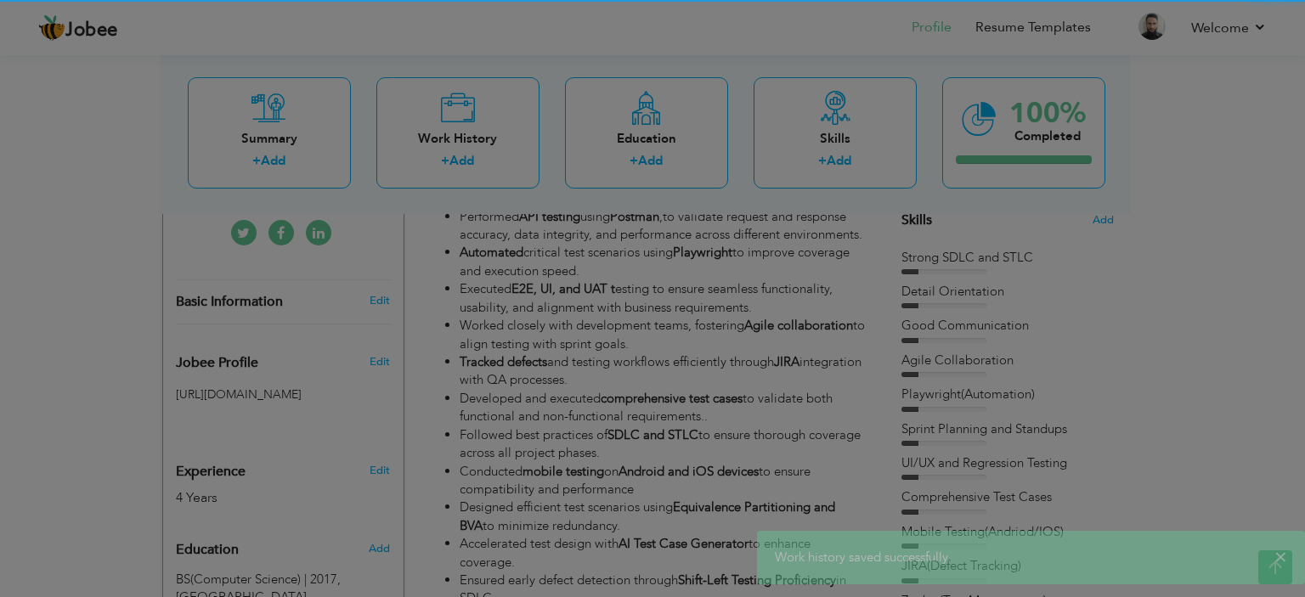
scroll to position [0, 0]
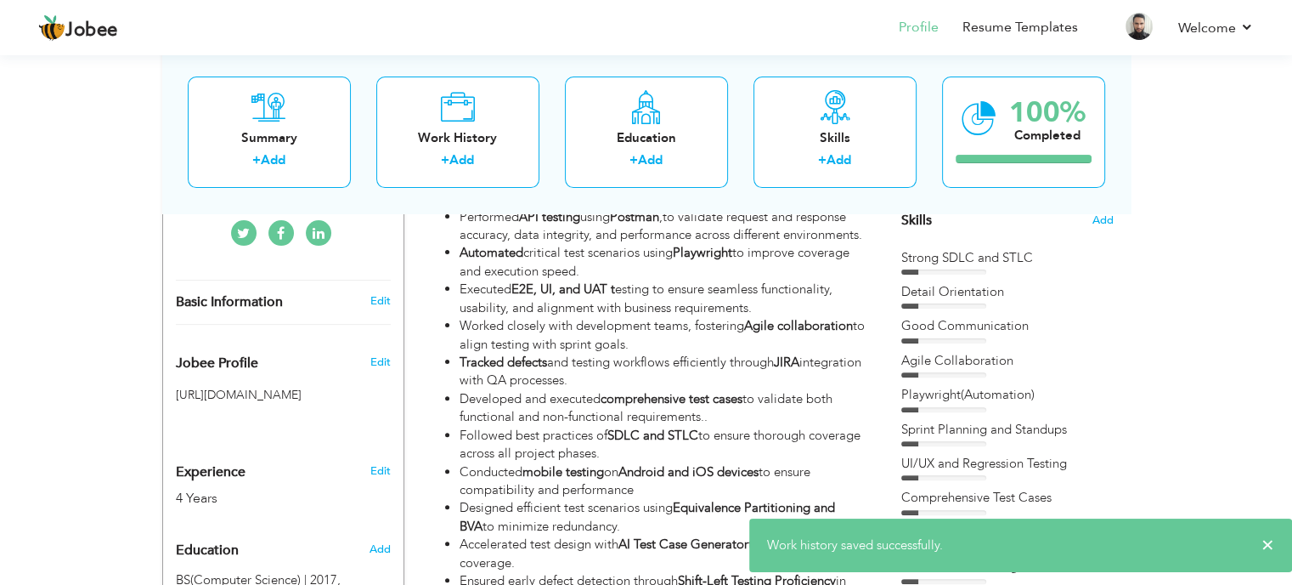
drag, startPoint x: 1108, startPoint y: 212, endPoint x: 1075, endPoint y: 208, distance: 33.3
click at [1108, 211] on div "Summary + Add Work History + Add Education + Add Skills + Add 100% Completed" at bounding box center [646, 132] width 969 height 162
click at [1105, 219] on span "Add" at bounding box center [1103, 220] width 22 height 16
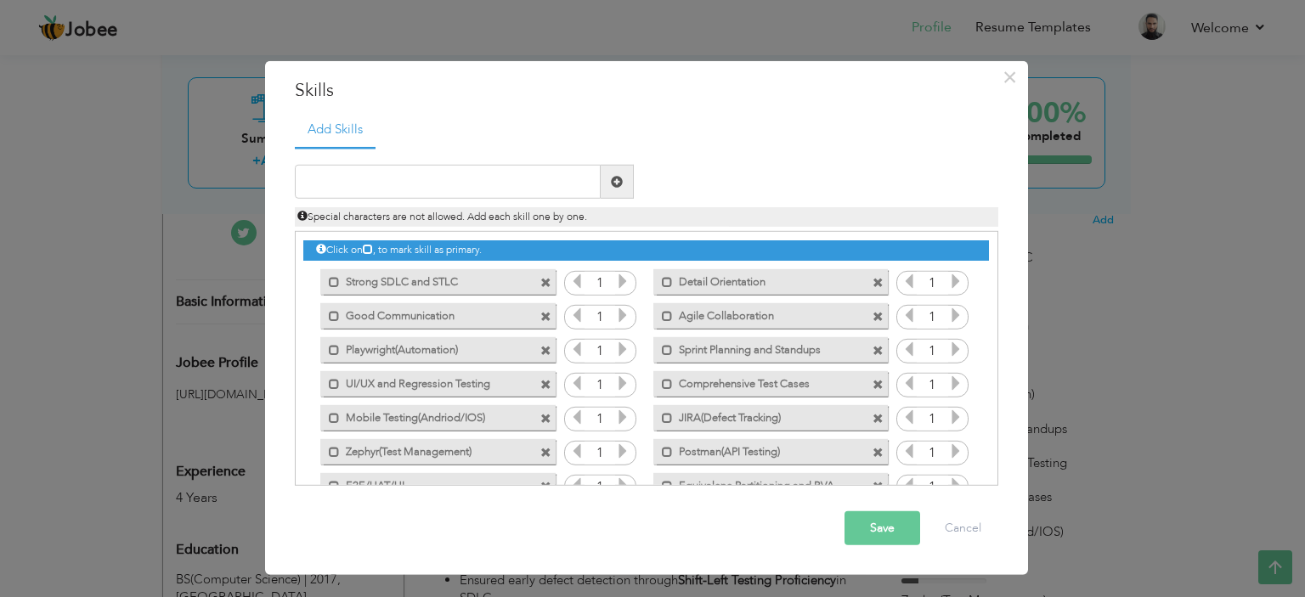
click at [874, 280] on span at bounding box center [878, 282] width 11 height 11
click at [875, 277] on span at bounding box center [878, 282] width 11 height 11
click at [543, 415] on span at bounding box center [545, 418] width 11 height 11
click at [882, 526] on button "Save" at bounding box center [883, 529] width 76 height 34
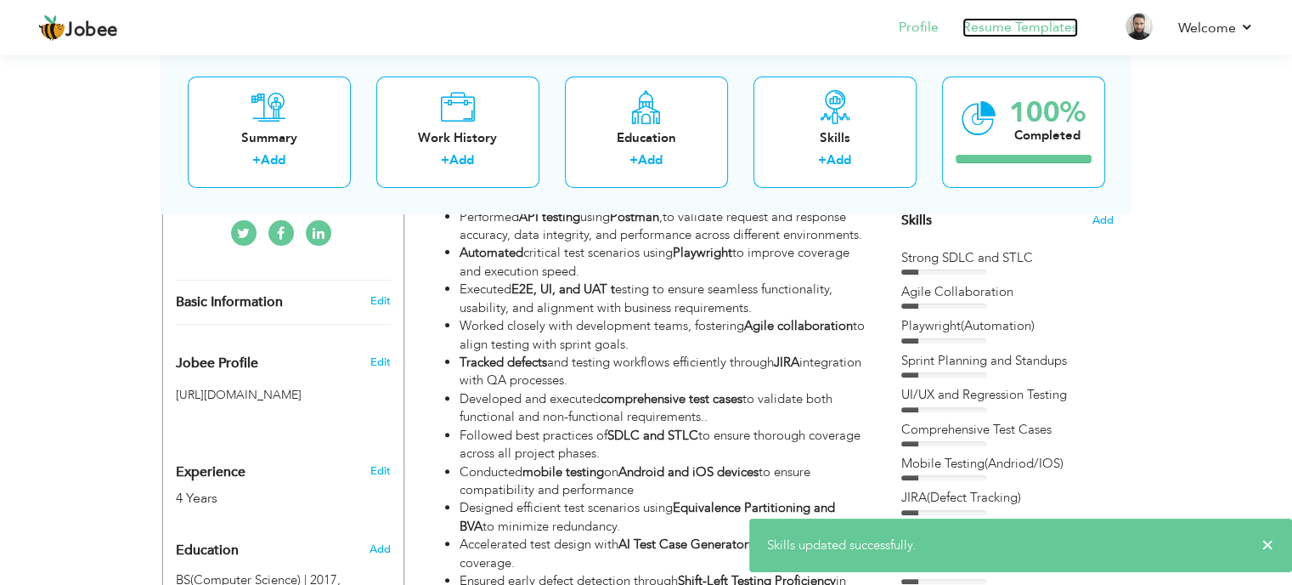
click at [1039, 28] on link "Resume Templates" at bounding box center [1021, 28] width 116 height 20
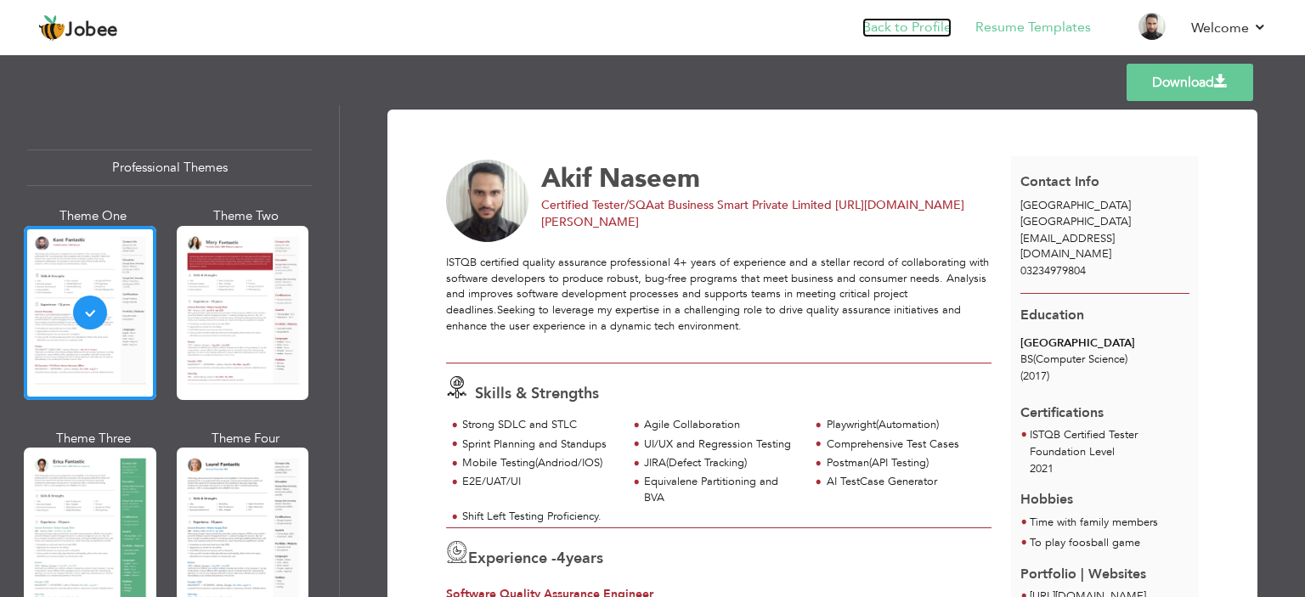
click at [907, 28] on link "Back to Profile" at bounding box center [907, 28] width 89 height 20
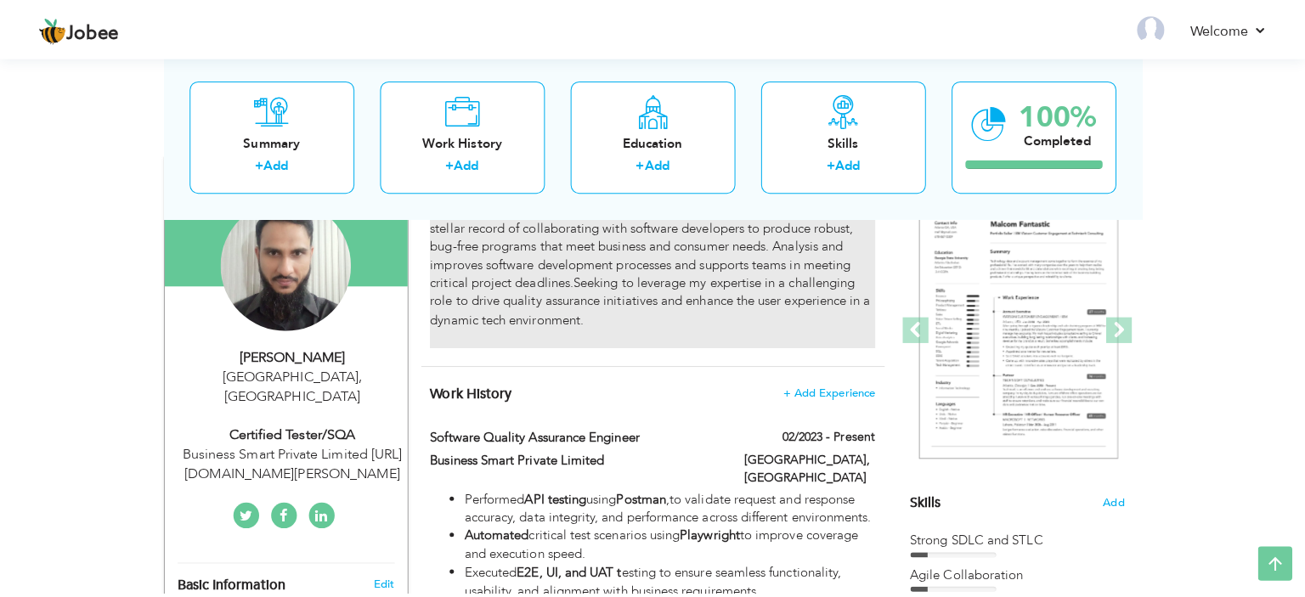
scroll to position [340, 0]
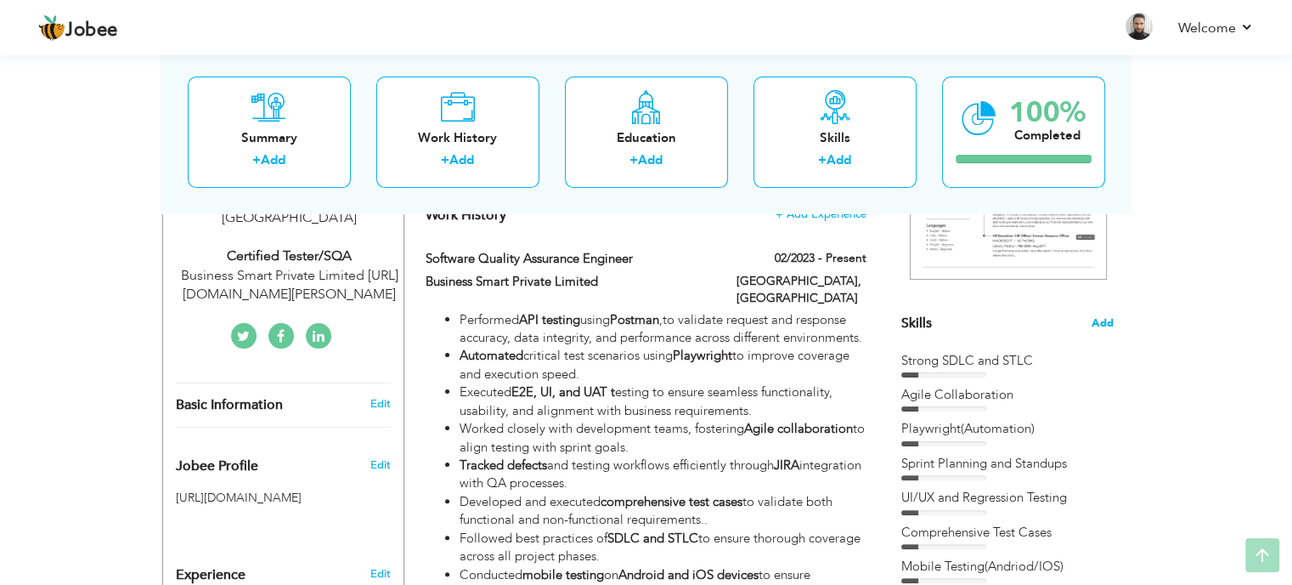
click at [1105, 320] on span "Add" at bounding box center [1103, 323] width 22 height 16
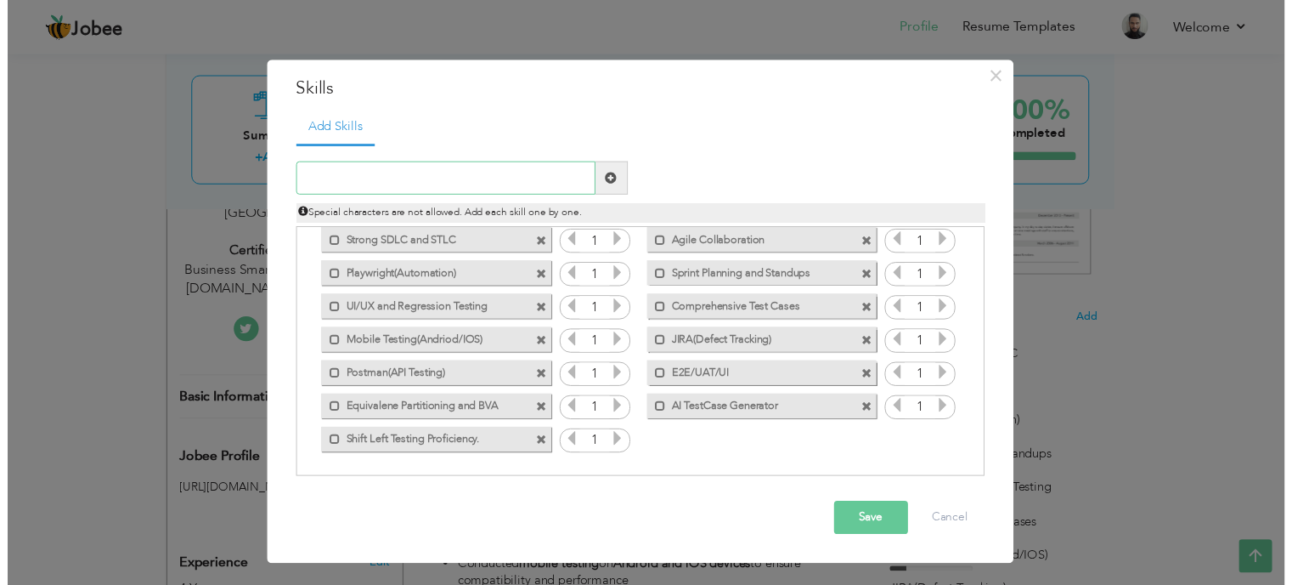
scroll to position [0, 0]
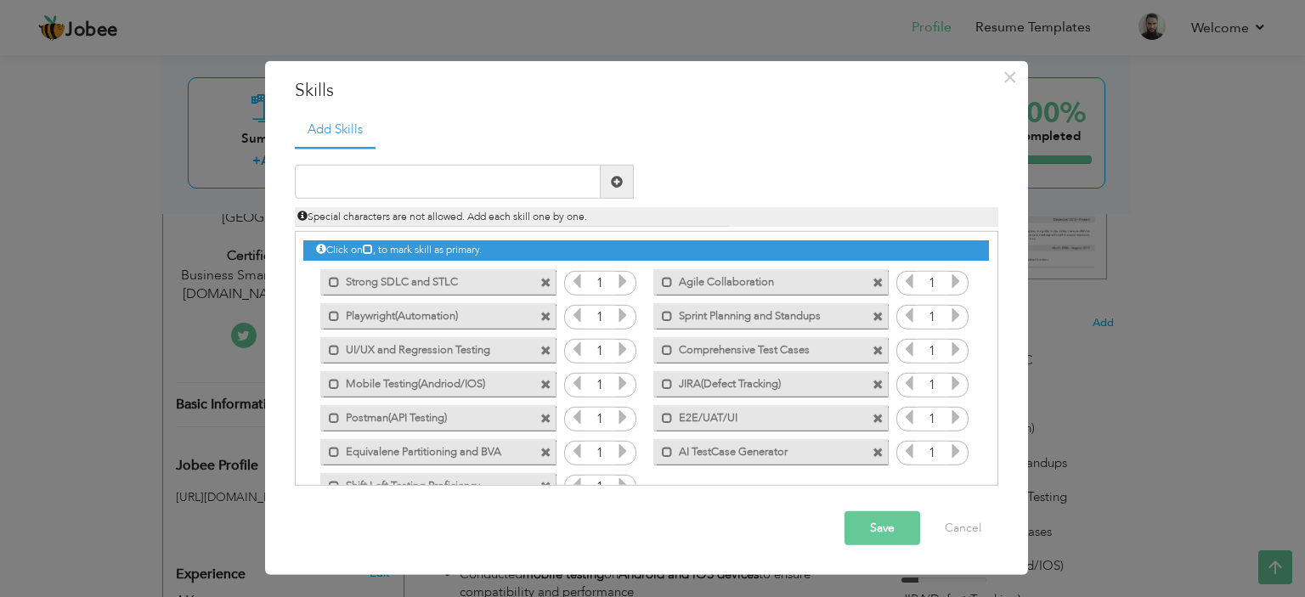
click at [546, 349] on span at bounding box center [545, 350] width 11 height 11
click at [475, 177] on input "text" at bounding box center [448, 182] width 306 height 34
type input "R"
type input "UX and Regression Testing"
click at [618, 186] on span at bounding box center [617, 182] width 12 height 12
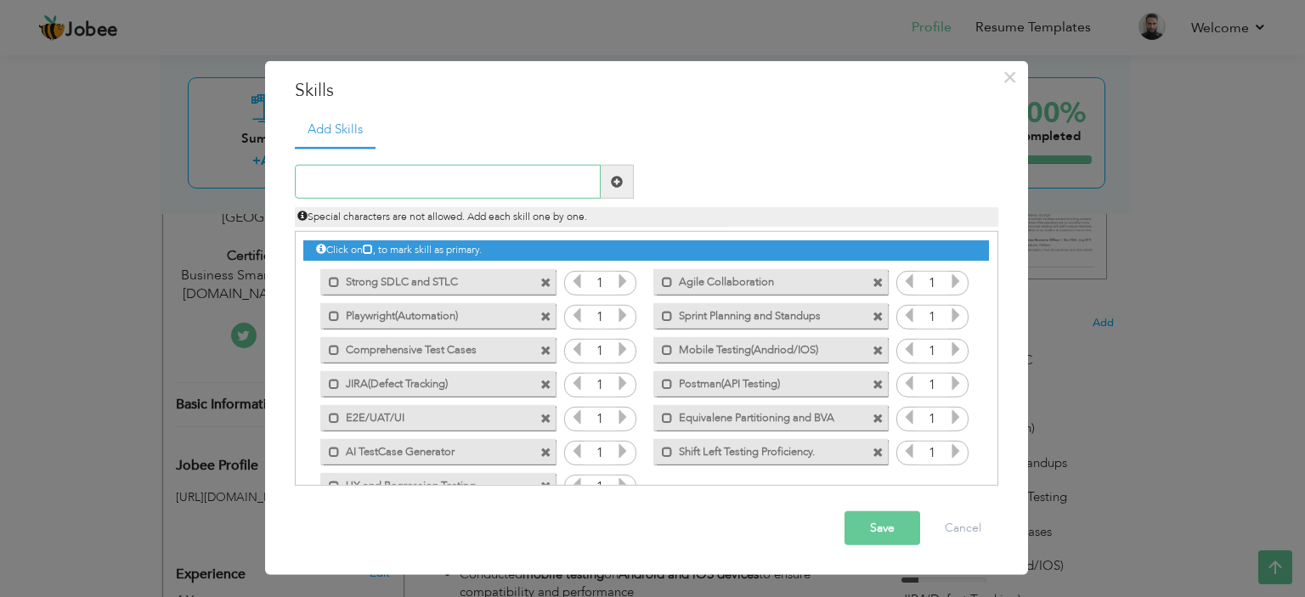
click at [495, 178] on input "text" at bounding box center [448, 182] width 306 height 34
type input "E"
type input "Web Testing(ERP/CRM/E-Com)"
click at [619, 183] on span at bounding box center [617, 182] width 12 height 12
click at [868, 525] on button "Save" at bounding box center [883, 529] width 76 height 34
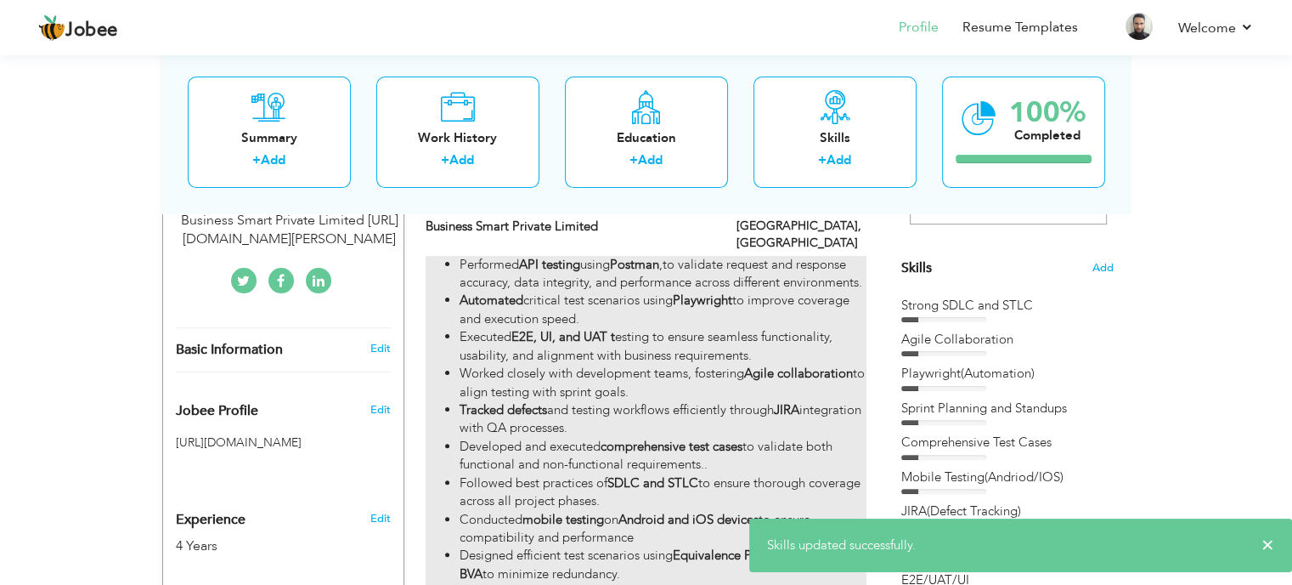
scroll to position [425, 0]
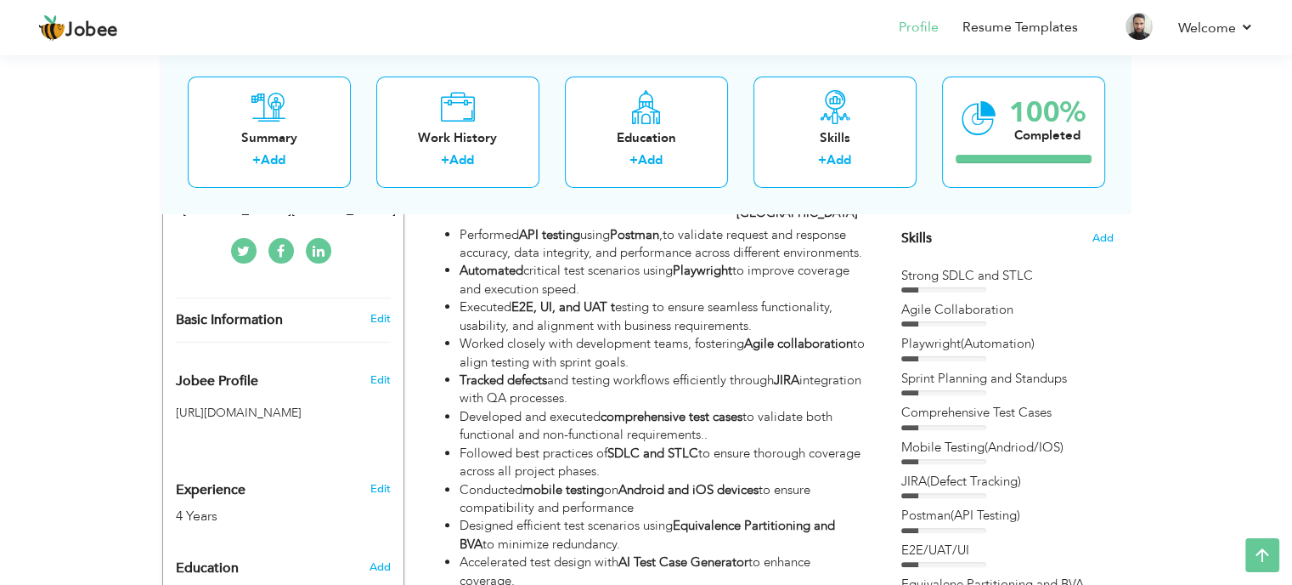
click at [1012, 335] on div "Playwright(Automation)" at bounding box center [1008, 344] width 212 height 18
click at [1094, 236] on span "Add" at bounding box center [1103, 238] width 22 height 16
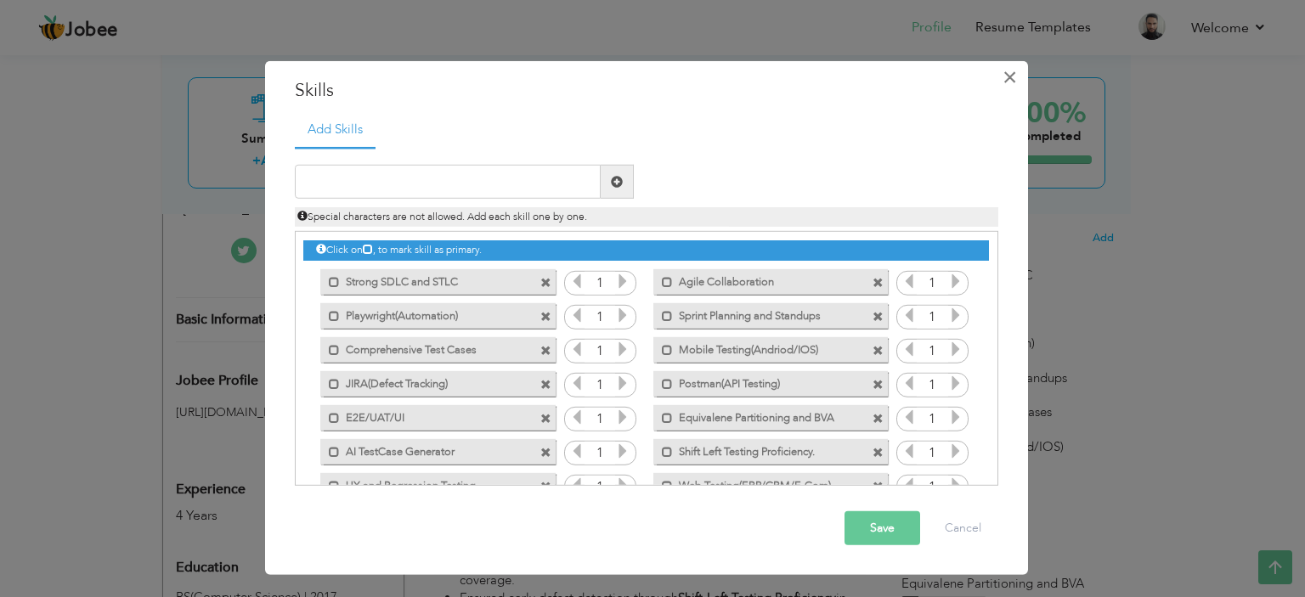
click at [1006, 76] on span "×" at bounding box center [1010, 76] width 14 height 31
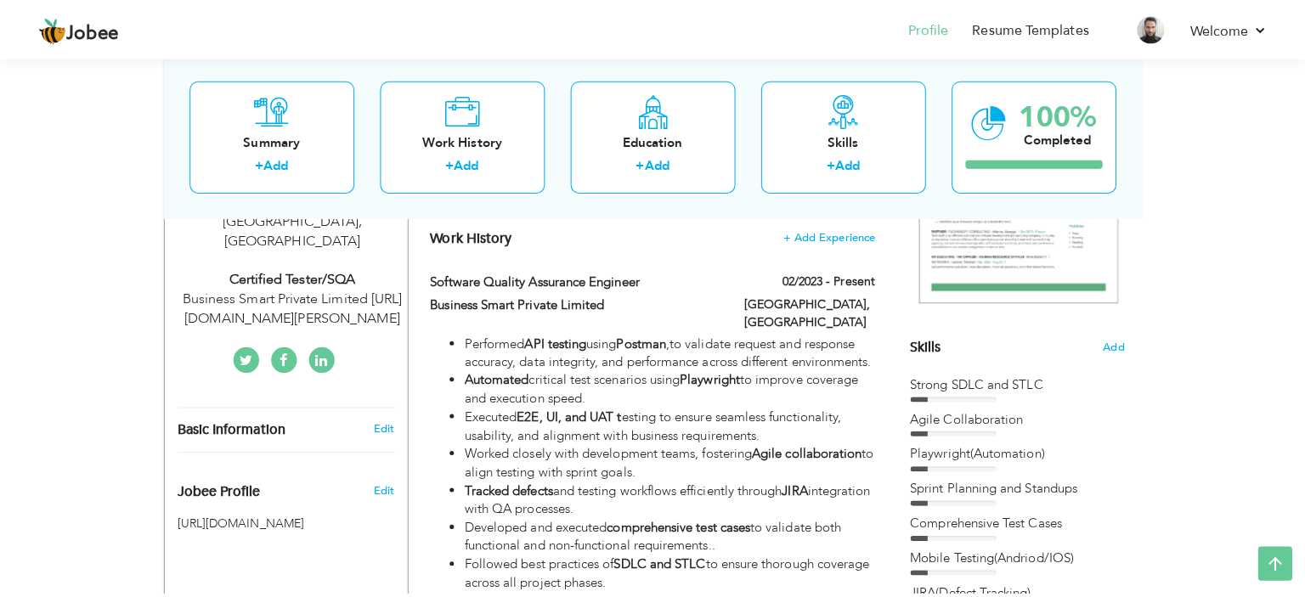
scroll to position [255, 0]
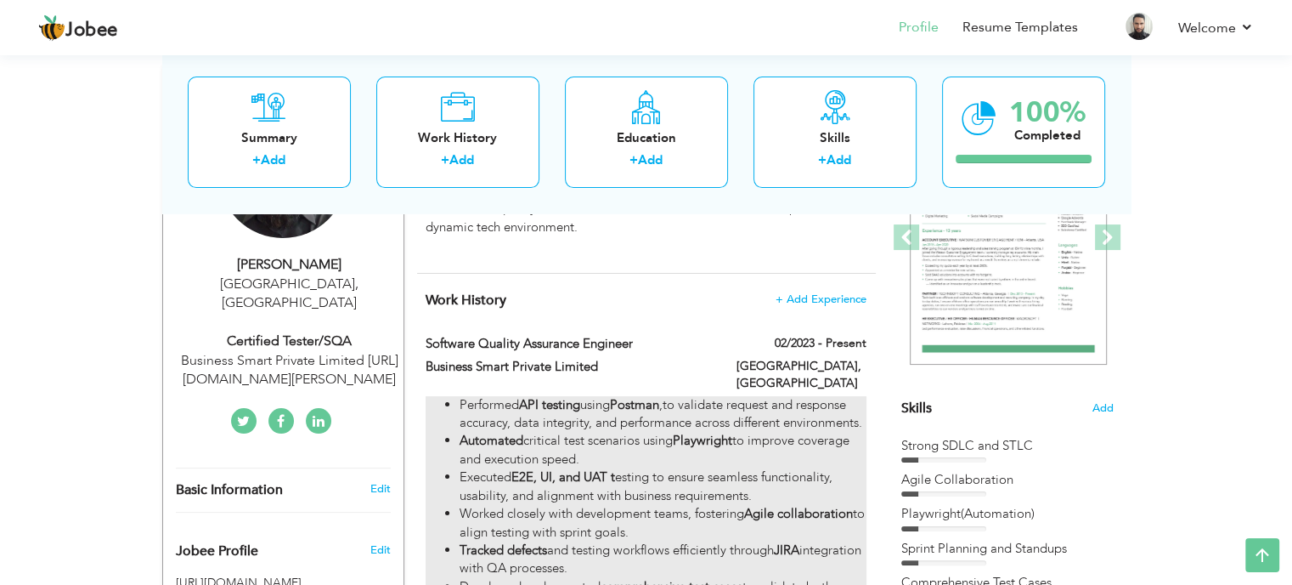
click at [799, 396] on li "Performed API testing using Postman ,to validate request and response accuracy,…" at bounding box center [663, 414] width 406 height 37
type input "Software Quality Assurance Engineer"
type input "Business Smart Private Limited"
type input "02/2023"
type input "[GEOGRAPHIC_DATA]"
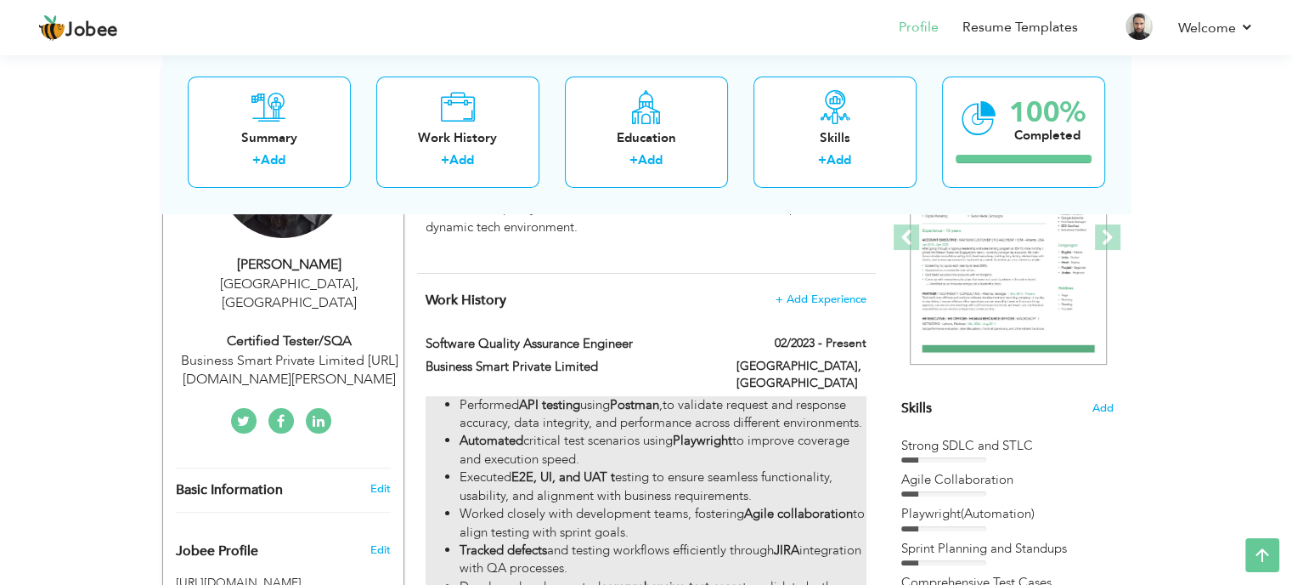
type input "[GEOGRAPHIC_DATA]"
checkbox input "true"
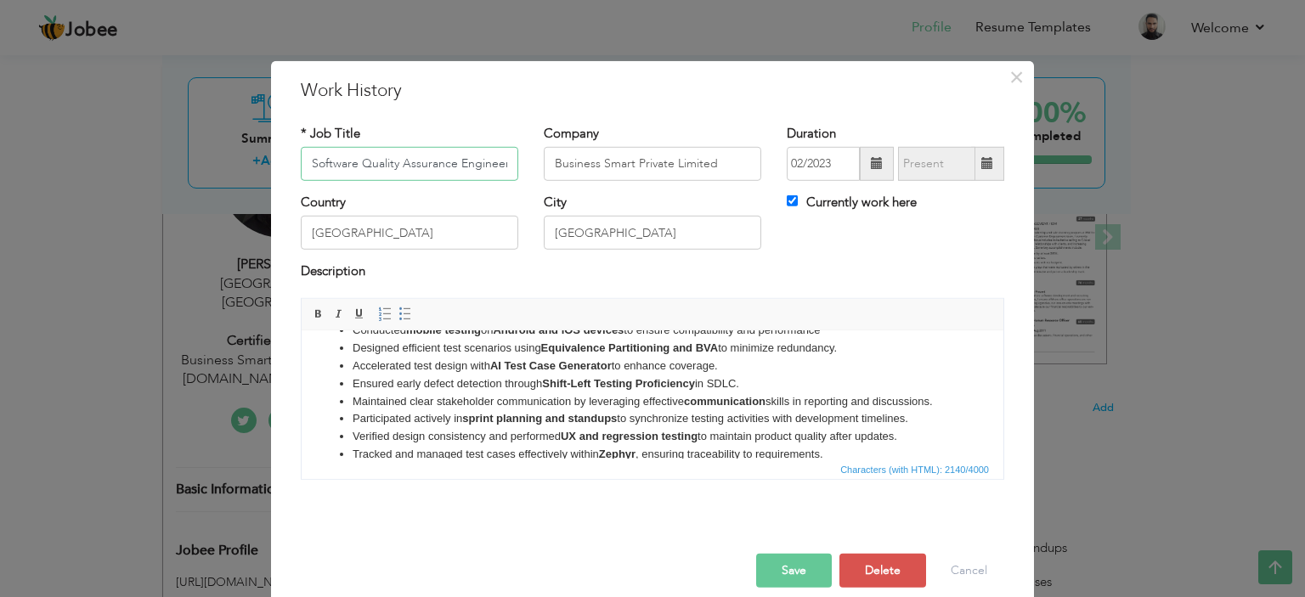
scroll to position [139, 0]
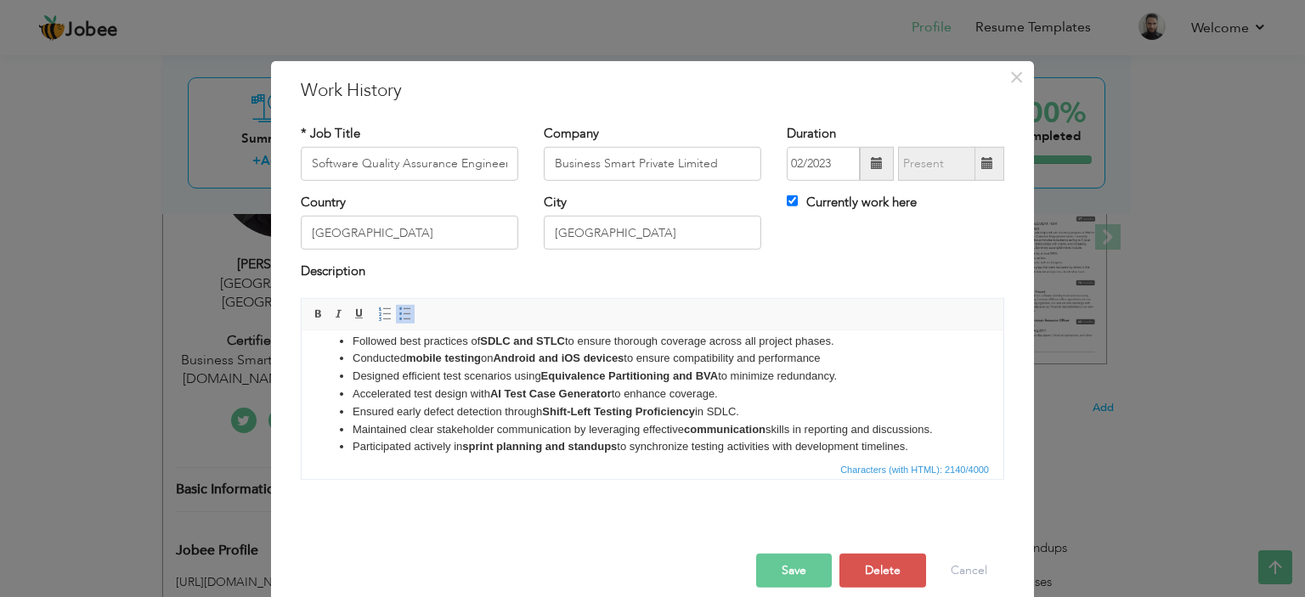
click at [717, 367] on li "Conducted mobile testing on Android and iOS devices to ensure compatibility and…" at bounding box center [653, 358] width 600 height 18
click at [840, 350] on li "Followed best practices of SDLC and STLC to ensure thorough coverage across all…" at bounding box center [653, 341] width 600 height 18
click at [843, 367] on li "Conducted mobile testing on Android and iOS devices to ensure compatibility and…" at bounding box center [653, 358] width 600 height 18
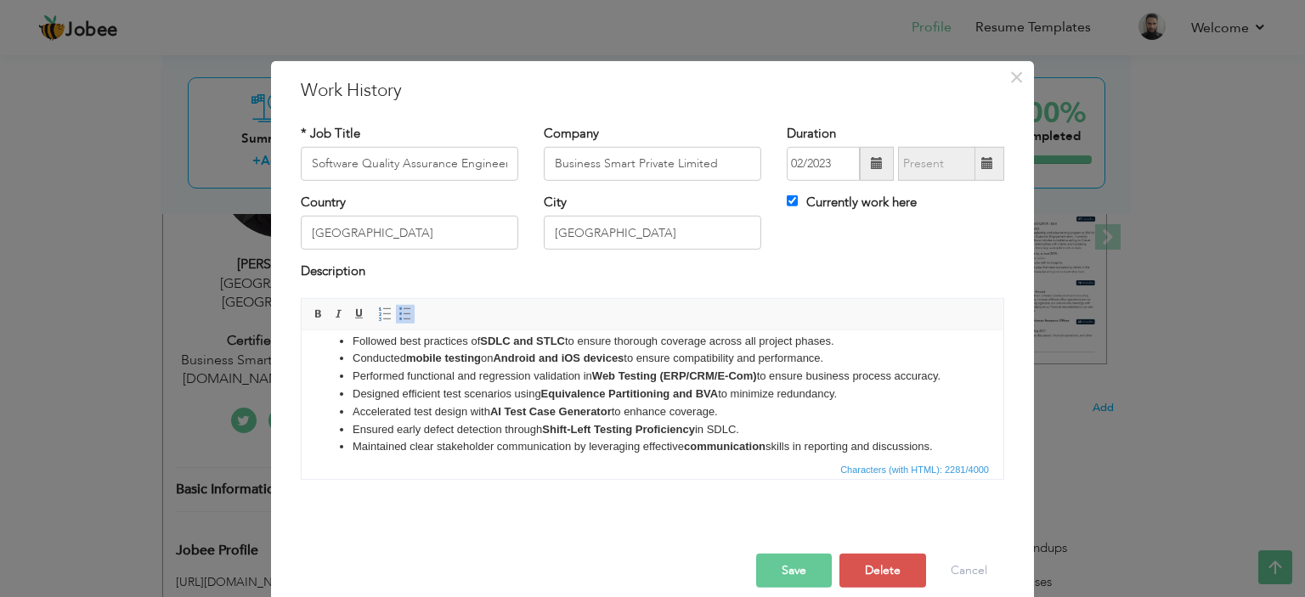
click at [789, 578] on button "Save" at bounding box center [794, 571] width 76 height 34
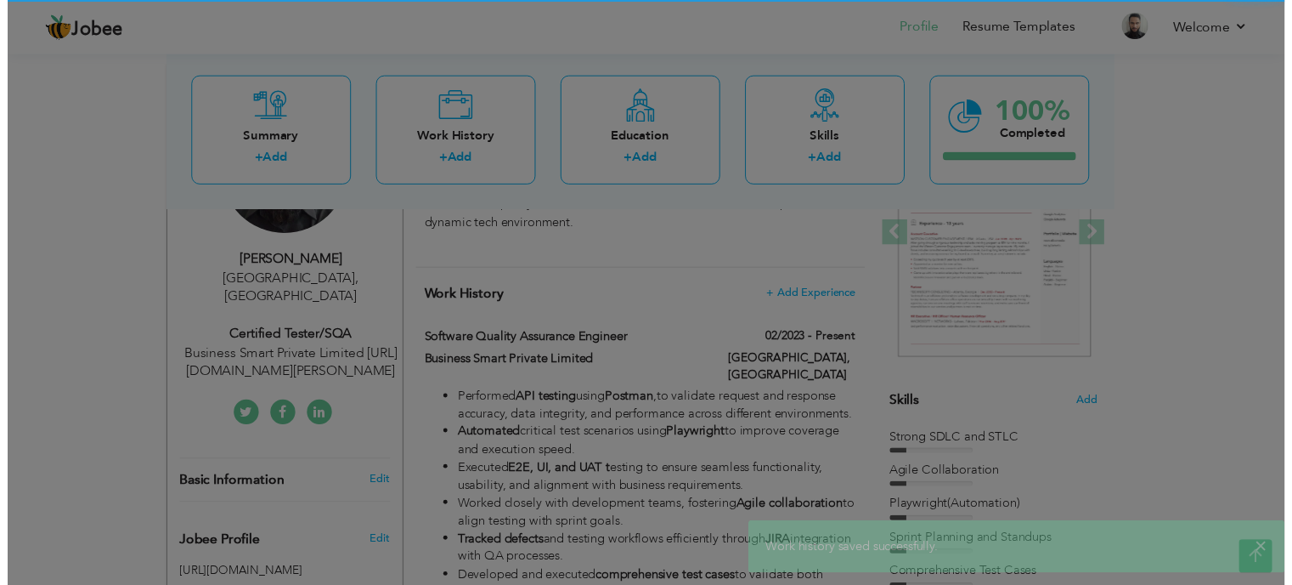
scroll to position [0, 0]
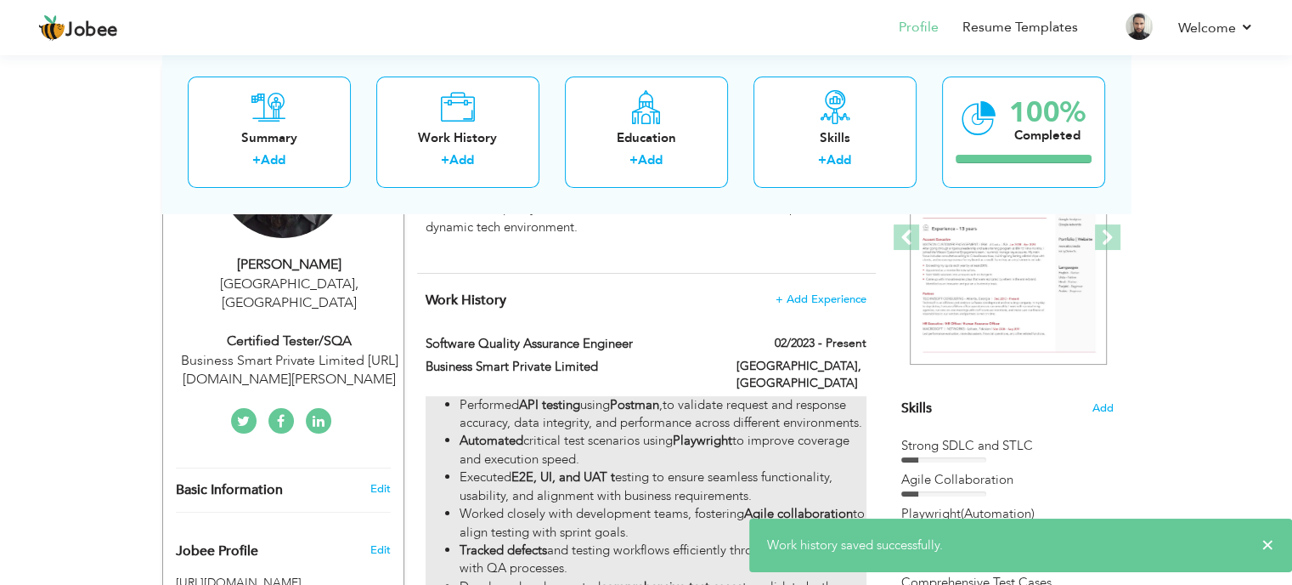
click at [831, 396] on li "Performed API testing using Postman ,to validate request and response accuracy,…" at bounding box center [663, 414] width 406 height 37
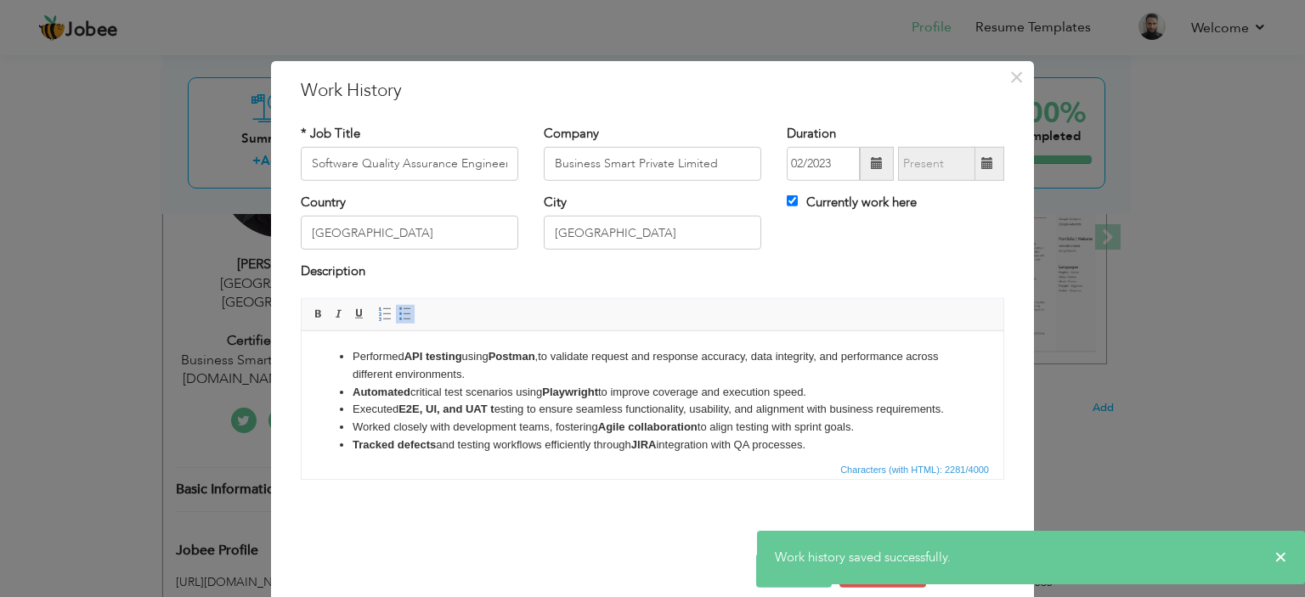
drag, startPoint x: 1281, startPoint y: 563, endPoint x: 1269, endPoint y: 542, distance: 24.8
click at [1281, 563] on span "×" at bounding box center [1281, 557] width 13 height 17
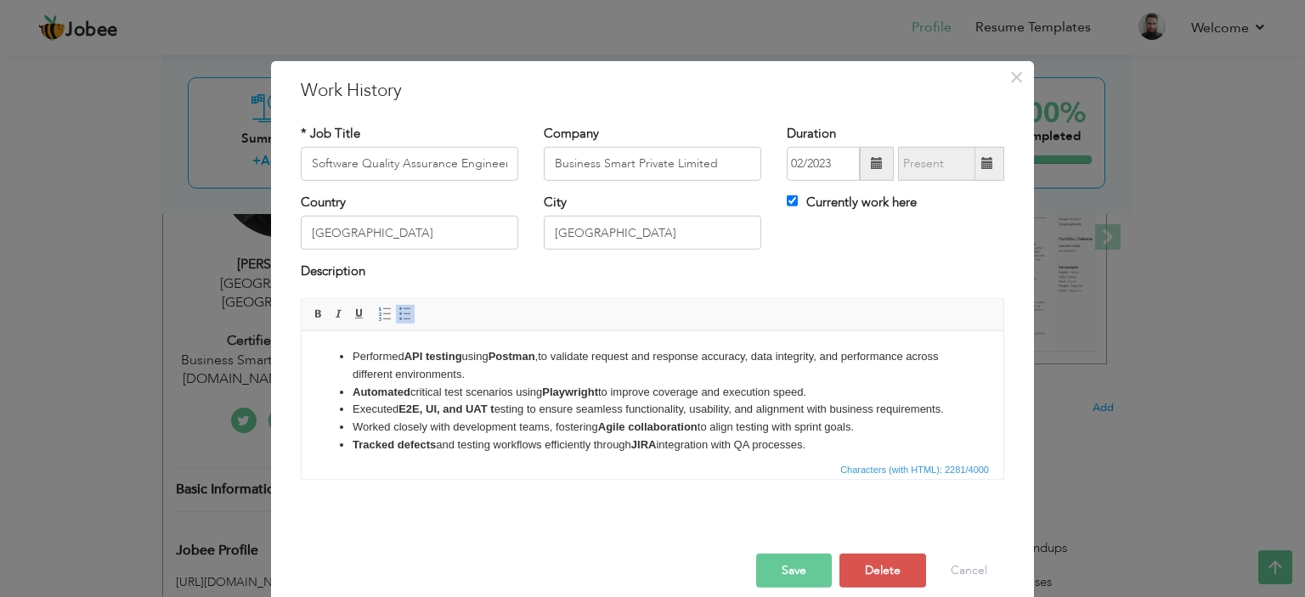
click at [789, 575] on button "Save" at bounding box center [794, 571] width 76 height 34
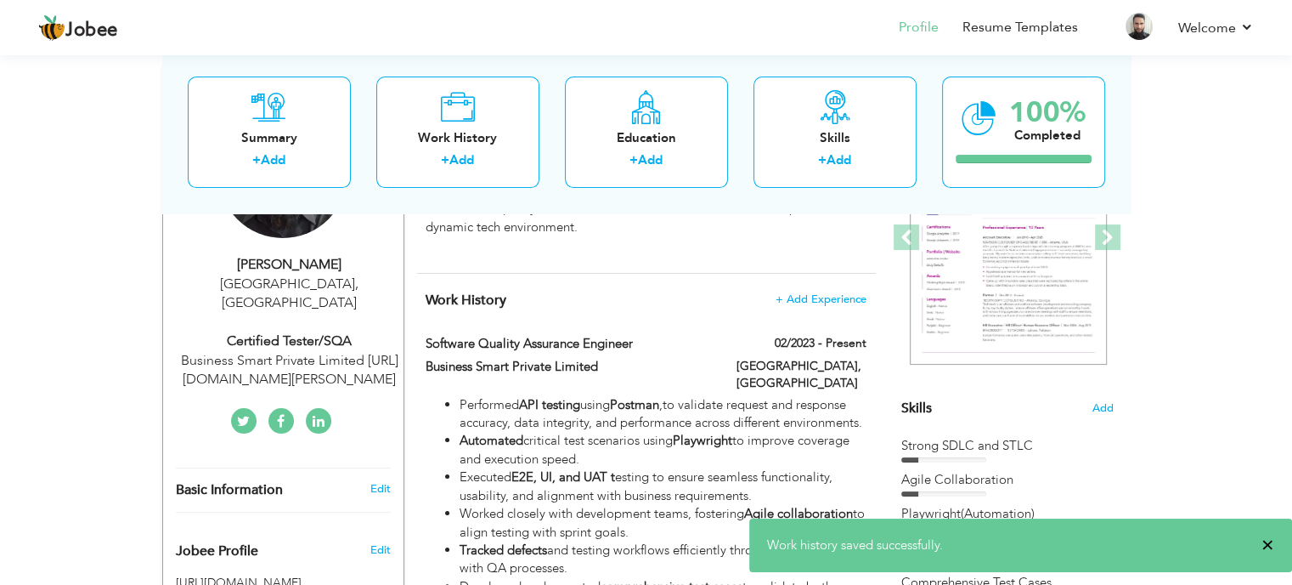
click at [1269, 540] on span "×" at bounding box center [1268, 544] width 13 height 17
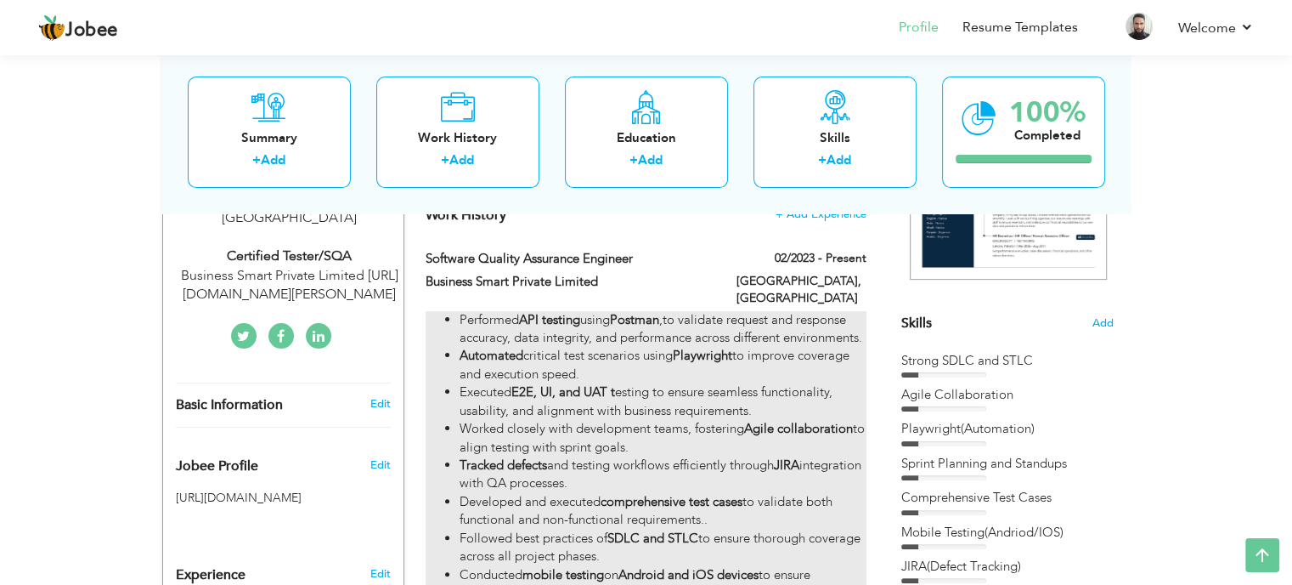
scroll to position [510, 0]
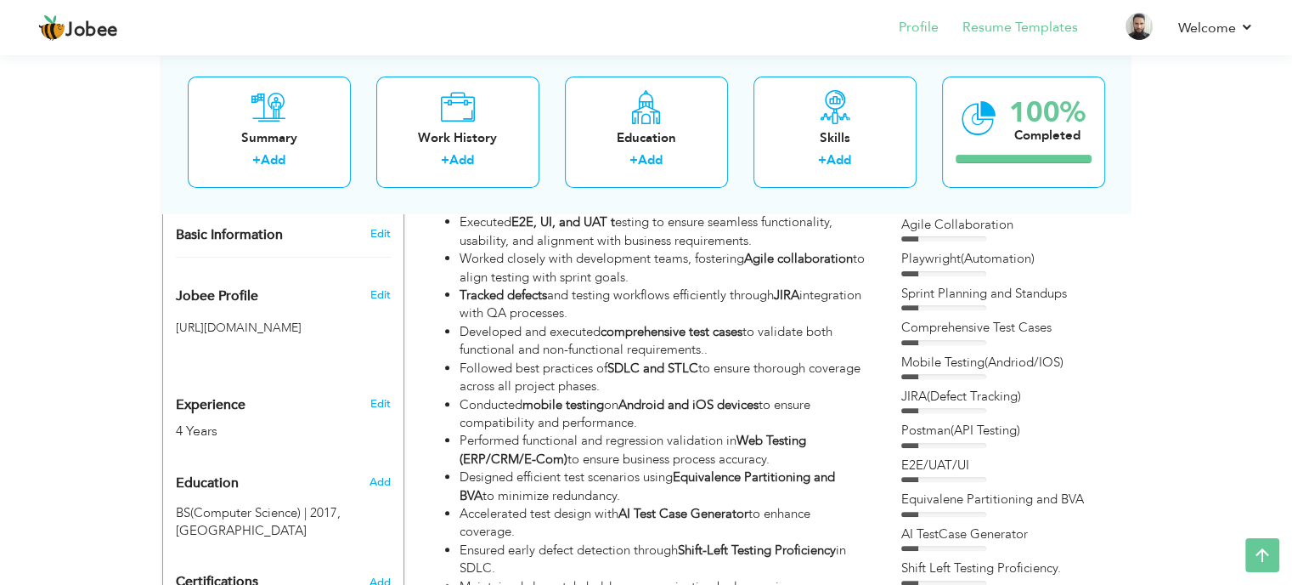
click at [962, 34] on li "Resume Templates" at bounding box center [1008, 29] width 139 height 46
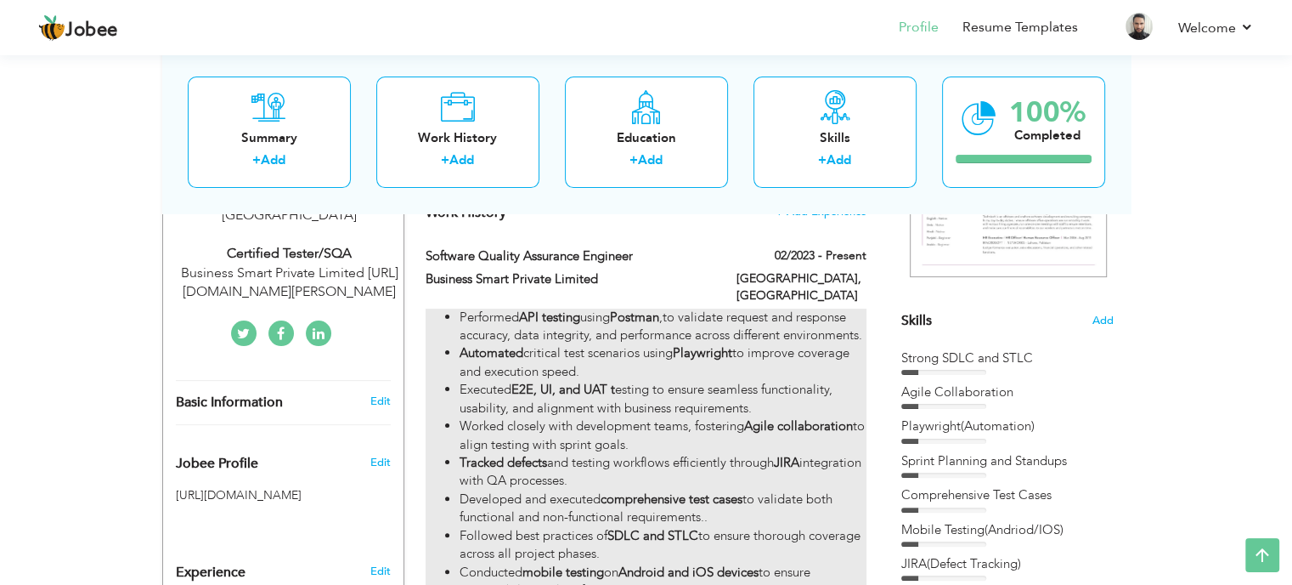
scroll to position [340, 0]
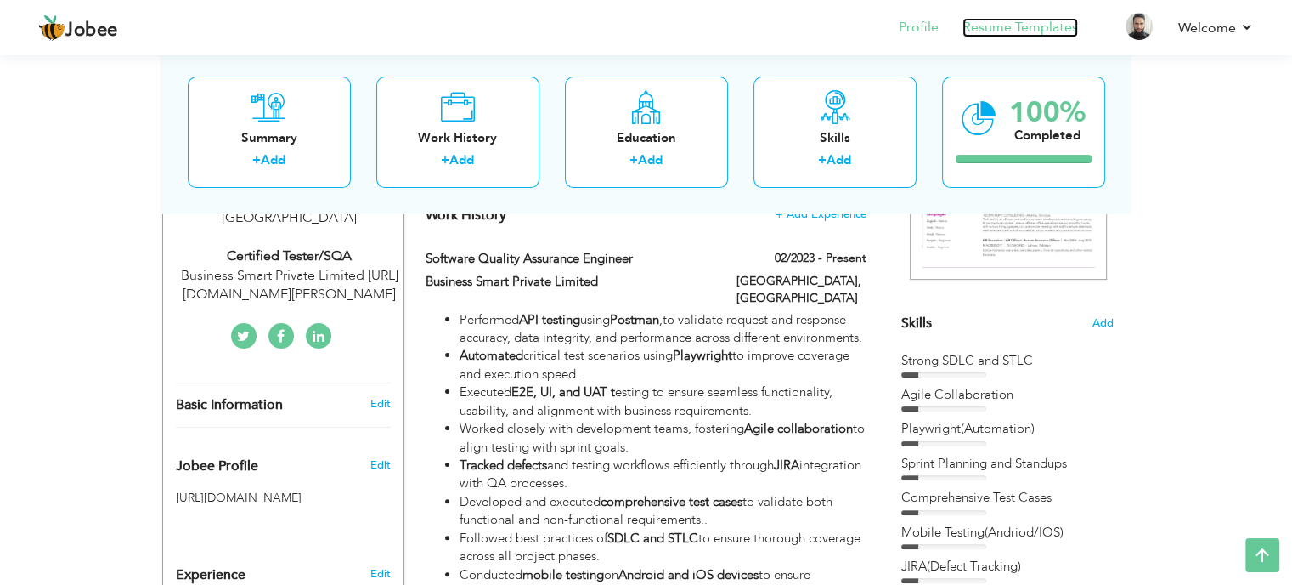
click at [1006, 33] on link "Resume Templates" at bounding box center [1021, 28] width 116 height 20
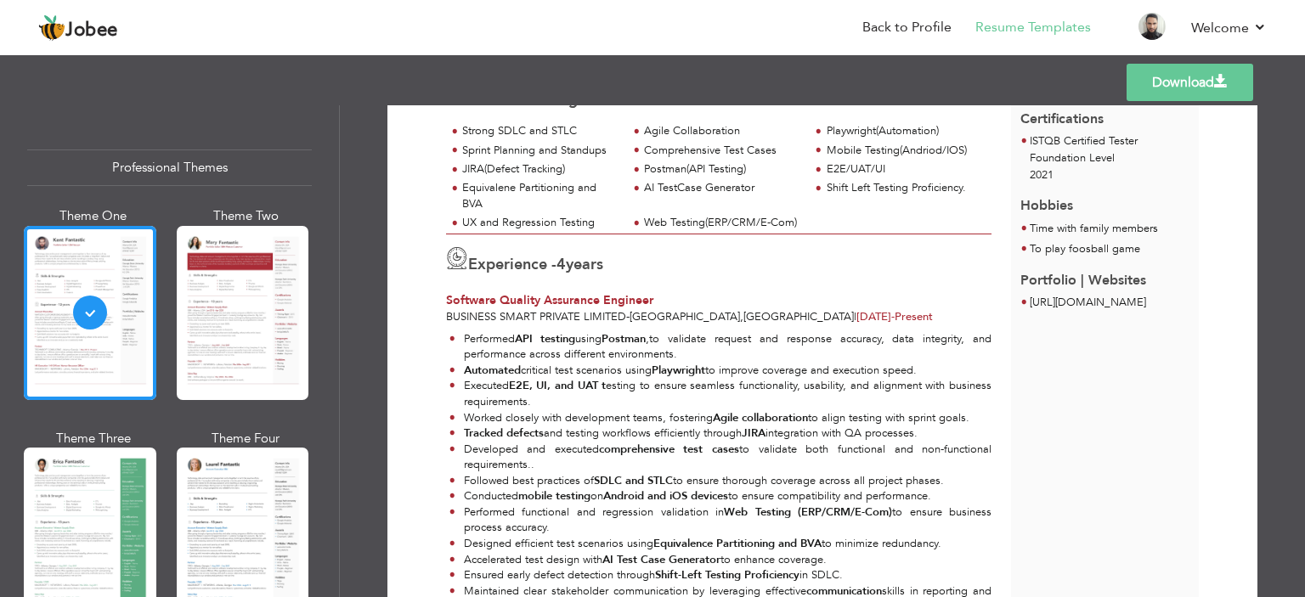
scroll to position [255, 0]
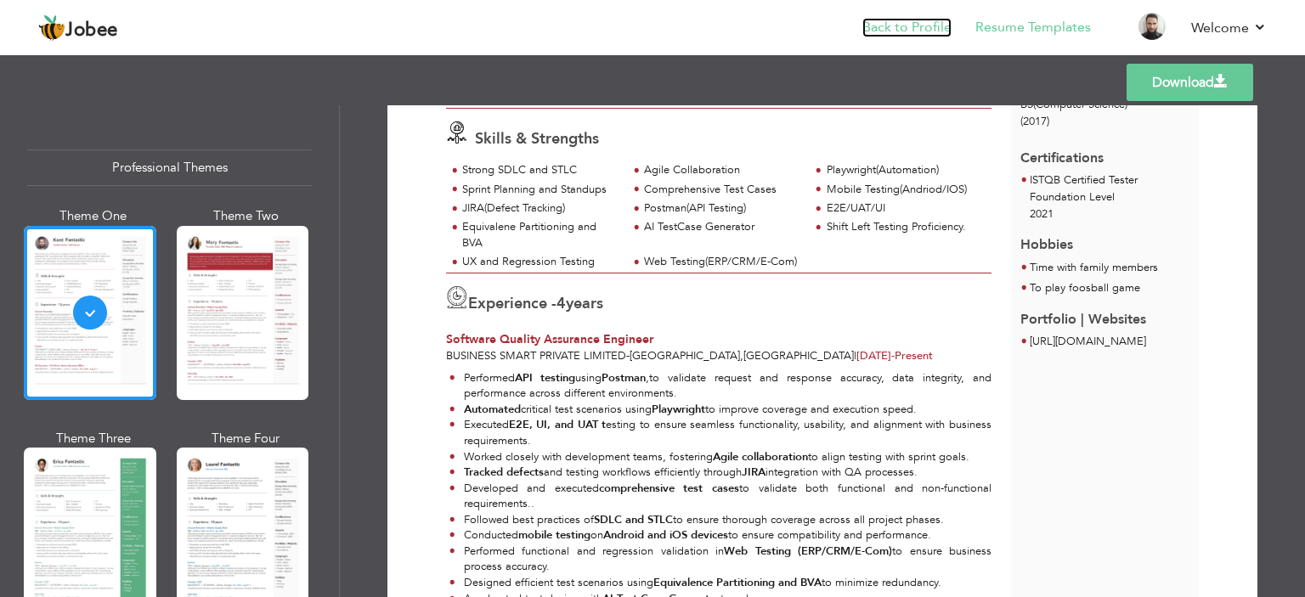
click at [928, 18] on link "Back to Profile" at bounding box center [907, 28] width 89 height 20
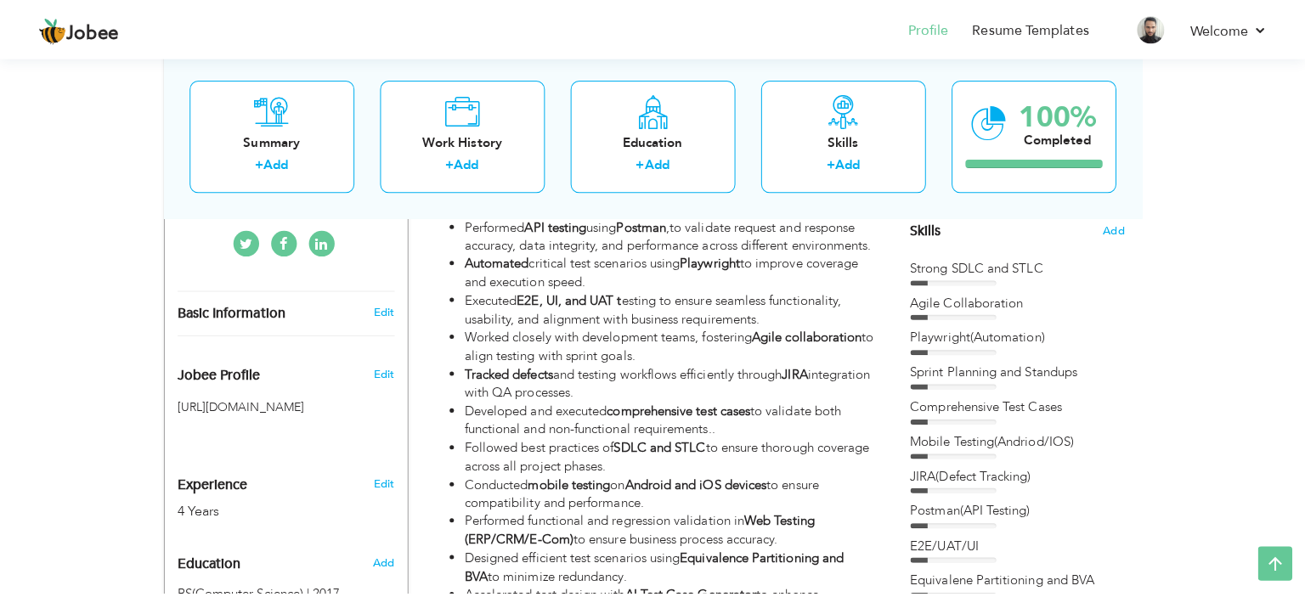
scroll to position [416, 0]
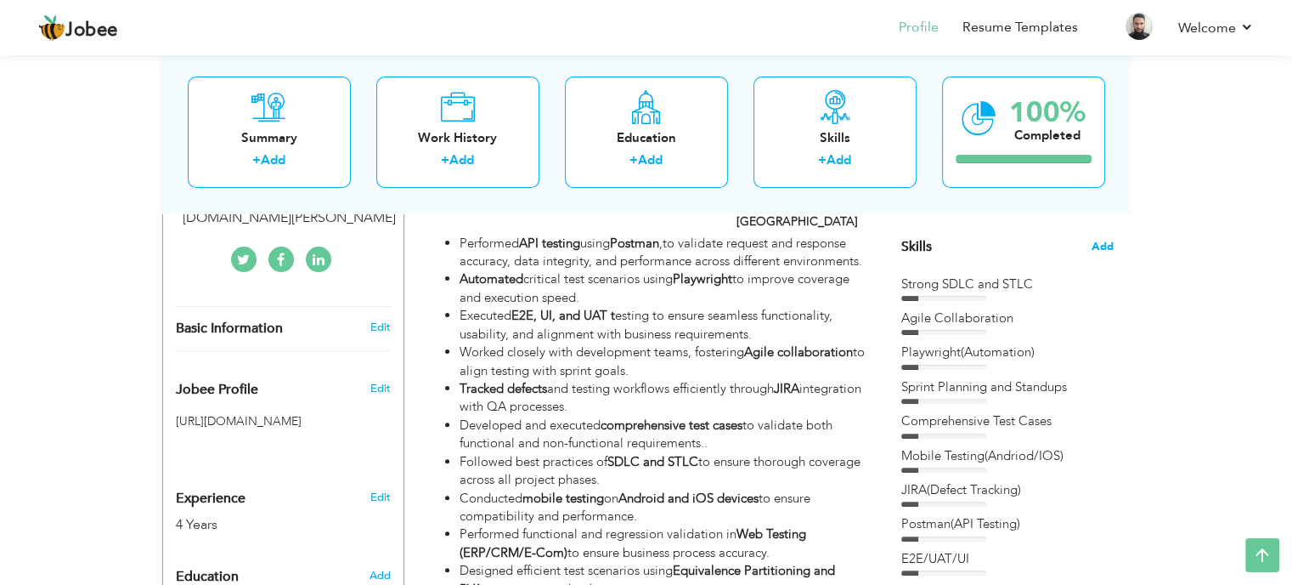
click at [1103, 244] on span "Add" at bounding box center [1103, 247] width 22 height 16
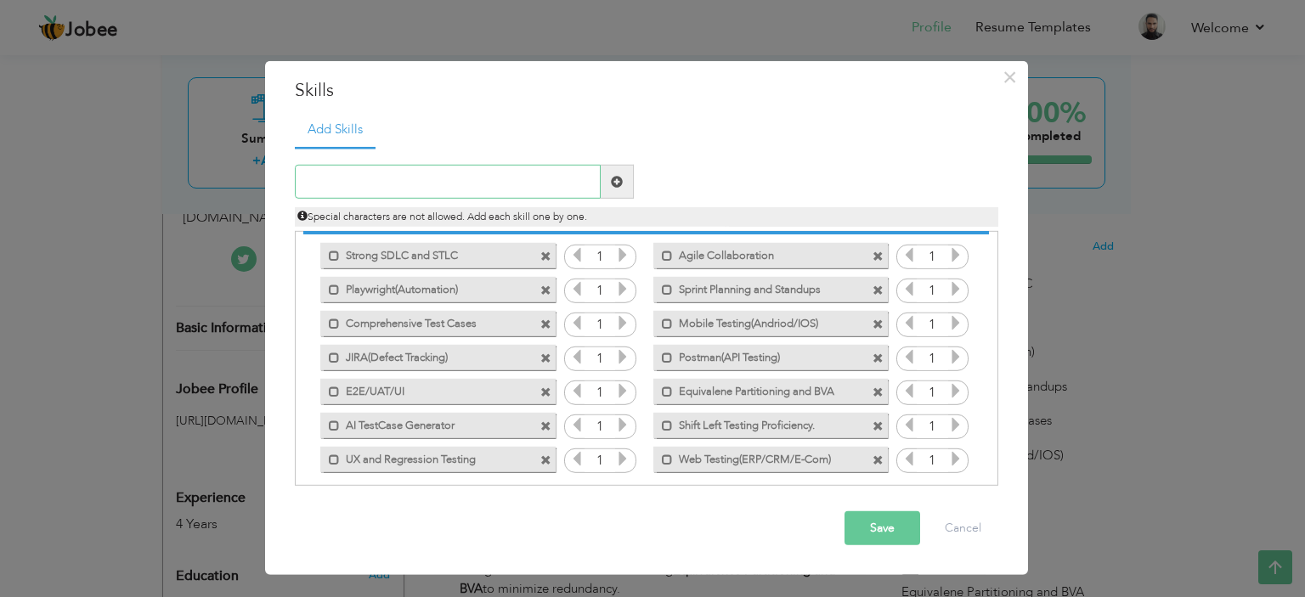
scroll to position [37, 0]
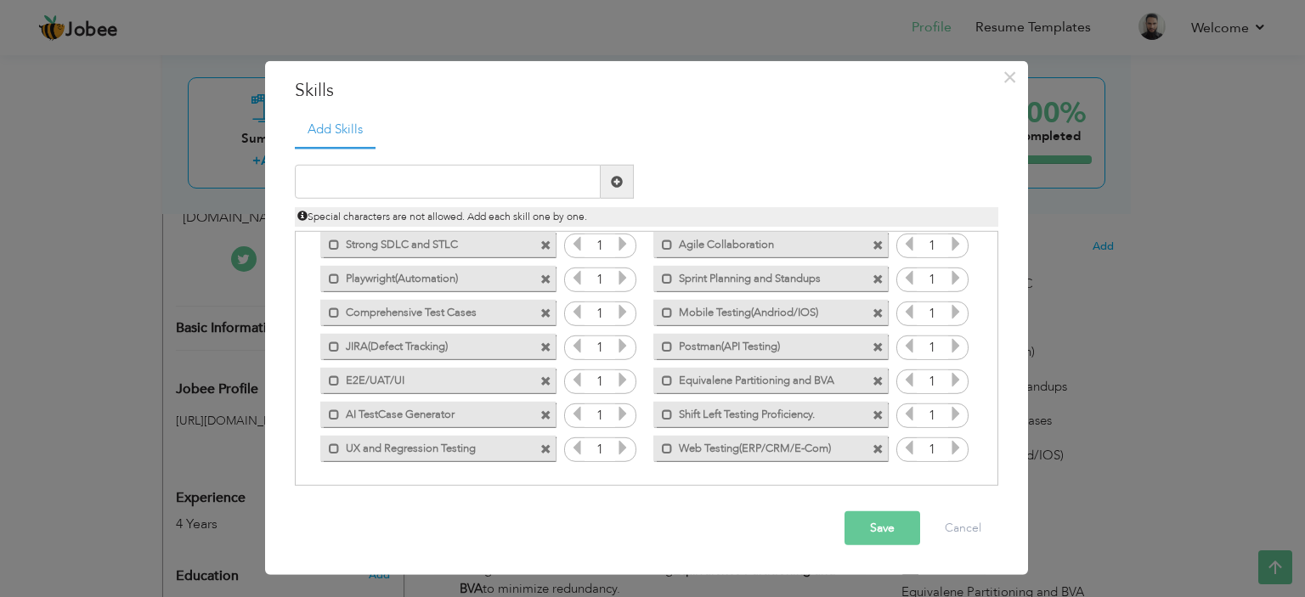
click at [875, 413] on span at bounding box center [878, 415] width 11 height 11
click at [469, 176] on input "text" at bounding box center [448, 182] width 306 height 34
type input "s"
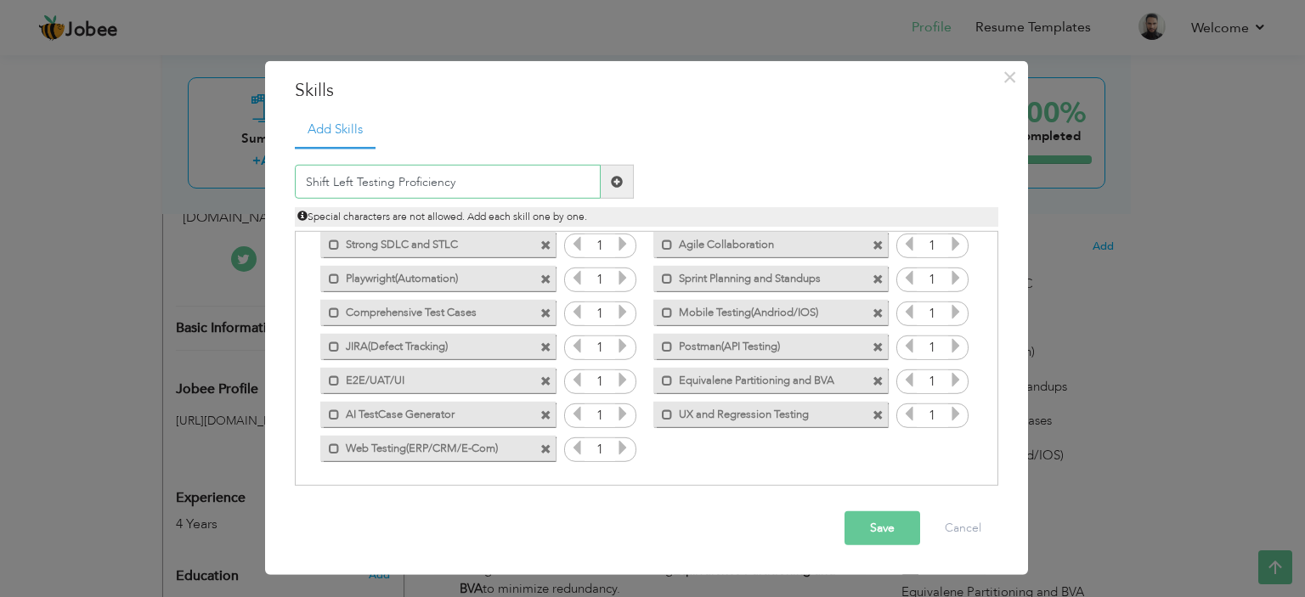
type input "Shift Left Testing Proficiency"
click at [622, 183] on span at bounding box center [617, 182] width 12 height 12
click at [875, 543] on button "Save" at bounding box center [883, 529] width 76 height 34
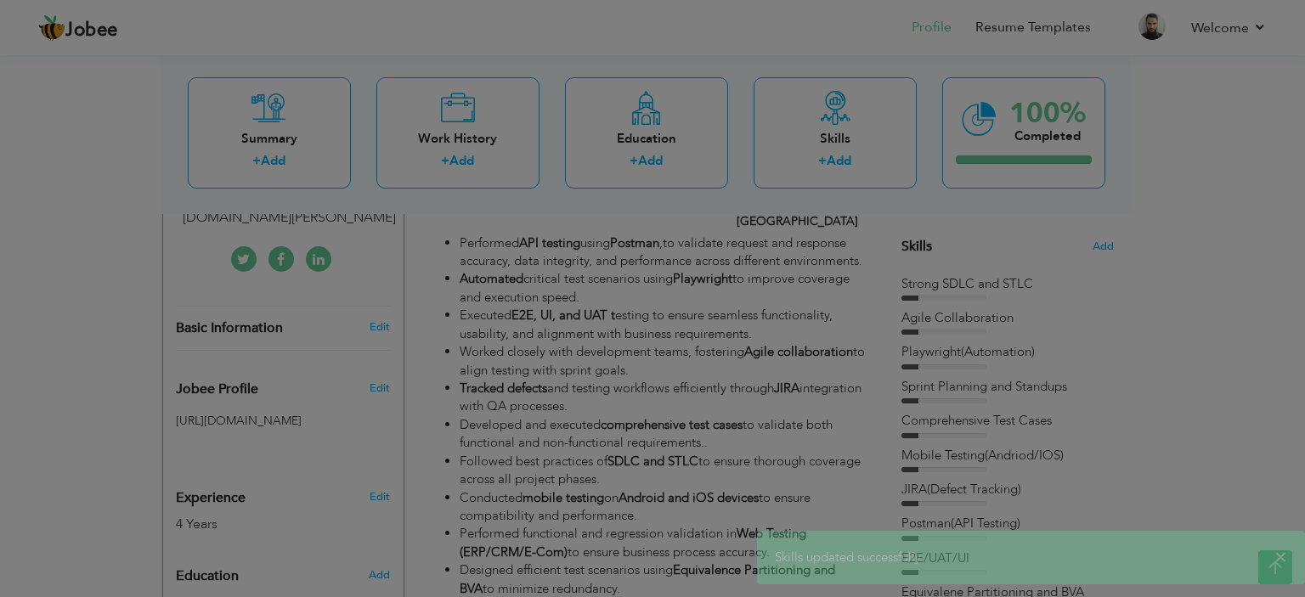
scroll to position [0, 0]
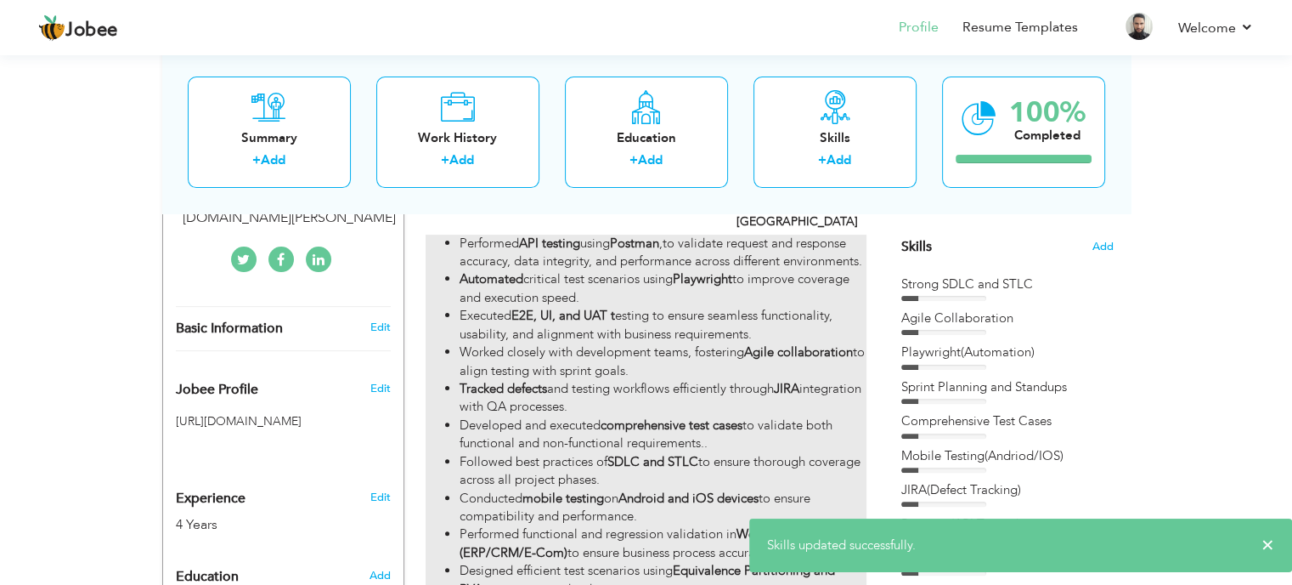
click at [615, 307] on strong "E2E, UI, and UAT t" at bounding box center [564, 315] width 104 height 17
type input "Software Quality Assurance Engineer"
type input "Business Smart Private Limited"
type input "02/2023"
type input "[GEOGRAPHIC_DATA]"
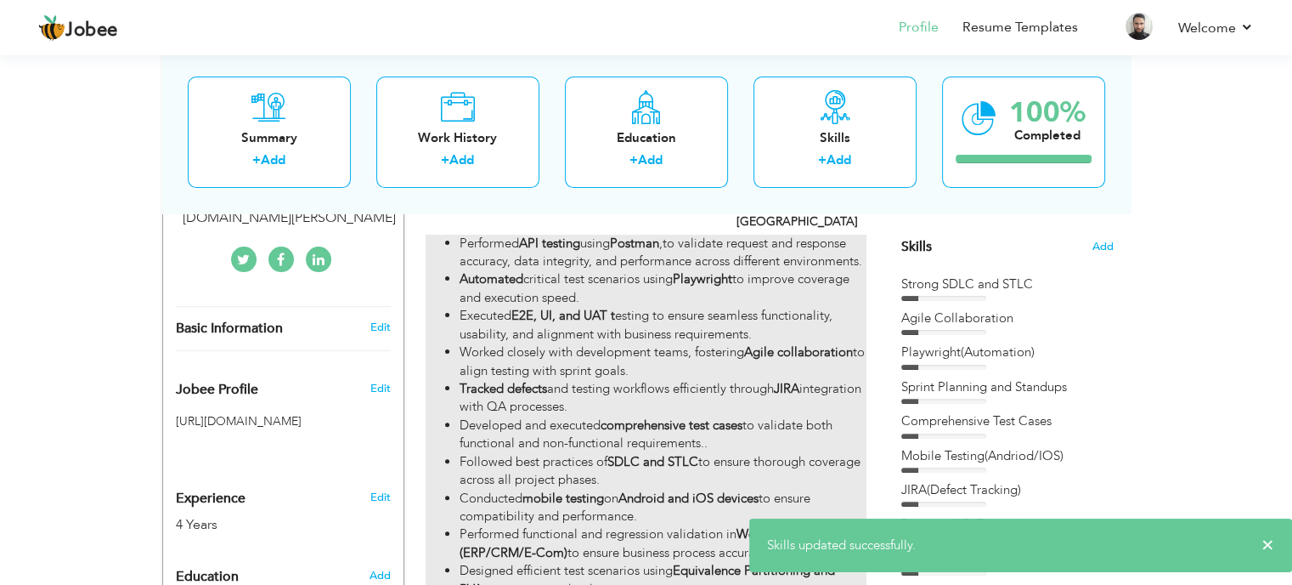
type input "[GEOGRAPHIC_DATA]"
checkbox input "true"
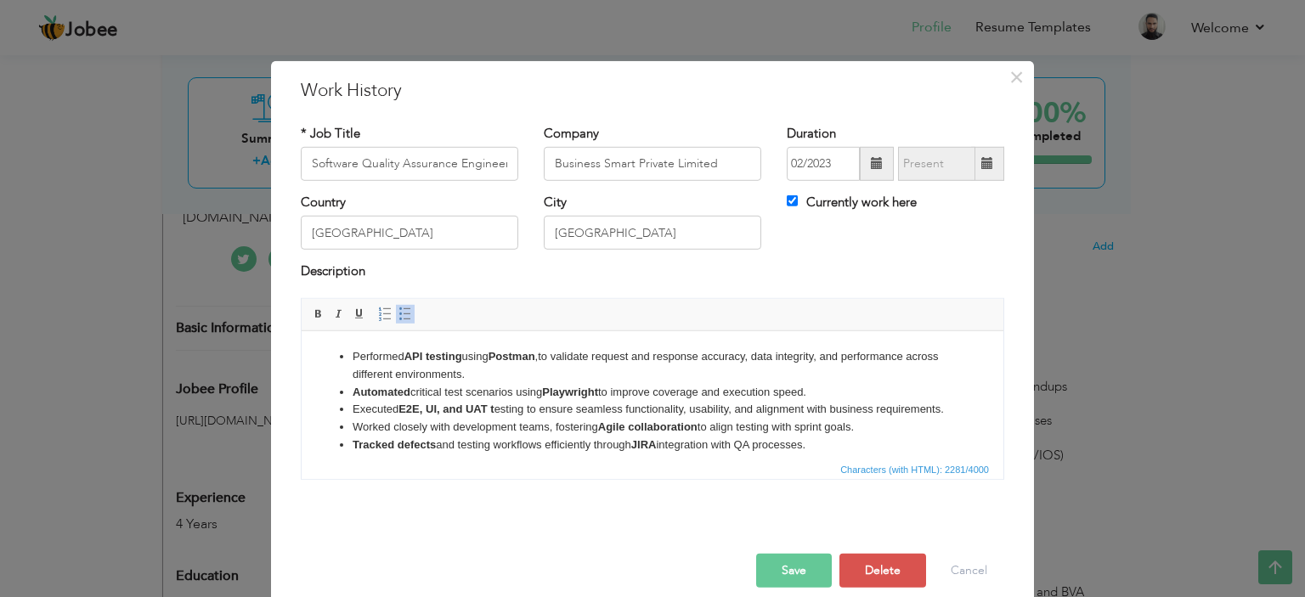
click at [505, 406] on li "Executed E2E, UI, and UAT t esting to ensure seamless functionality, usability,…" at bounding box center [653, 409] width 600 height 18
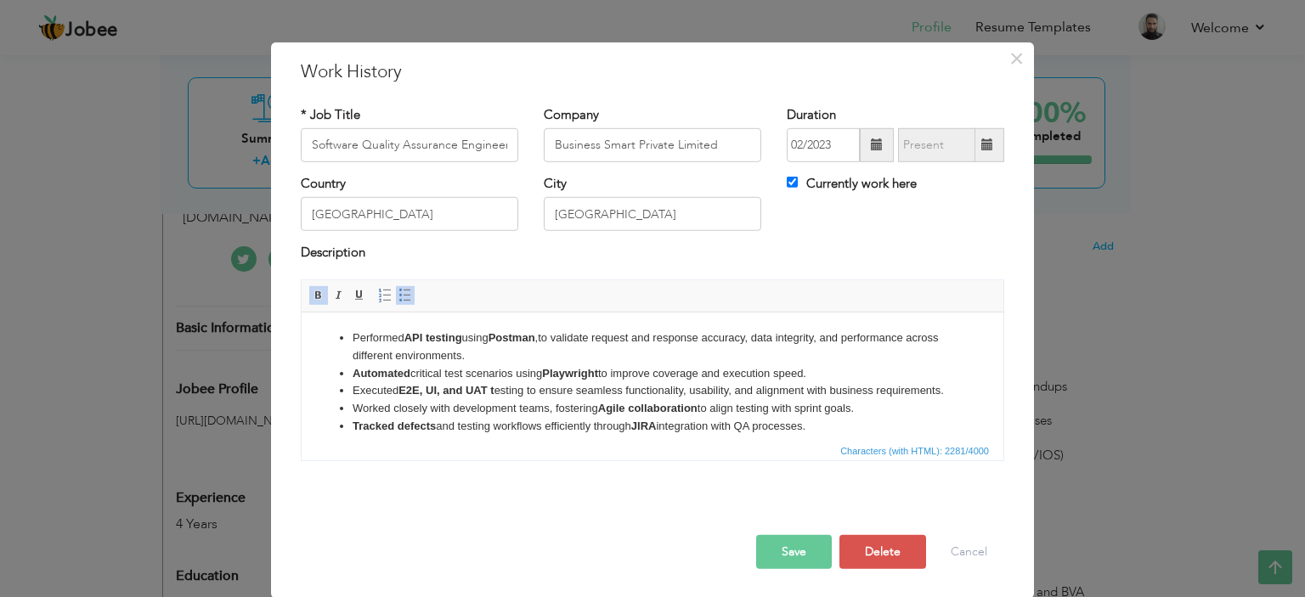
scroll to position [85, 0]
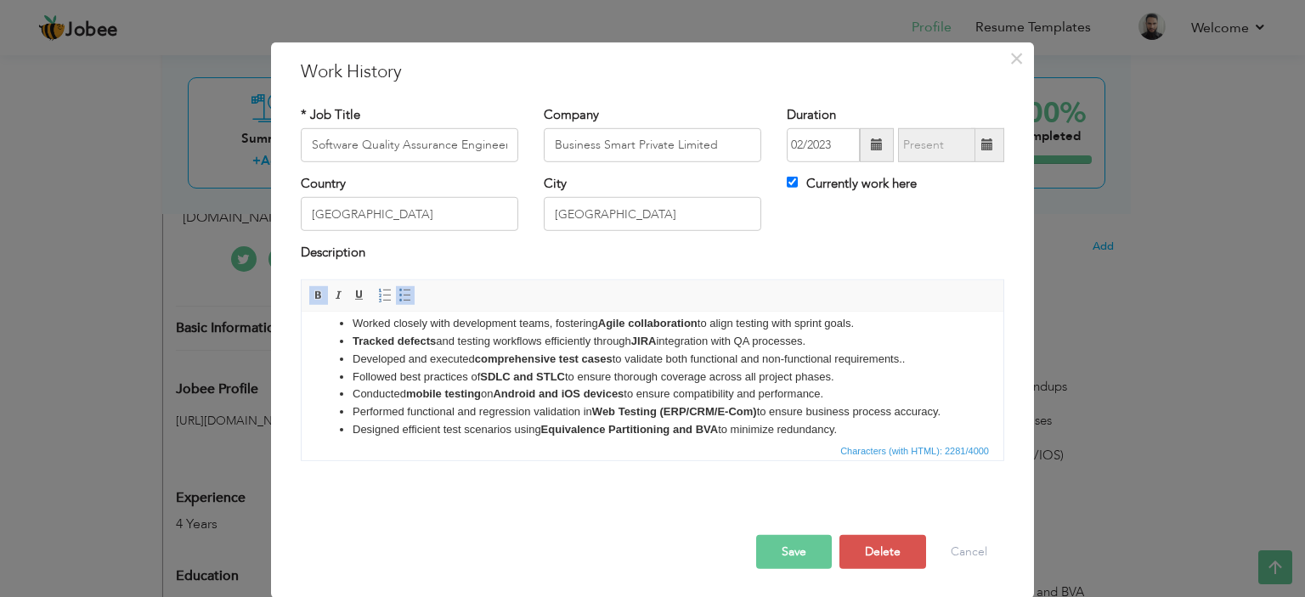
click at [928, 368] on li "Developed and executed comprehensive test cases to validate both functional and…" at bounding box center [653, 359] width 600 height 18
click at [624, 399] on strong "Android and iOS devices" at bounding box center [558, 393] width 131 height 13
click at [417, 399] on strong "mobile testing" at bounding box center [443, 393] width 75 height 13
click at [455, 399] on strong "obile testing" at bounding box center [450, 393] width 65 height 13
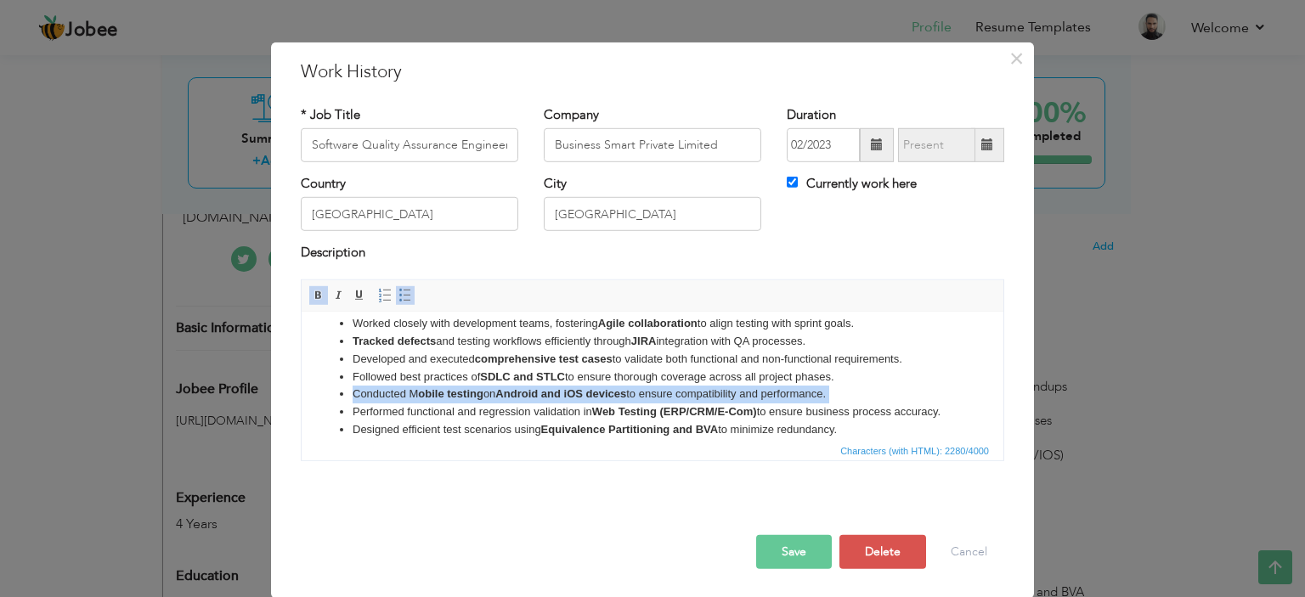
click at [455, 399] on strong "obile testing" at bounding box center [450, 393] width 65 height 13
drag, startPoint x: 484, startPoint y: 410, endPoint x: 404, endPoint y: 410, distance: 79.0
click at [404, 403] on li "Conducted M obile testing on Android and iOS devices to ensure compatibility an…" at bounding box center [653, 394] width 600 height 18
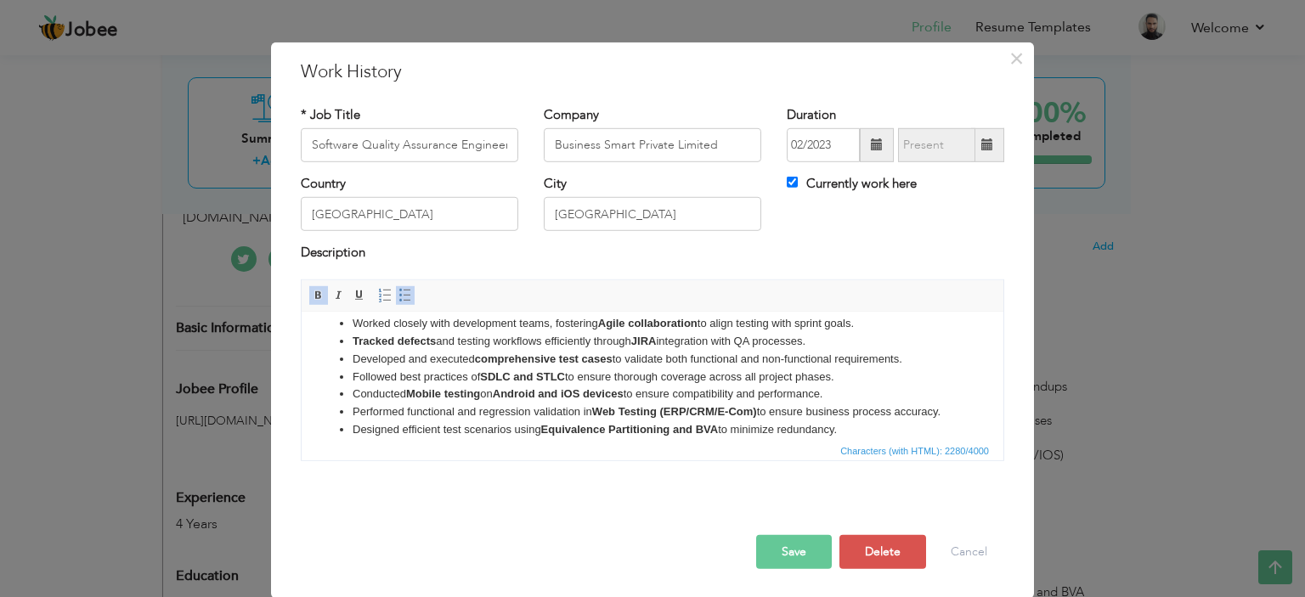
click at [766, 551] on button "Save" at bounding box center [794, 552] width 76 height 34
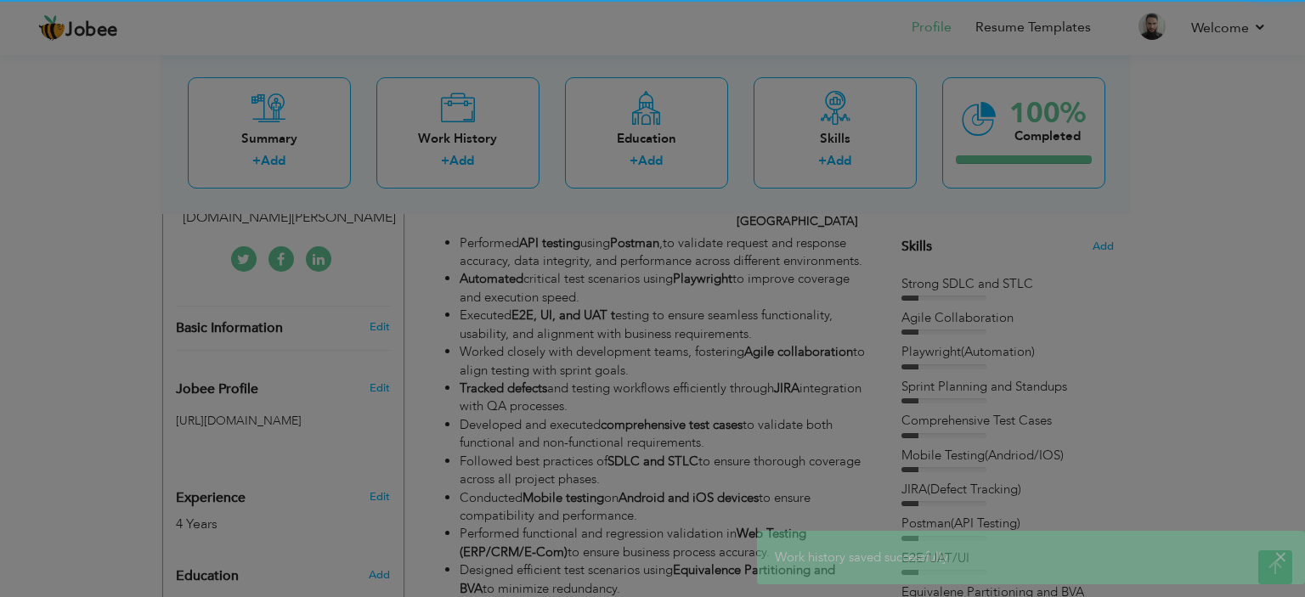
scroll to position [0, 0]
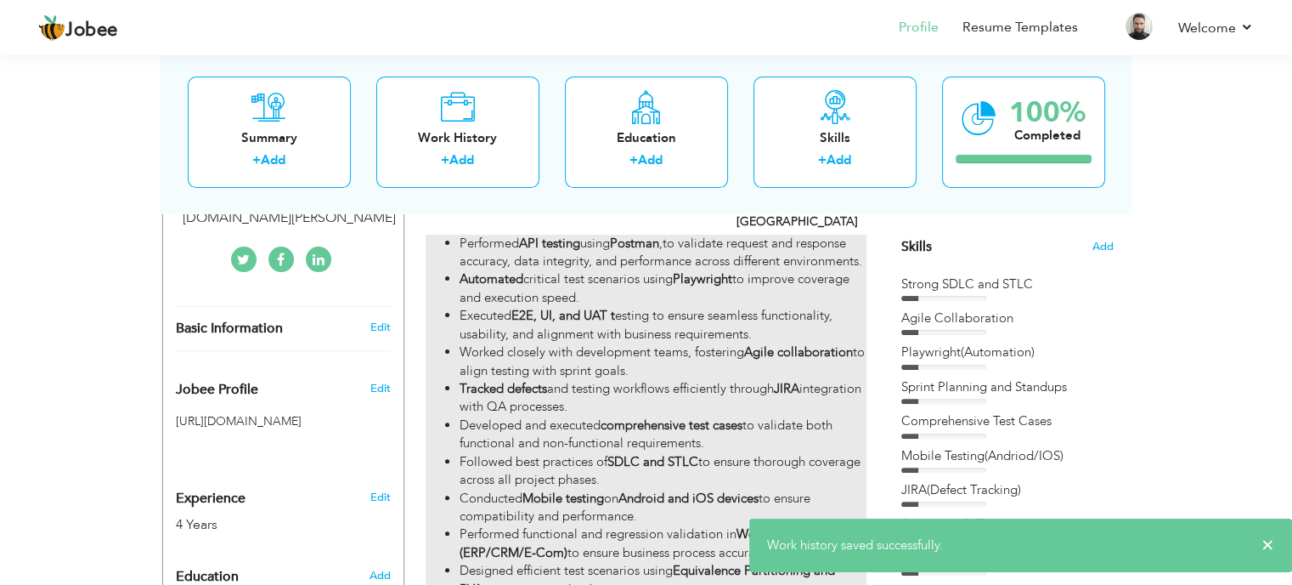
click at [710, 270] on strong "Playwright" at bounding box center [702, 278] width 59 height 17
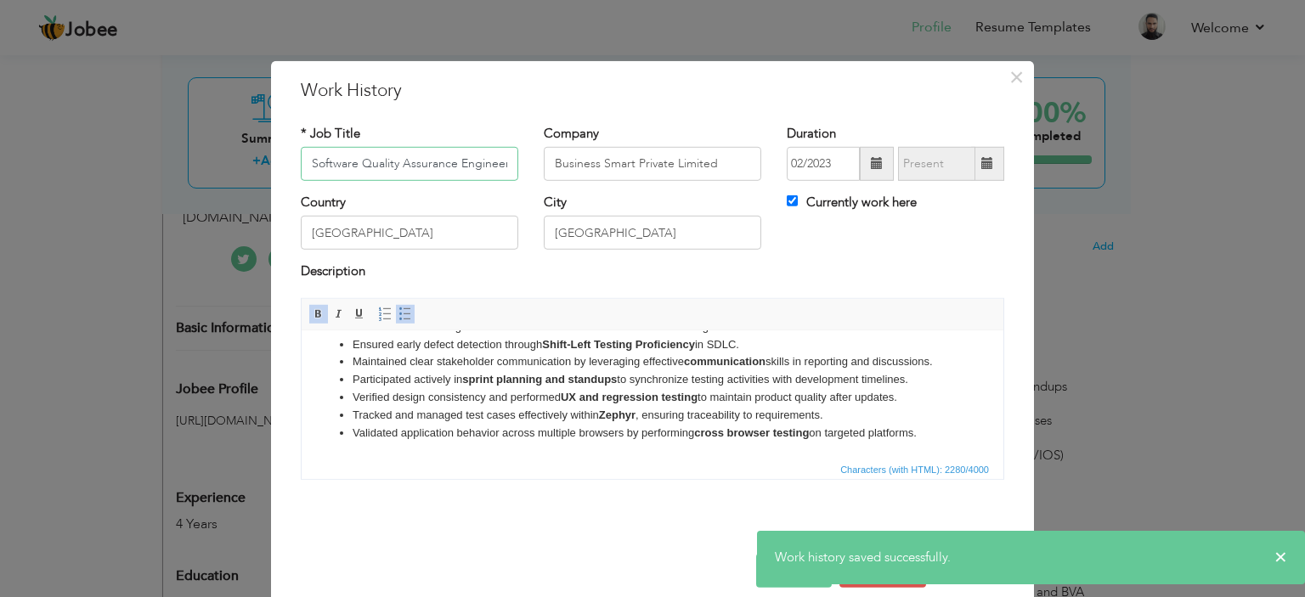
scroll to position [19, 0]
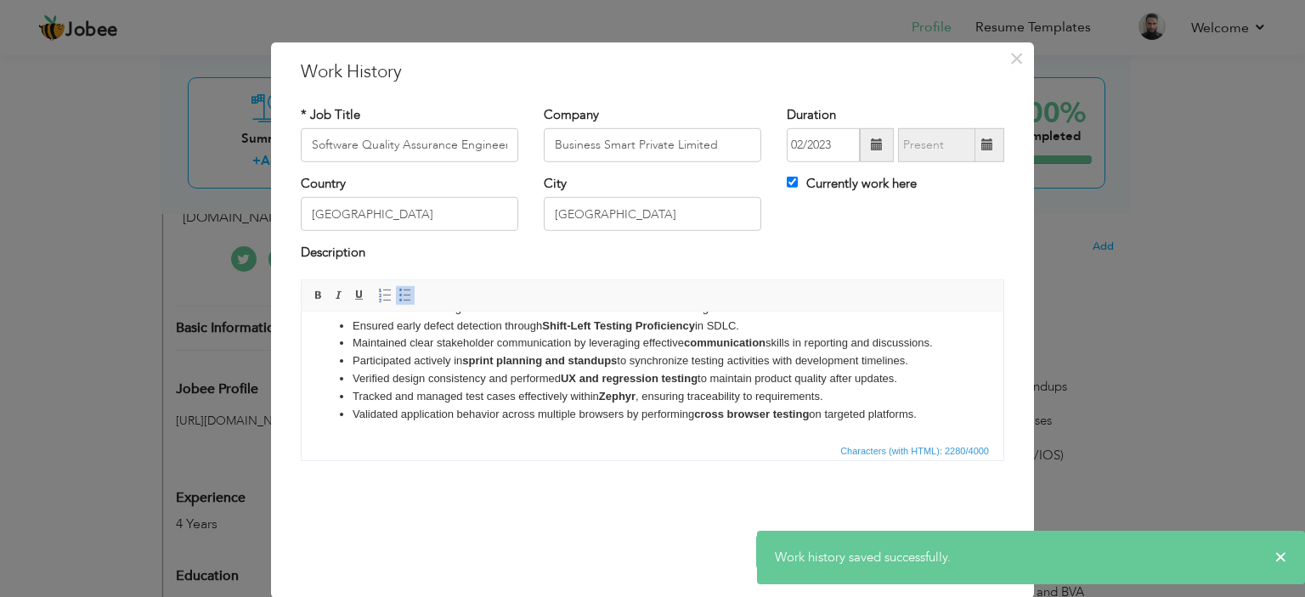
click at [772, 414] on strong "cross browser testing" at bounding box center [751, 413] width 115 height 13
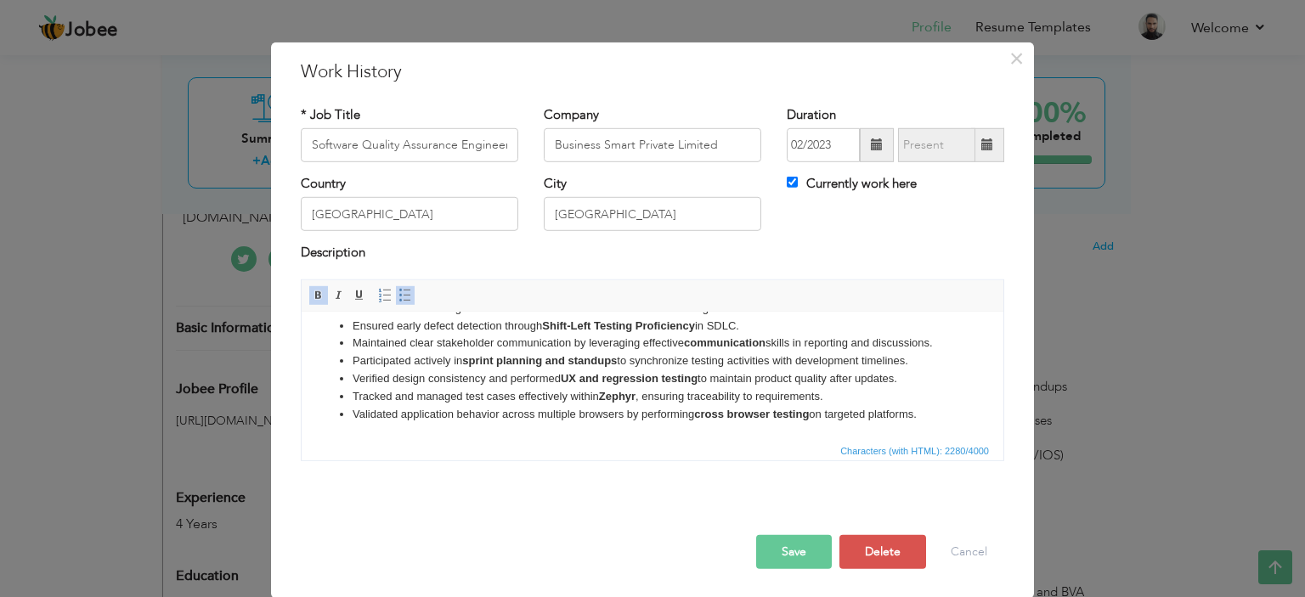
drag, startPoint x: 922, startPoint y: 420, endPoint x: 322, endPoint y: 394, distance: 600.5
click at [327, 394] on ul "Performed API testing using Postman ,to validate request and response accuracy,…" at bounding box center [653, 264] width 668 height 318
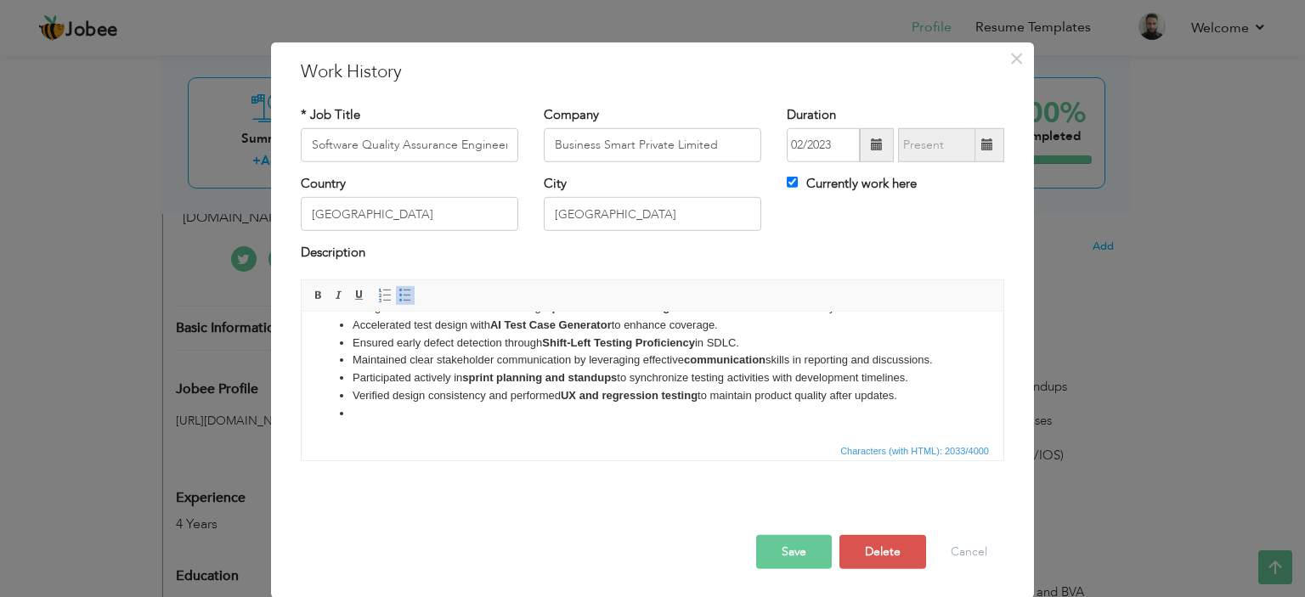
scroll to position [224, 0]
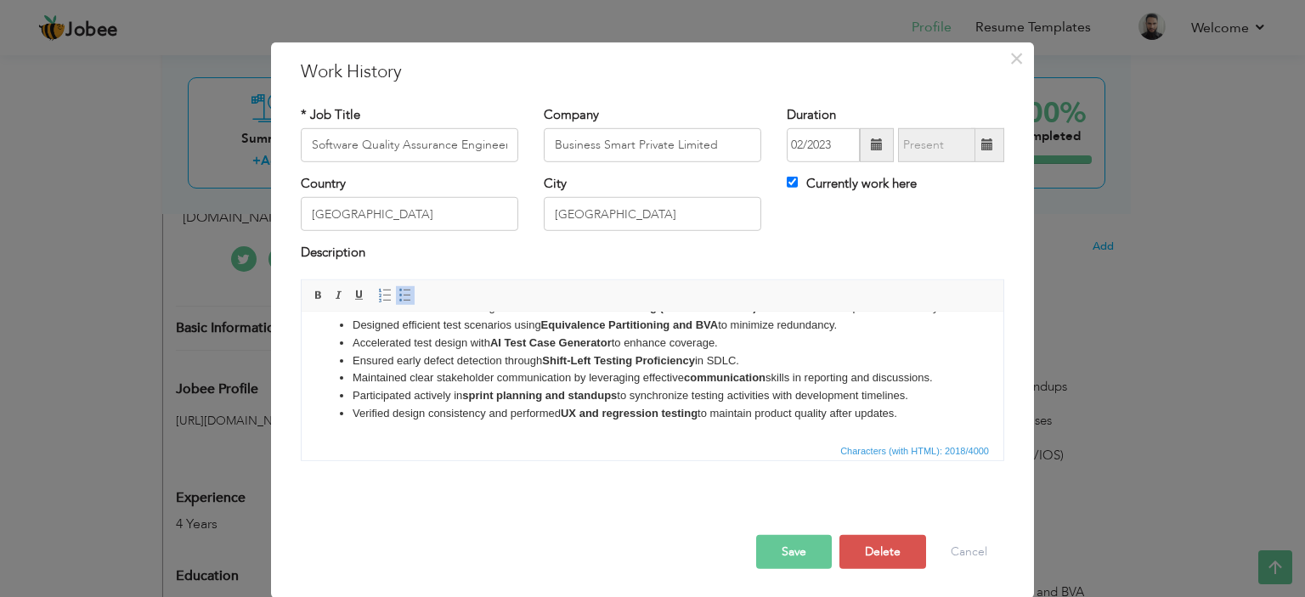
click at [765, 552] on button "Save" at bounding box center [794, 552] width 76 height 34
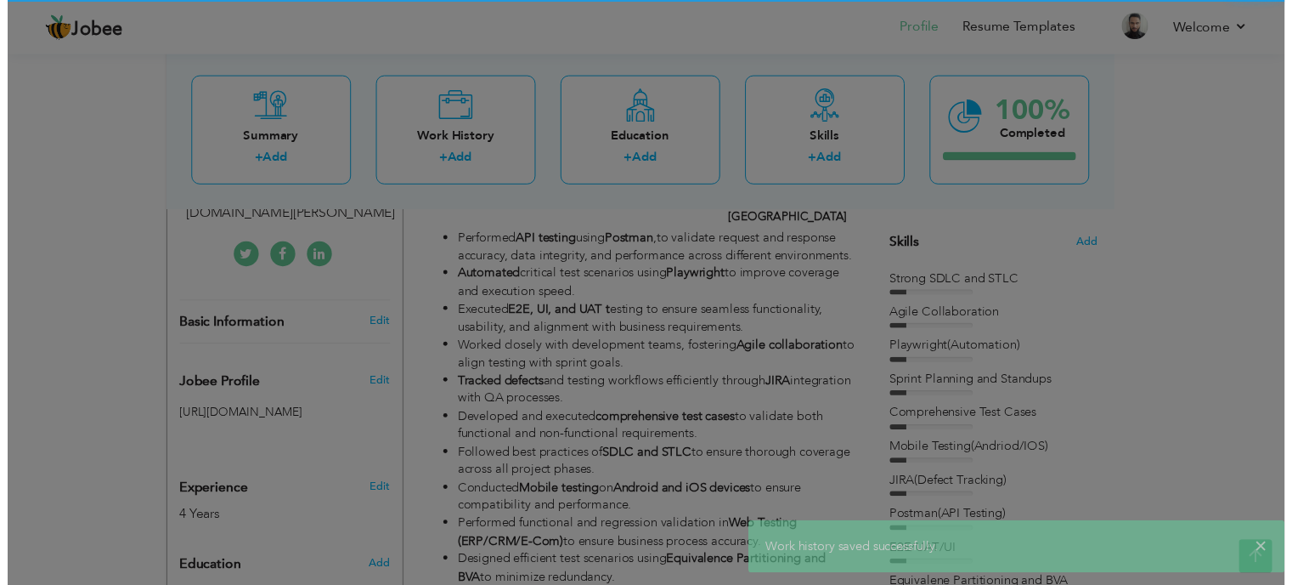
scroll to position [0, 0]
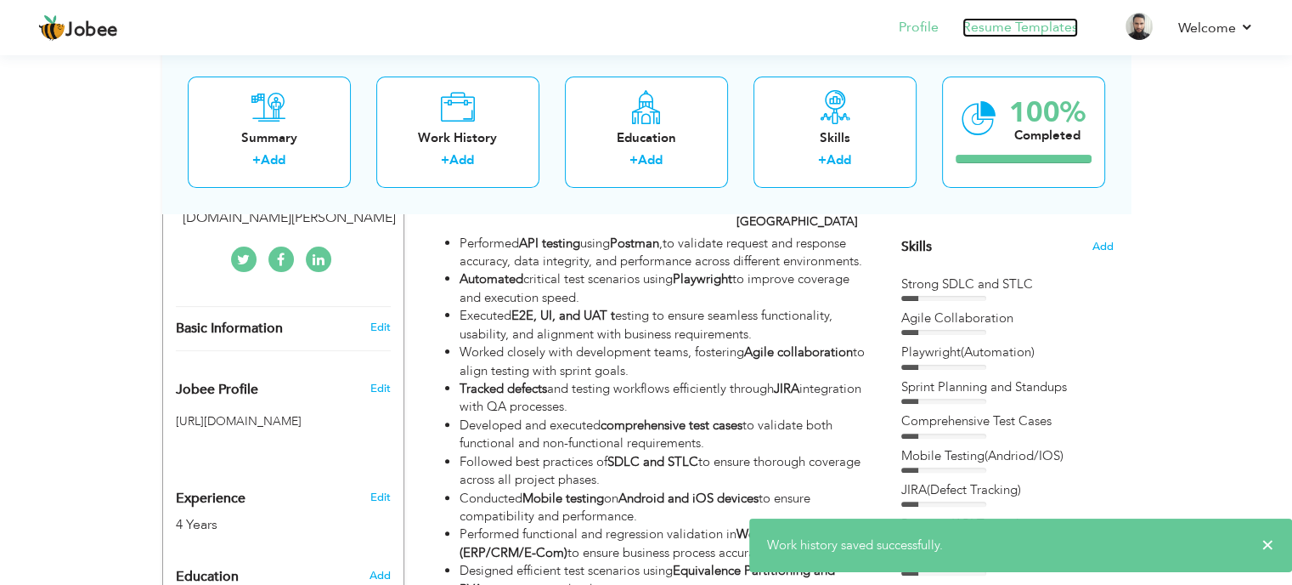
click at [1015, 22] on link "Resume Templates" at bounding box center [1021, 28] width 116 height 20
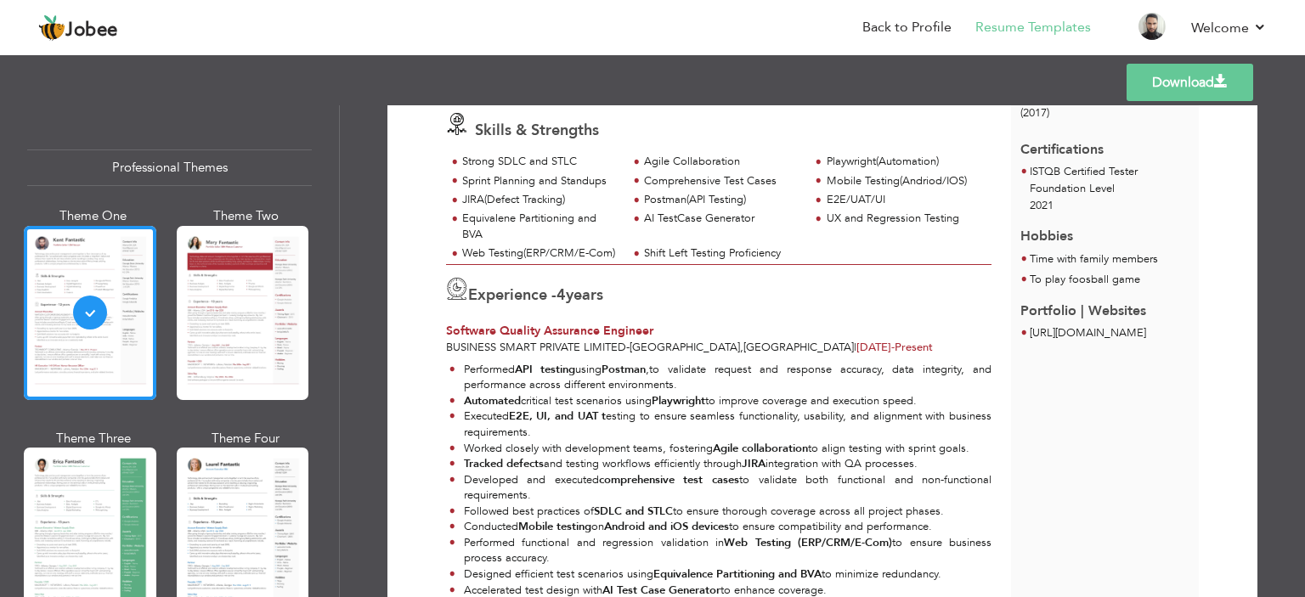
scroll to position [255, 0]
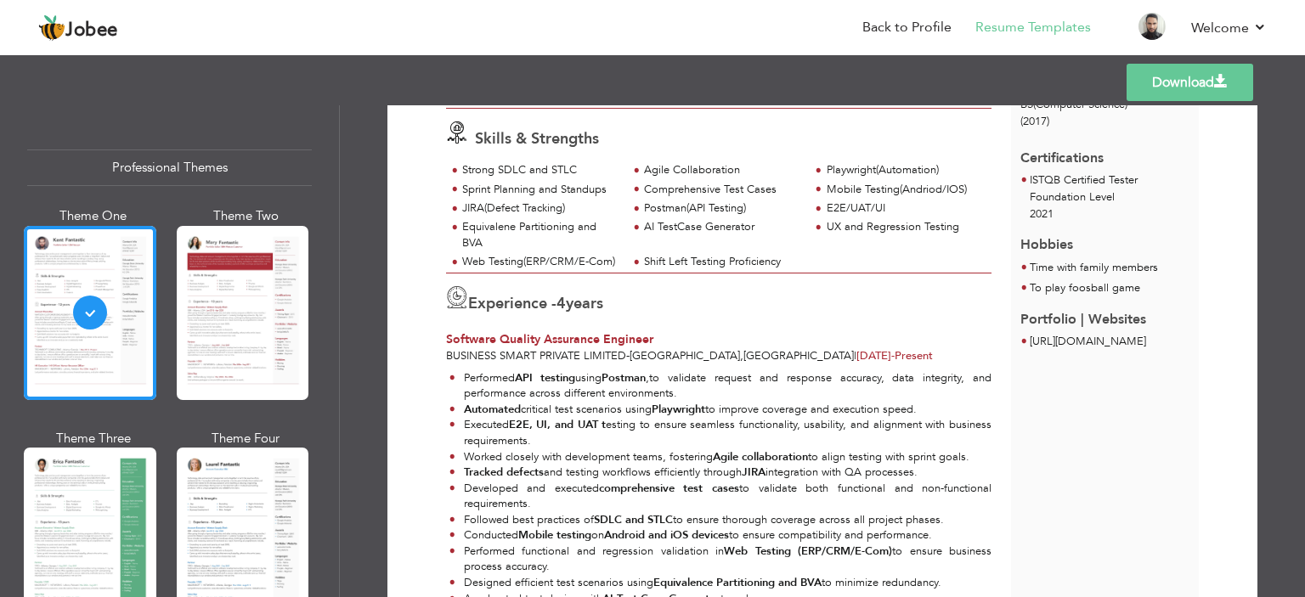
click at [1217, 84] on span at bounding box center [1221, 82] width 14 height 14
